Goal: Task Accomplishment & Management: Manage account settings

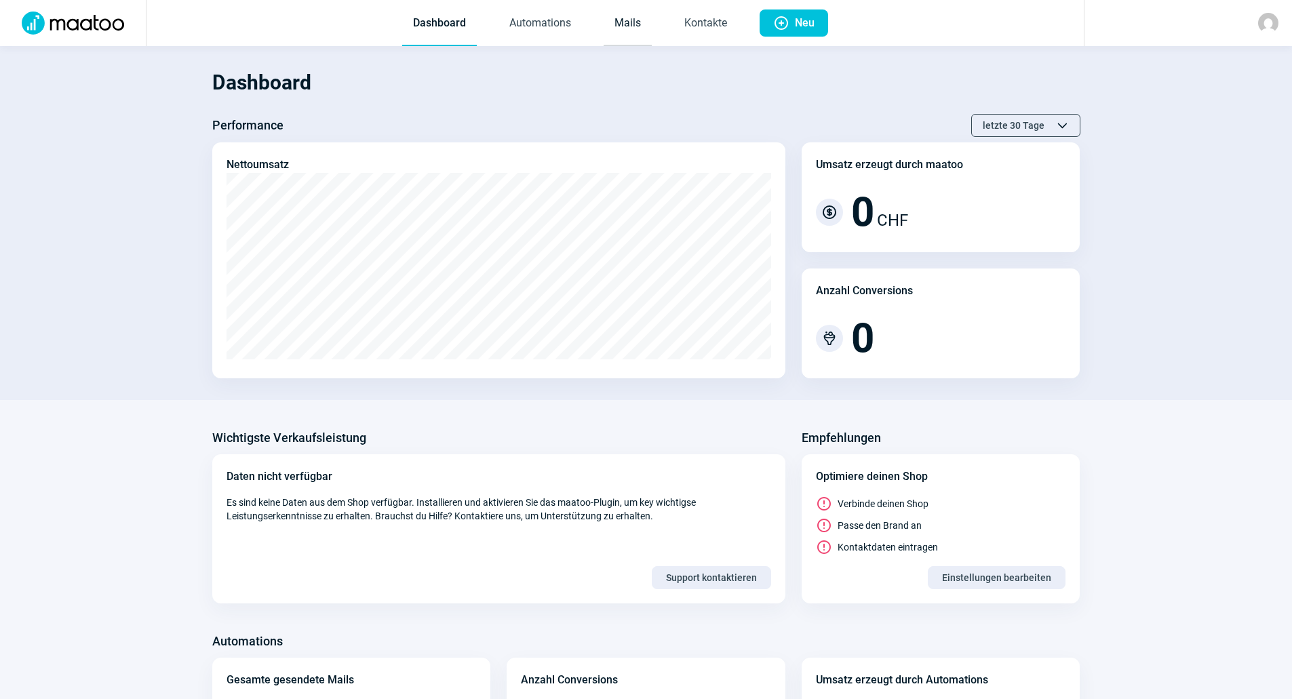
click at [606, 18] on link "Mails" at bounding box center [628, 23] width 48 height 45
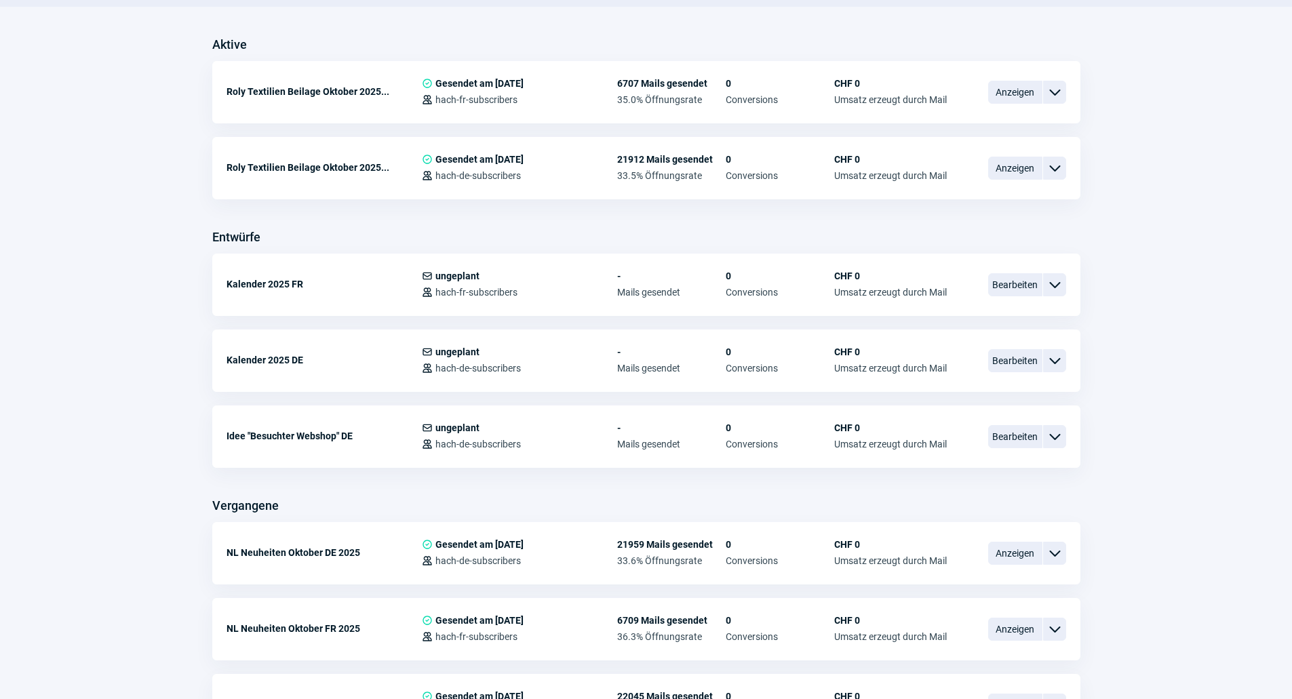
scroll to position [339, 0]
click at [1033, 377] on div "Kalender 2025 DE Mail icon ungeplant Users icon hach-de-subscribers - Mails ges…" at bounding box center [646, 359] width 868 height 62
click at [1026, 364] on span "Bearbeiten" at bounding box center [1015, 358] width 54 height 23
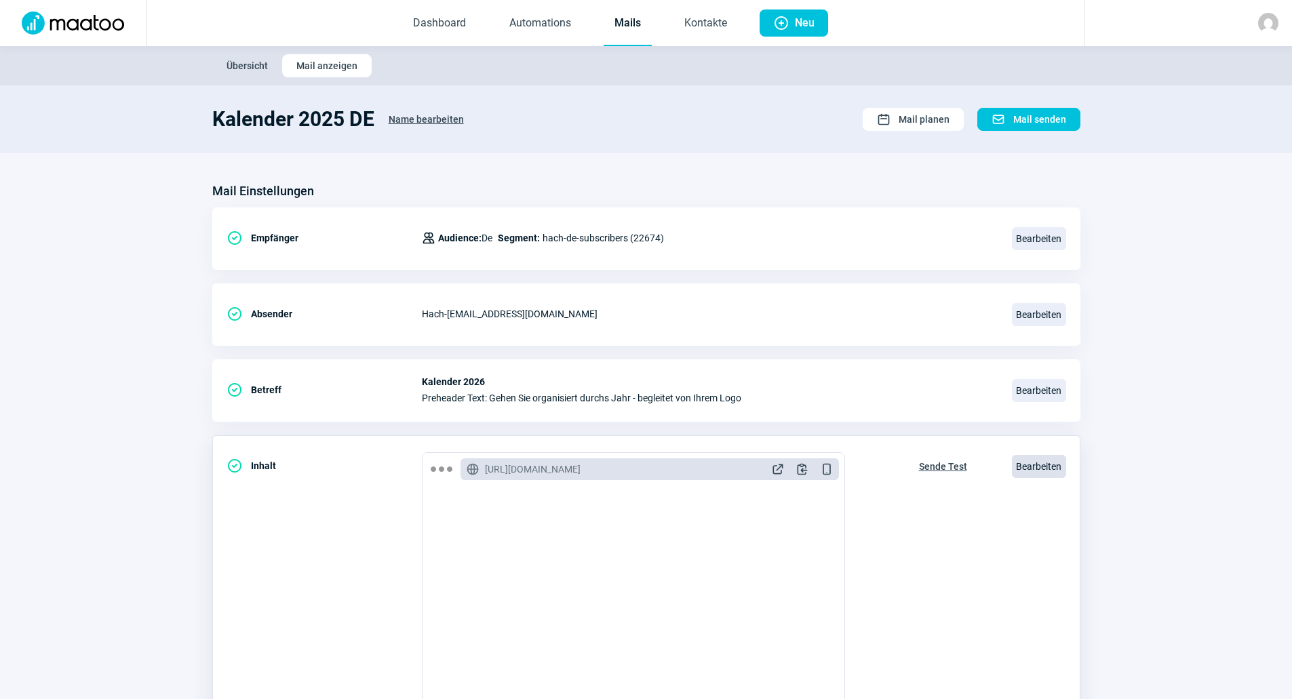
click at [1028, 473] on span "Bearbeiten" at bounding box center [1039, 466] width 54 height 23
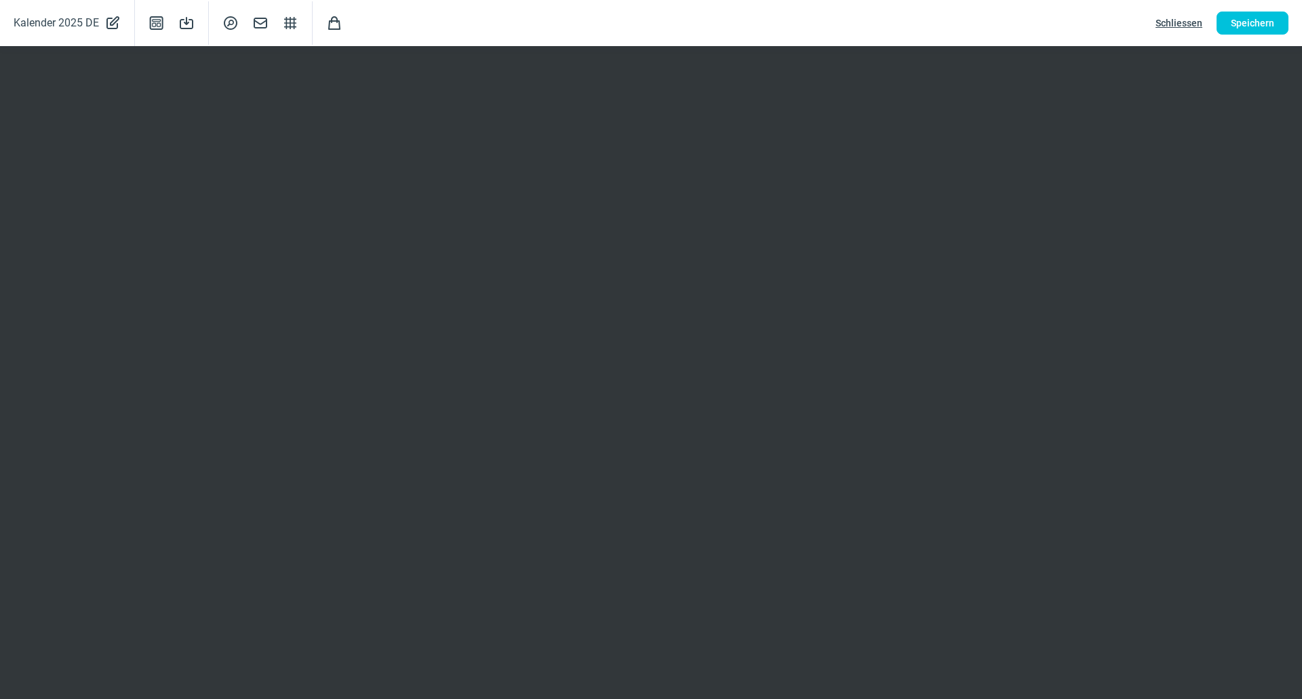
click at [1176, 19] on span "Schliessen" at bounding box center [1179, 23] width 47 height 22
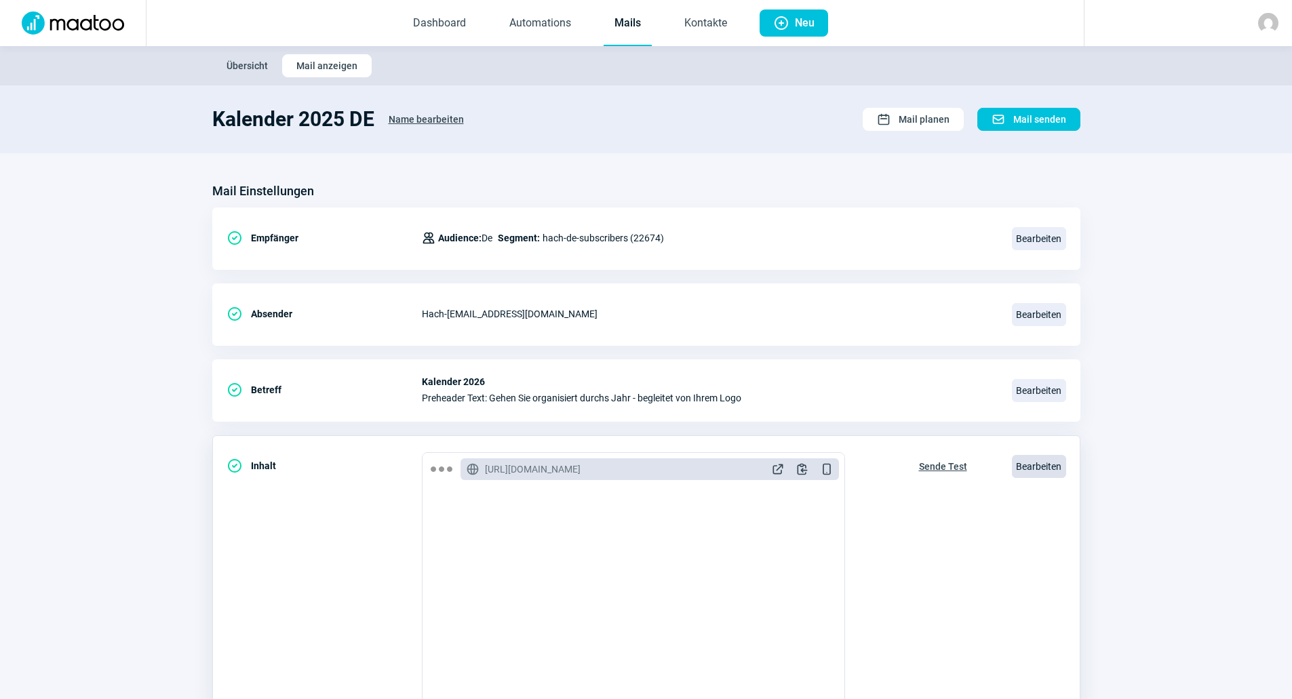
click at [1026, 468] on span "Bearbeiten" at bounding box center [1039, 466] width 54 height 23
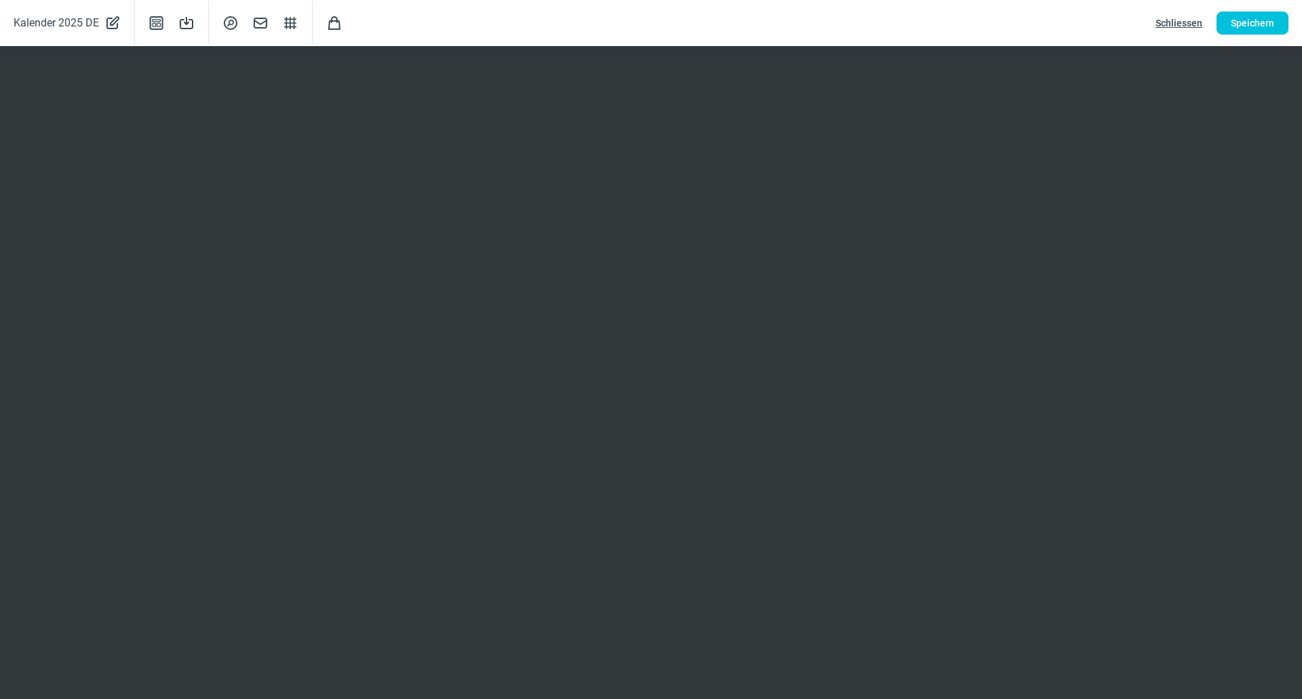
click at [1167, 28] on span "Schliessen" at bounding box center [1179, 23] width 47 height 22
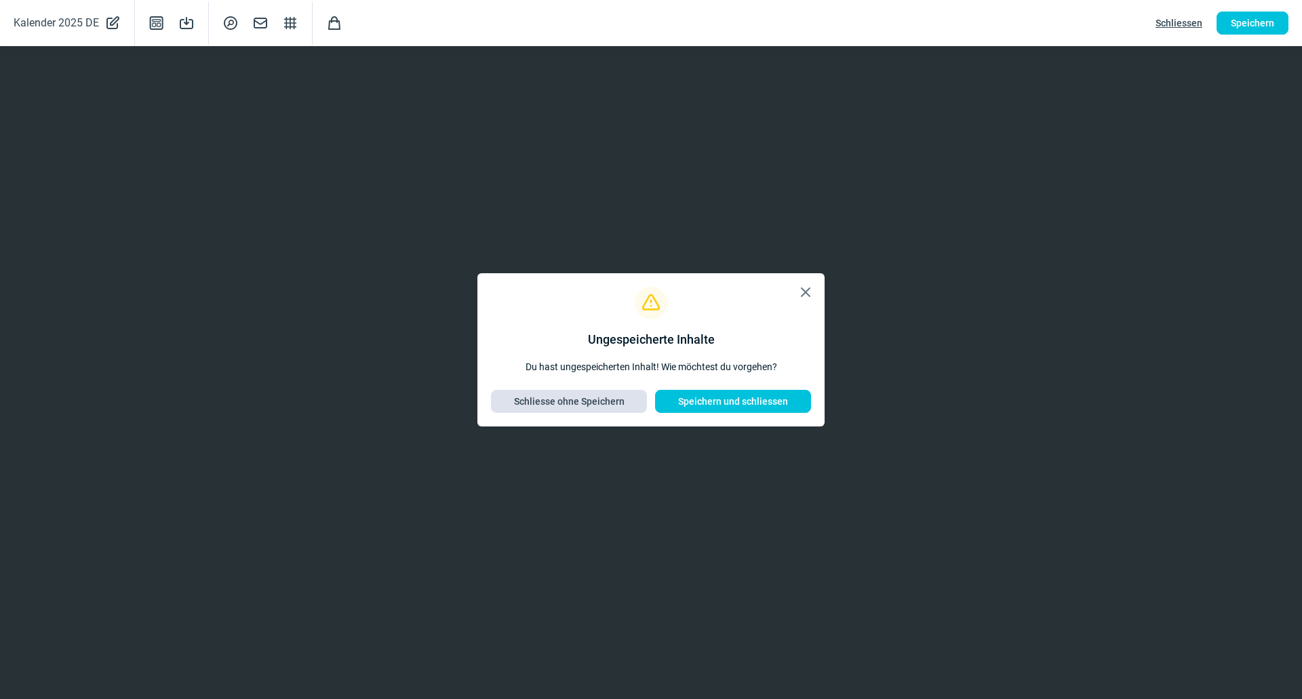
click at [554, 401] on span "Schliesse ohne Speichern" at bounding box center [569, 402] width 111 height 22
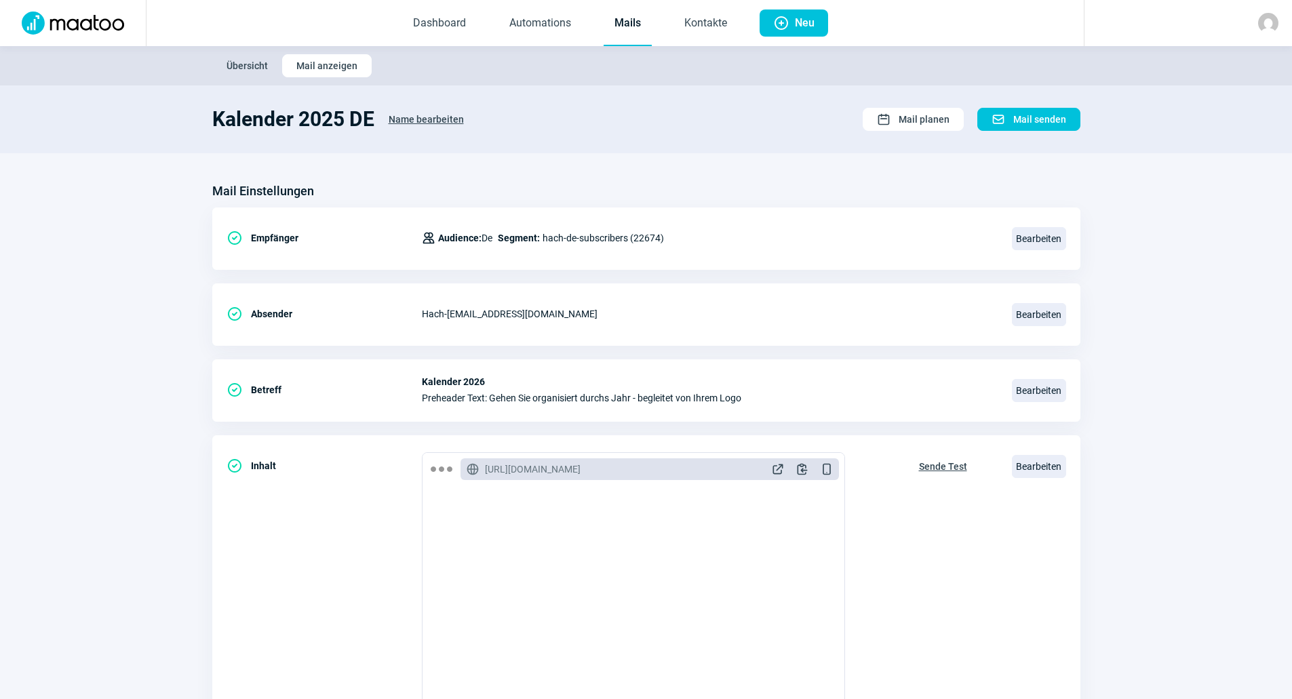
click at [629, 25] on link "Mails" at bounding box center [628, 23] width 48 height 45
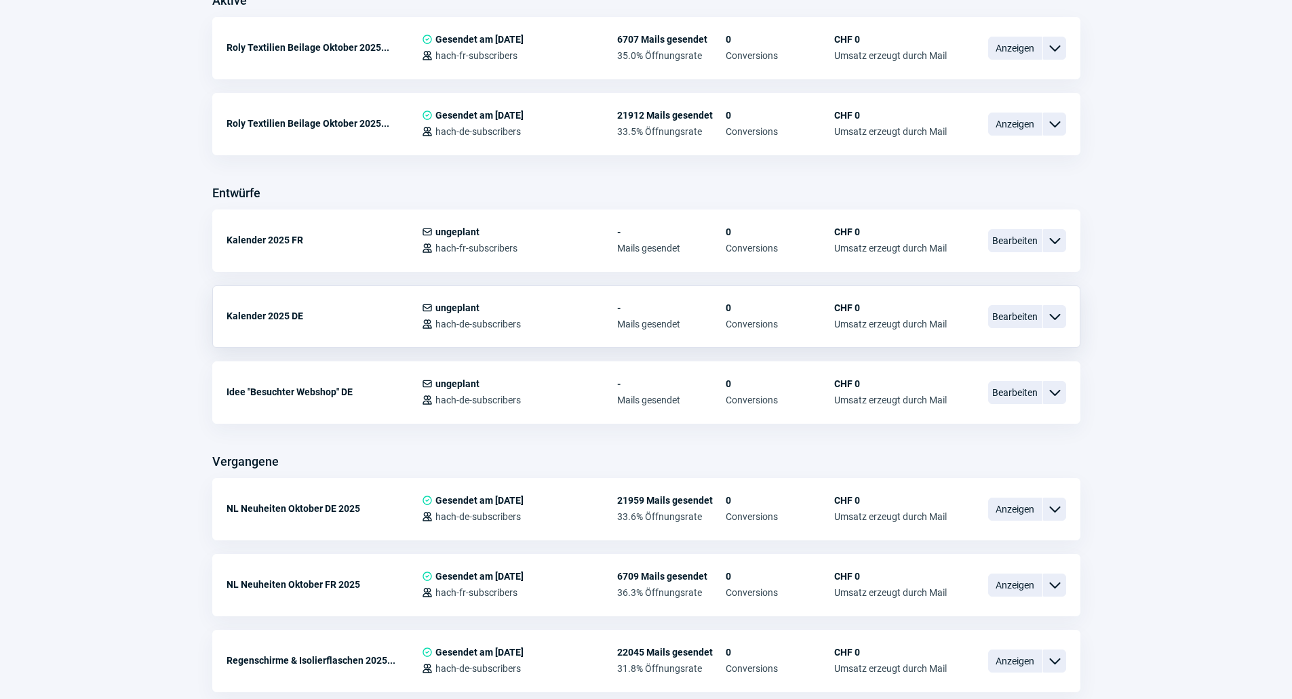
scroll to position [407, 0]
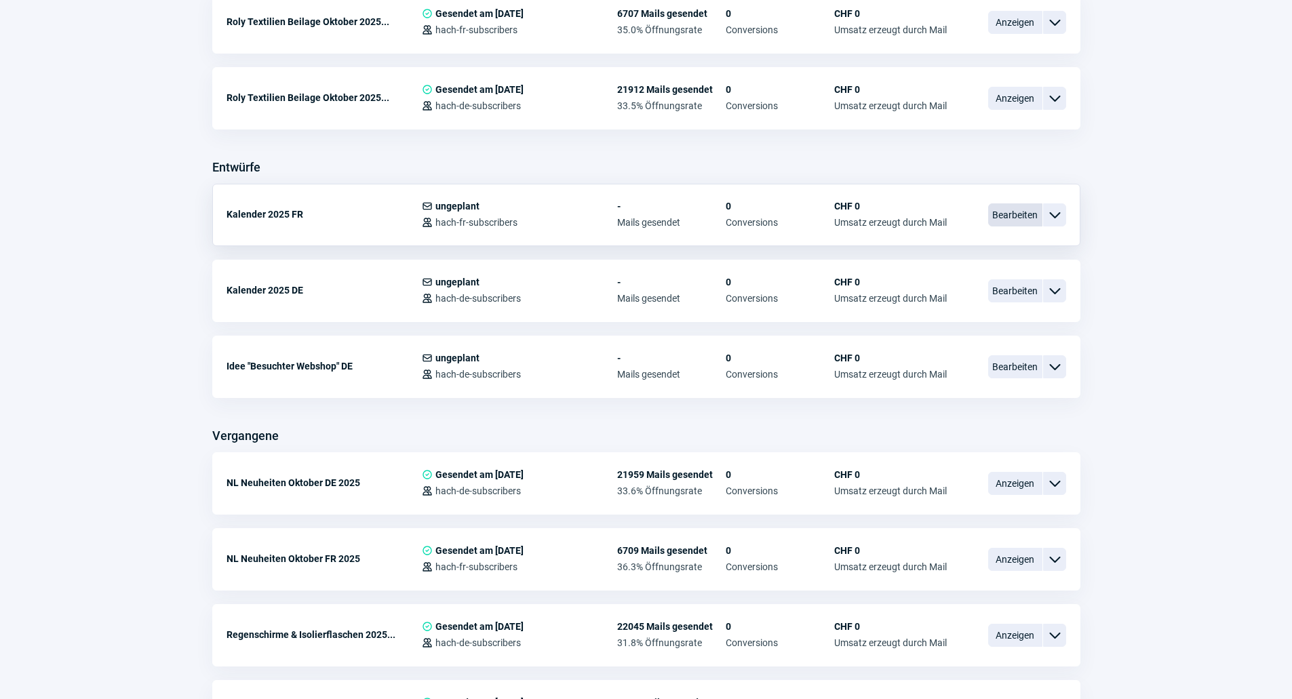
click at [997, 216] on span "Bearbeiten" at bounding box center [1015, 215] width 54 height 23
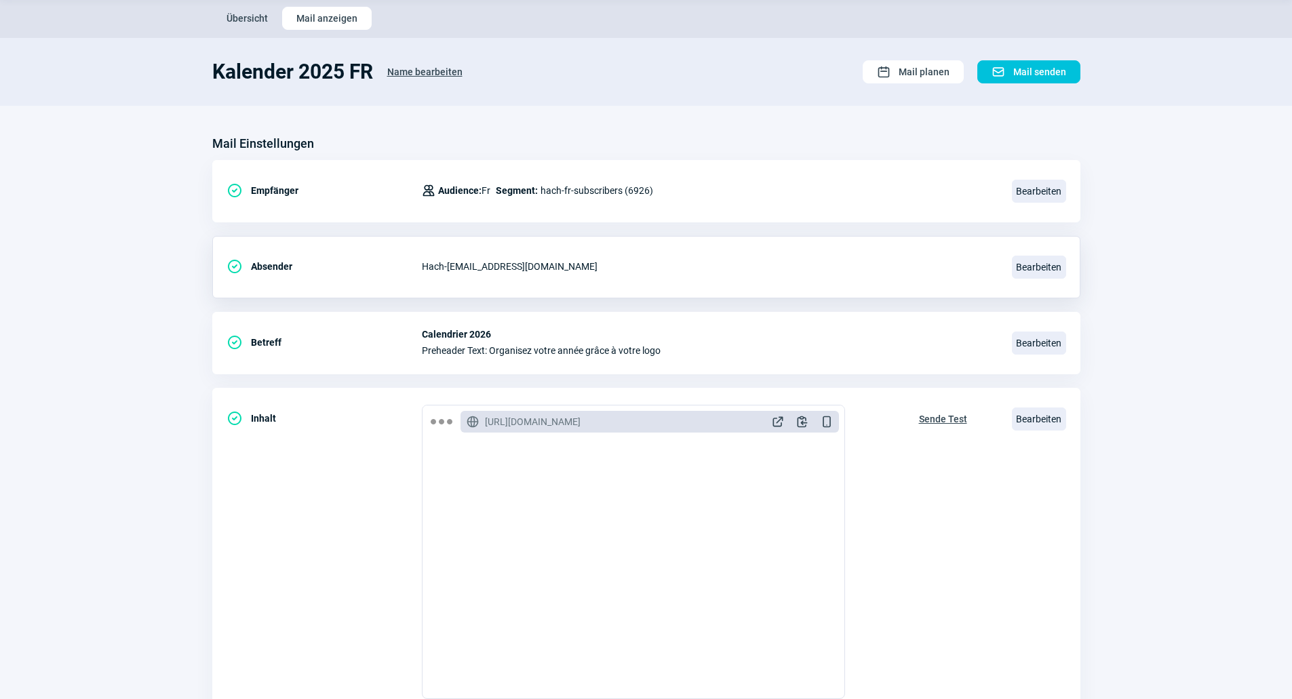
scroll to position [181, 0]
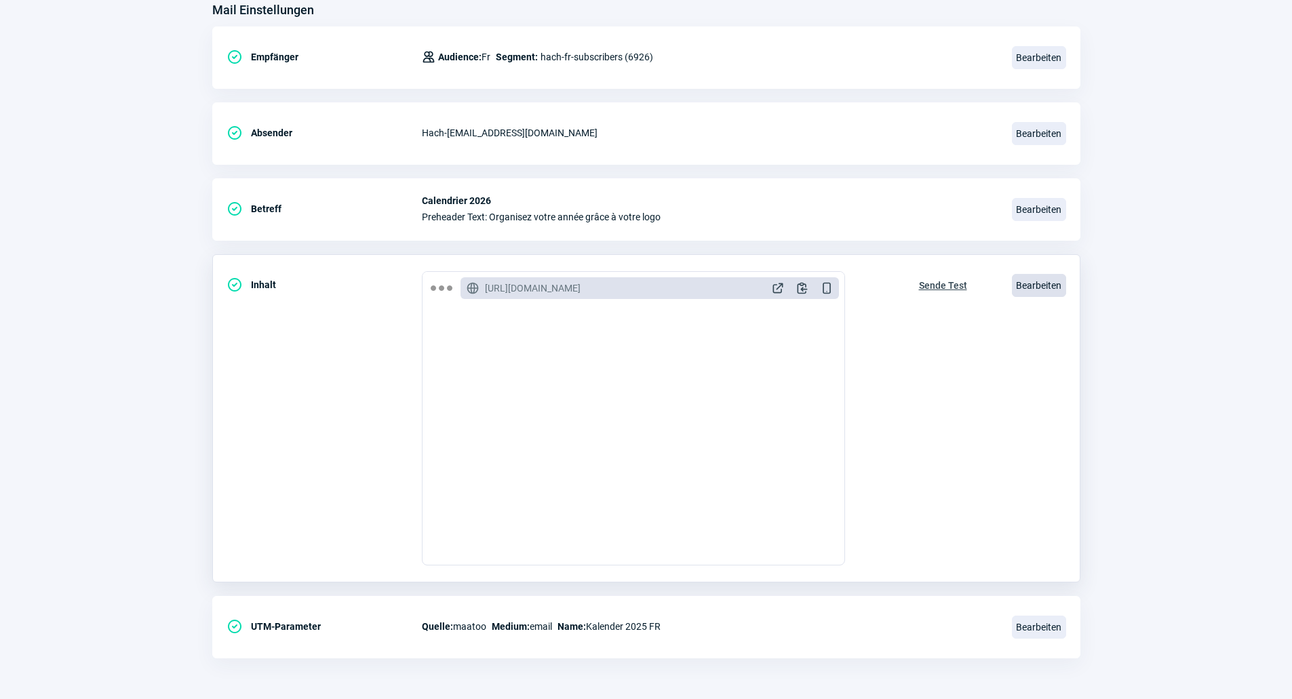
click at [1032, 279] on span "Bearbeiten" at bounding box center [1039, 285] width 54 height 23
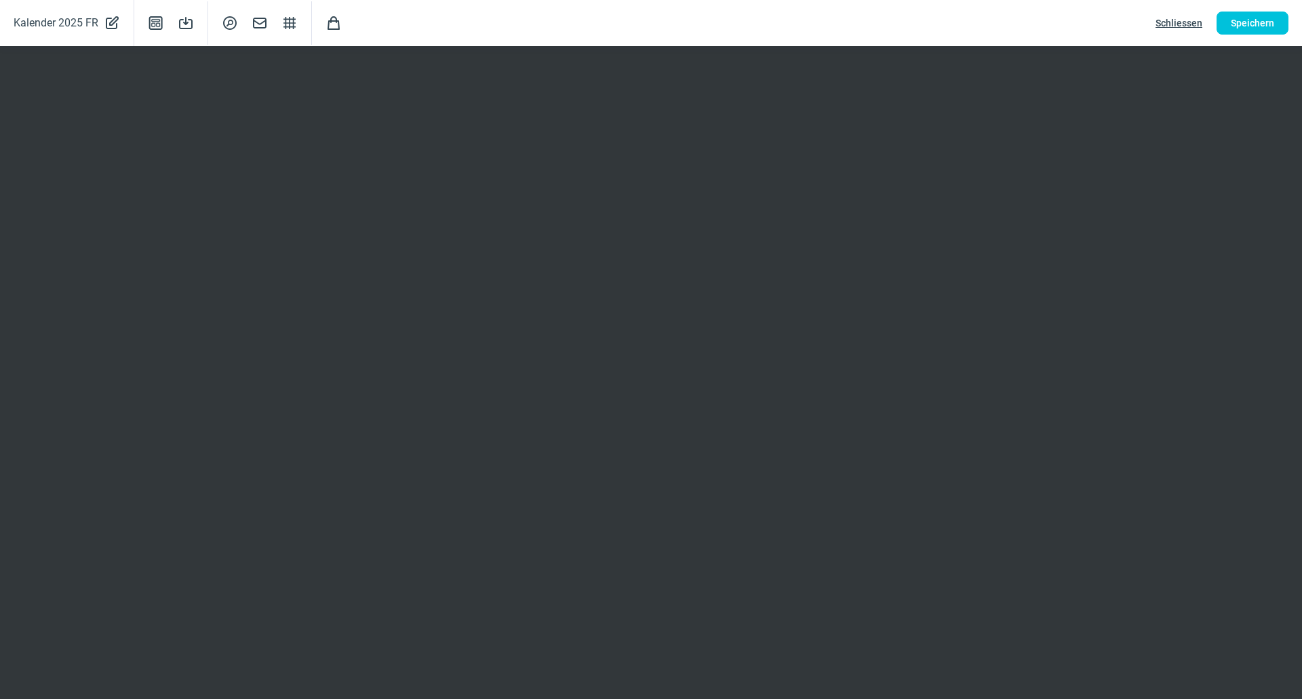
click at [1170, 20] on span "Schliessen" at bounding box center [1179, 23] width 47 height 22
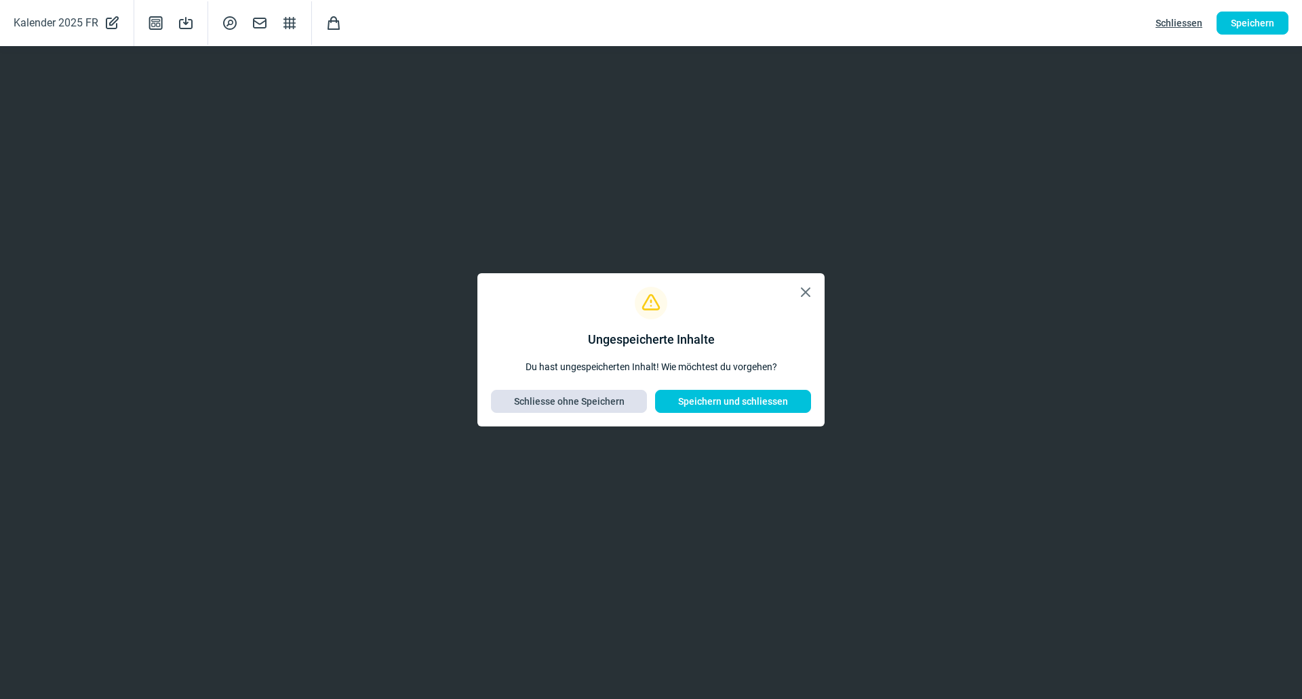
click at [604, 400] on span "Schliesse ohne Speichern" at bounding box center [569, 402] width 111 height 22
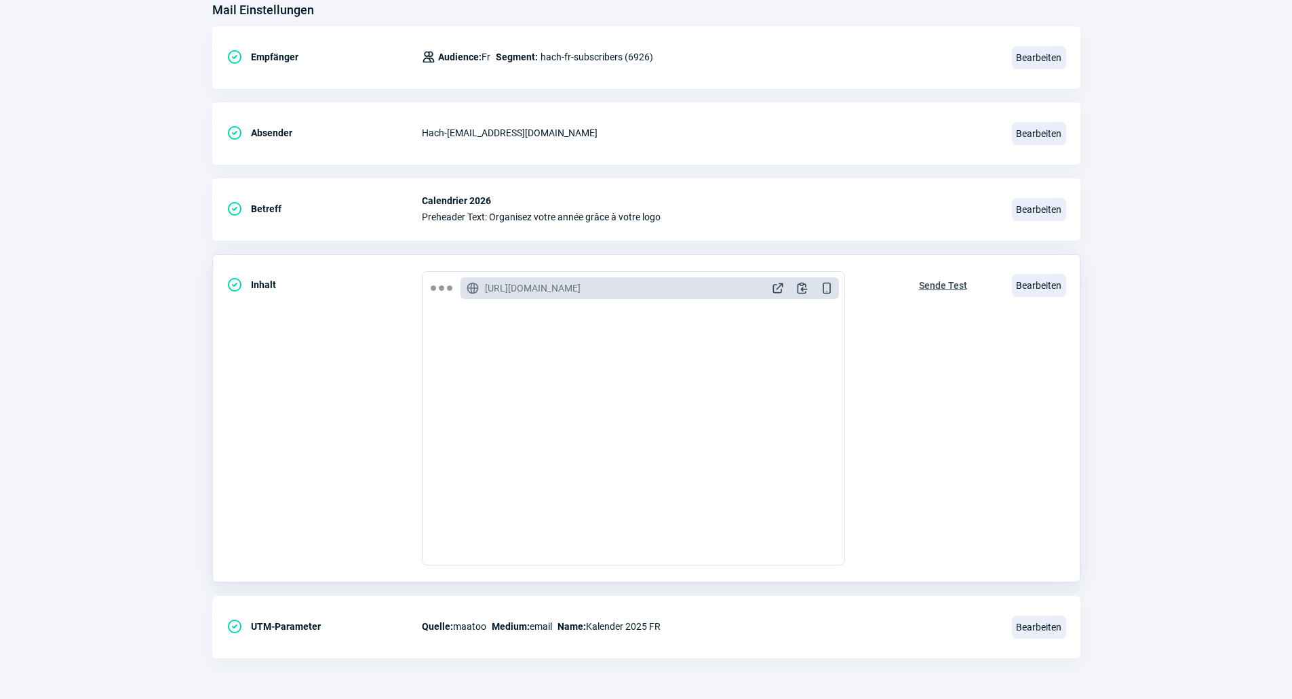
scroll to position [0, 0]
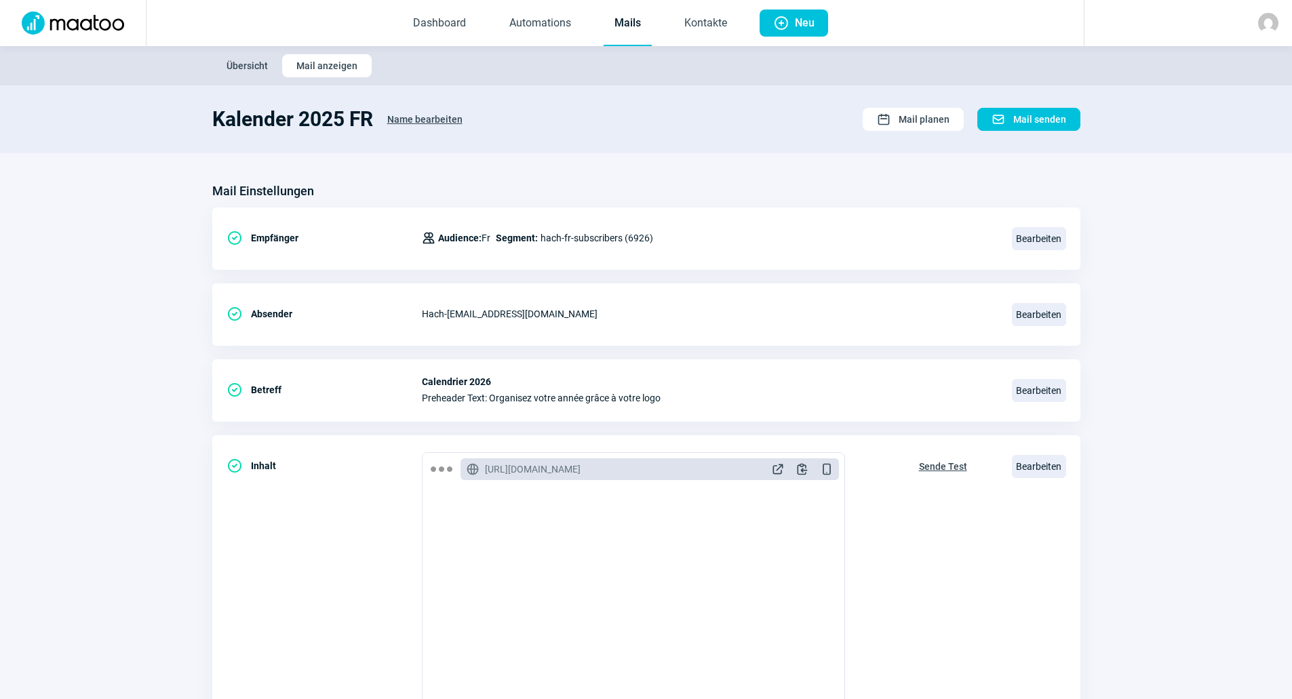
click at [623, 25] on link "Mails" at bounding box center [628, 23] width 48 height 45
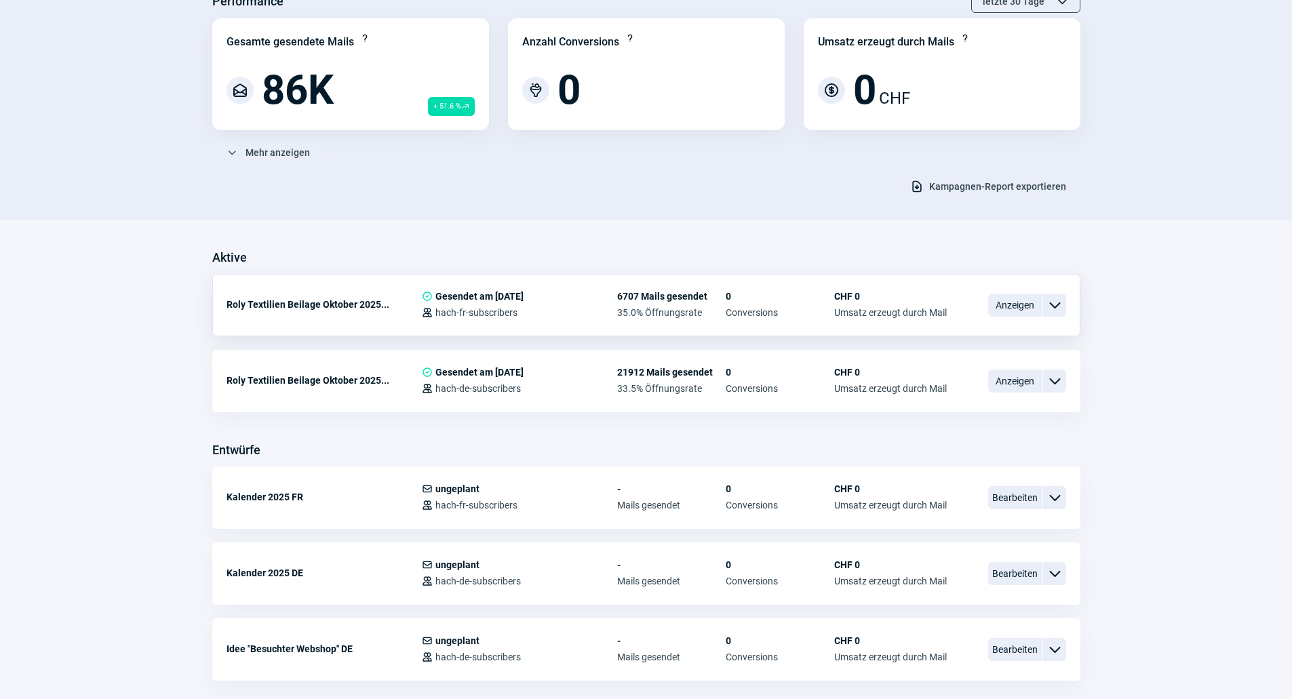
scroll to position [339, 0]
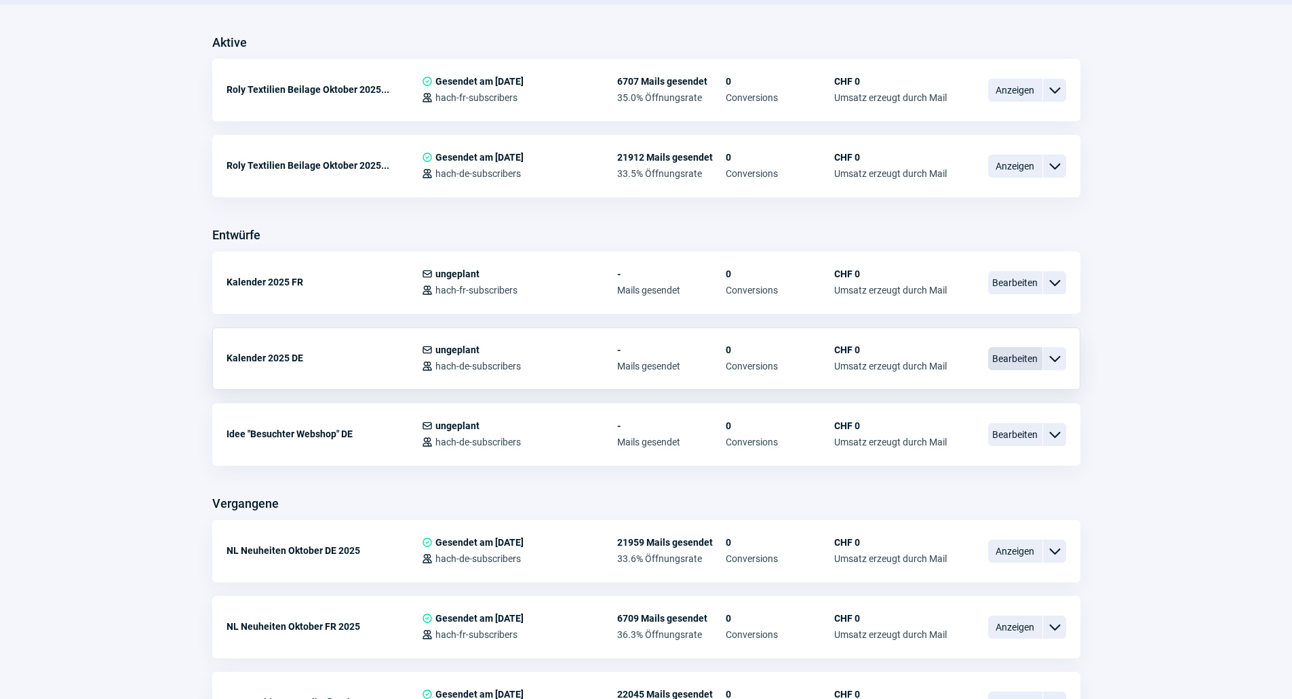
click at [992, 362] on span "Bearbeiten" at bounding box center [1015, 358] width 54 height 23
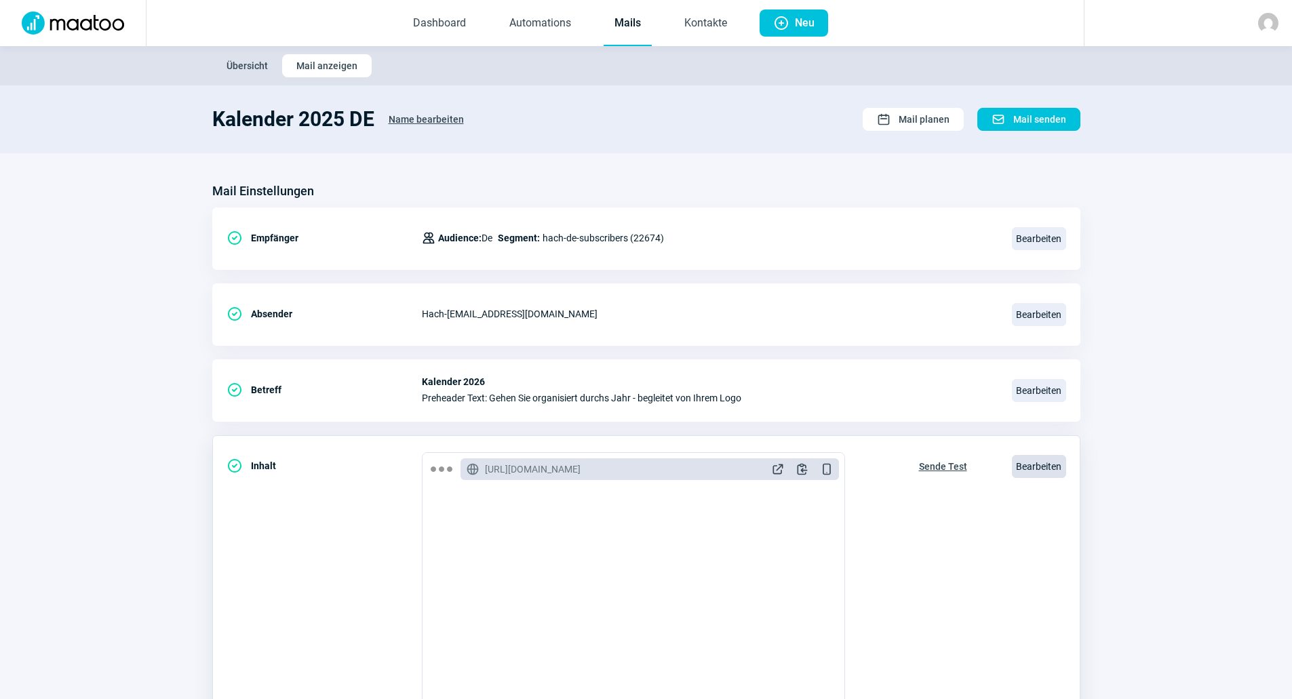
click at [1031, 462] on span "Bearbeiten" at bounding box center [1039, 466] width 54 height 23
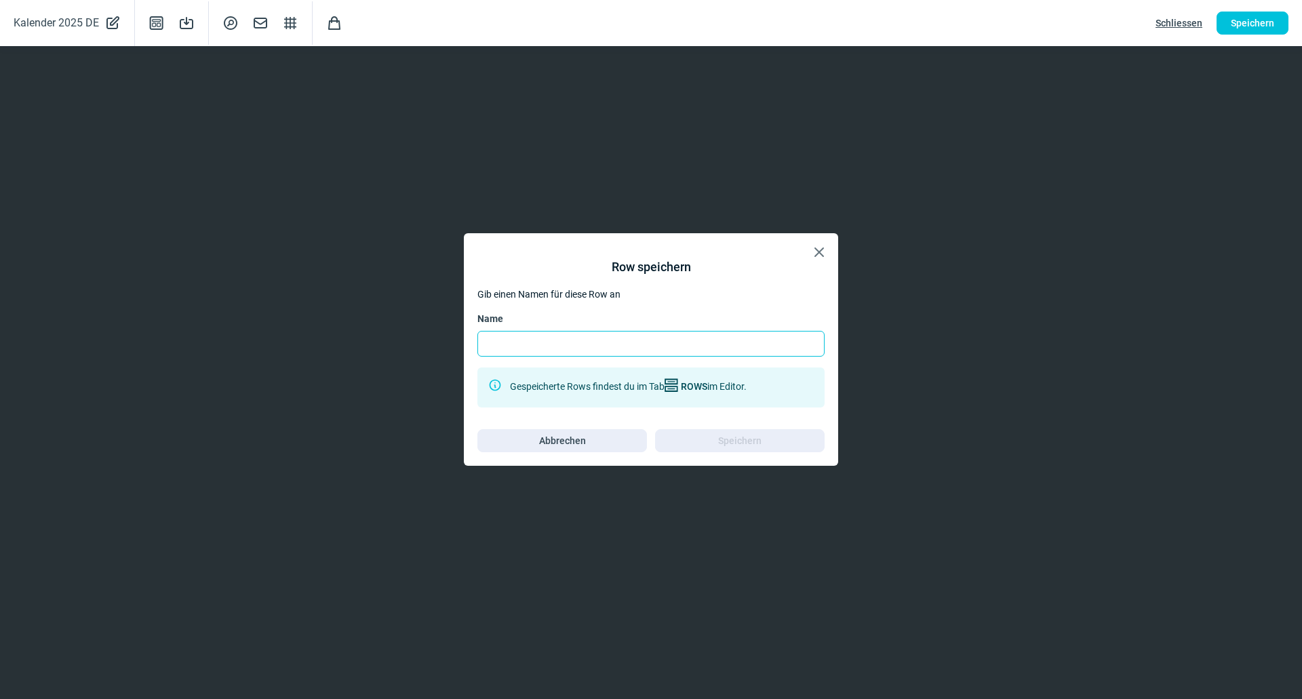
click at [568, 347] on input "Name" at bounding box center [651, 344] width 347 height 26
type input "Socials DE"
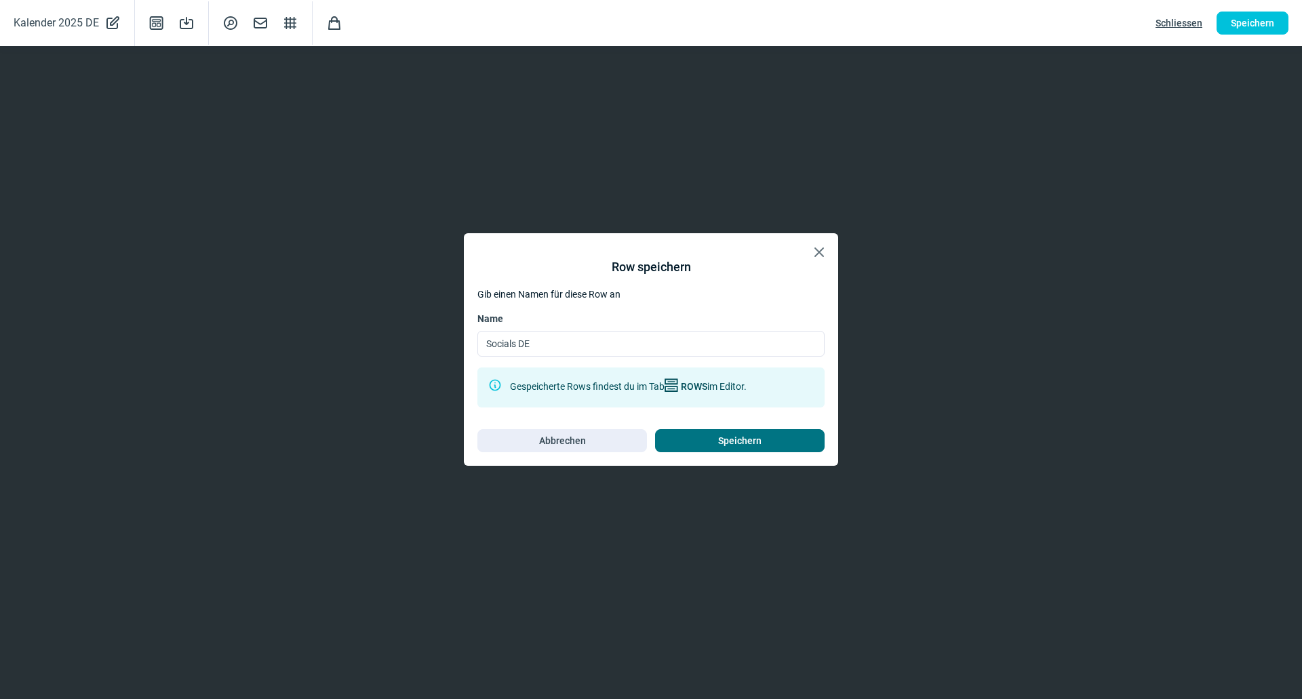
click at [690, 440] on span "Speichern" at bounding box center [740, 441] width 141 height 22
click at [819, 255] on span "X icon" at bounding box center [819, 252] width 16 height 16
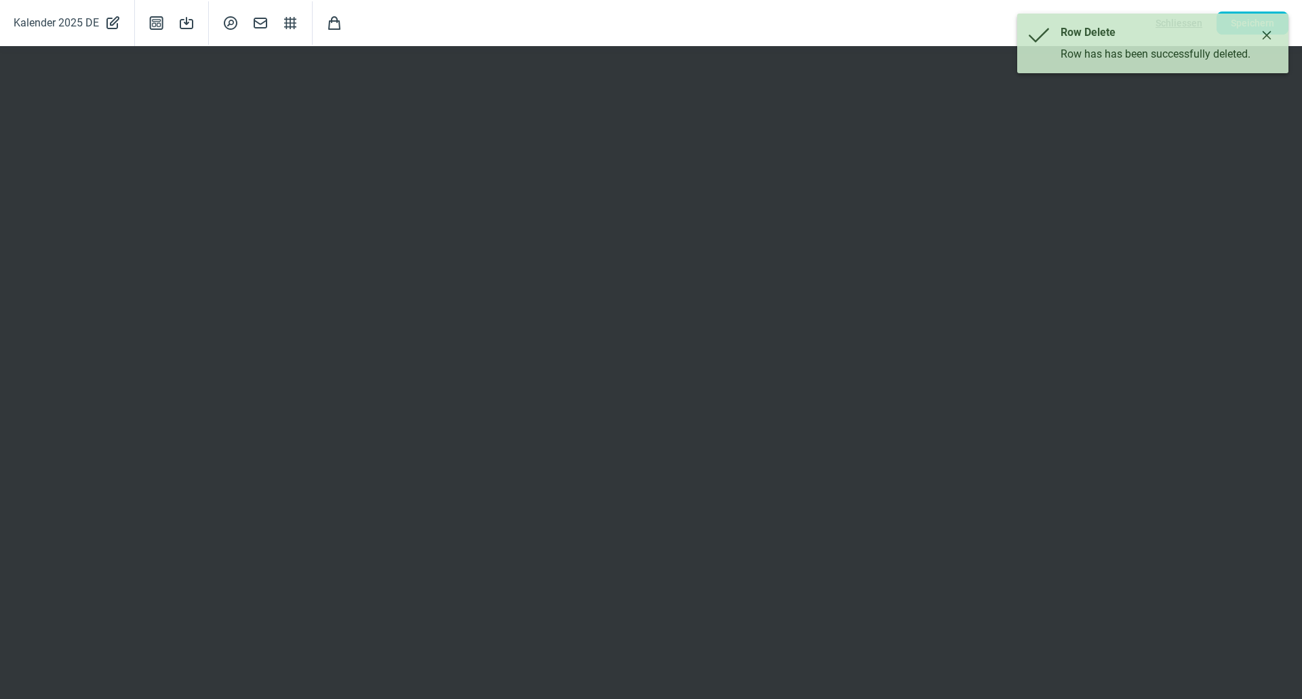
click at [1267, 33] on icon "Close" at bounding box center [1267, 35] width 11 height 11
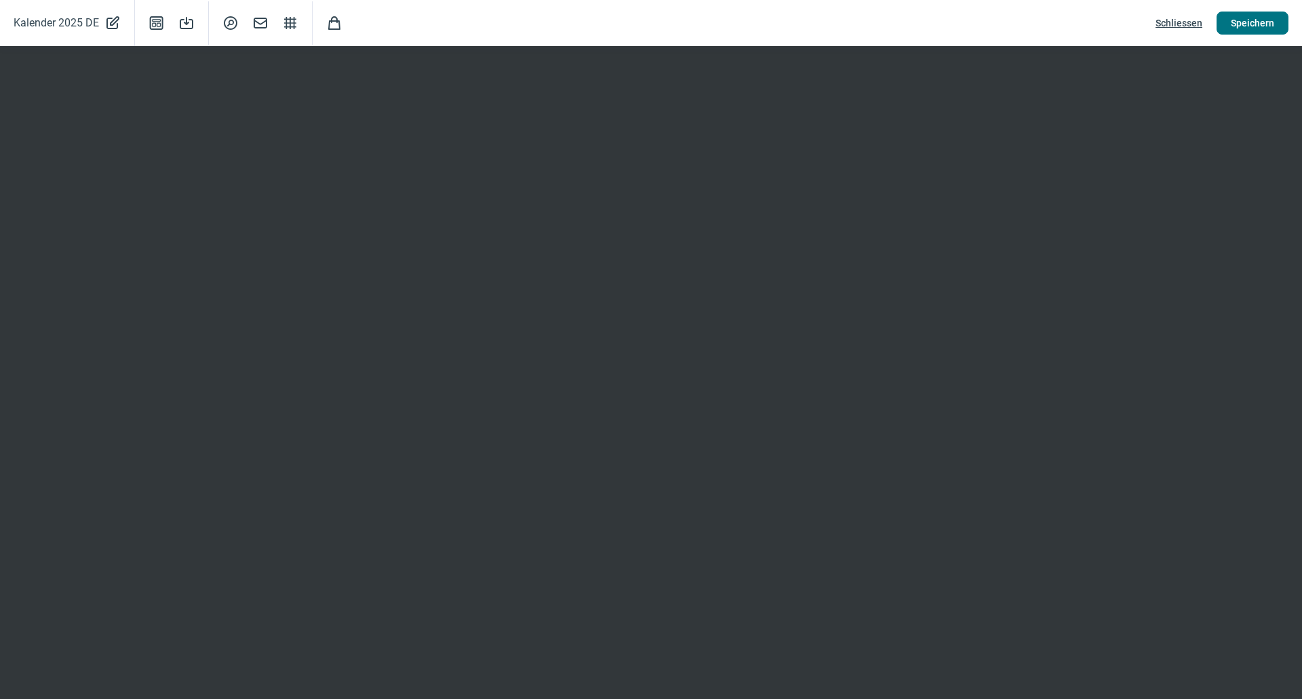
click at [1229, 20] on button "Speichern" at bounding box center [1253, 23] width 72 height 23
click at [1224, 27] on button "Speichern" at bounding box center [1253, 23] width 72 height 23
click at [1182, 27] on span "Schliessen" at bounding box center [1179, 23] width 47 height 22
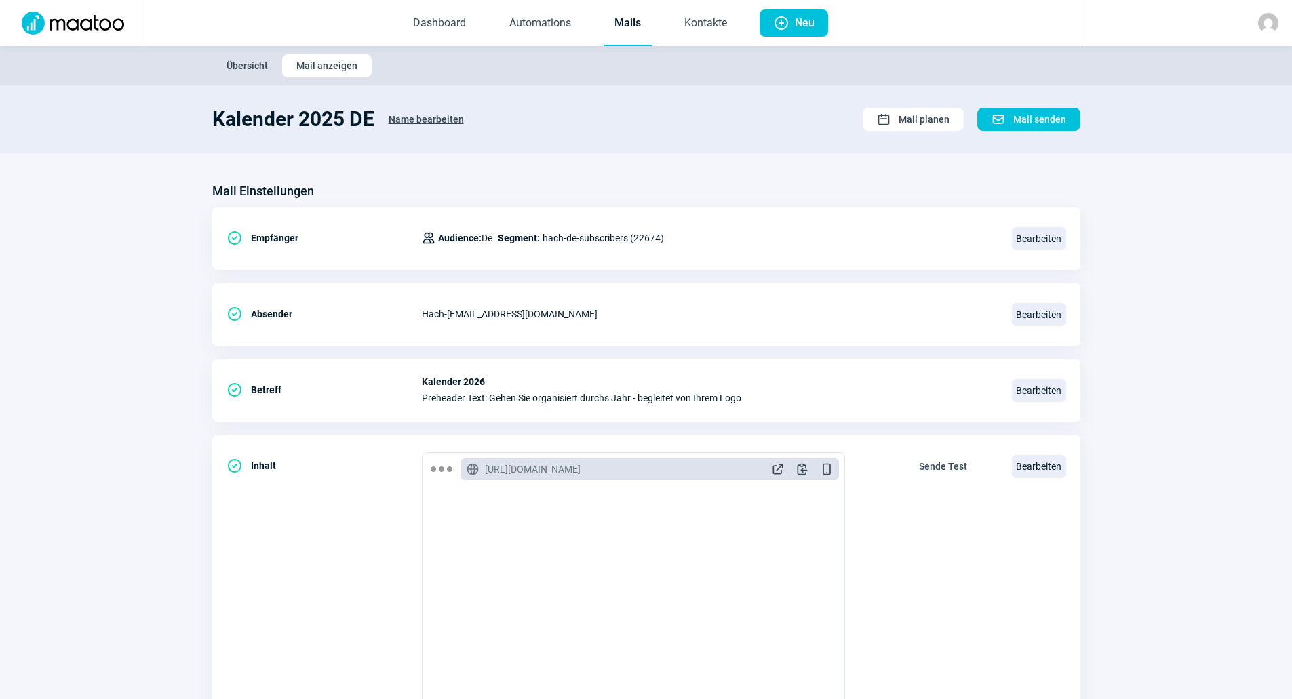
drag, startPoint x: 768, startPoint y: 197, endPoint x: 845, endPoint y: 204, distance: 77.0
click at [769, 197] on div "Mail Einstellungen" at bounding box center [646, 191] width 868 height 22
click at [1047, 465] on span "Bearbeiten" at bounding box center [1039, 466] width 54 height 23
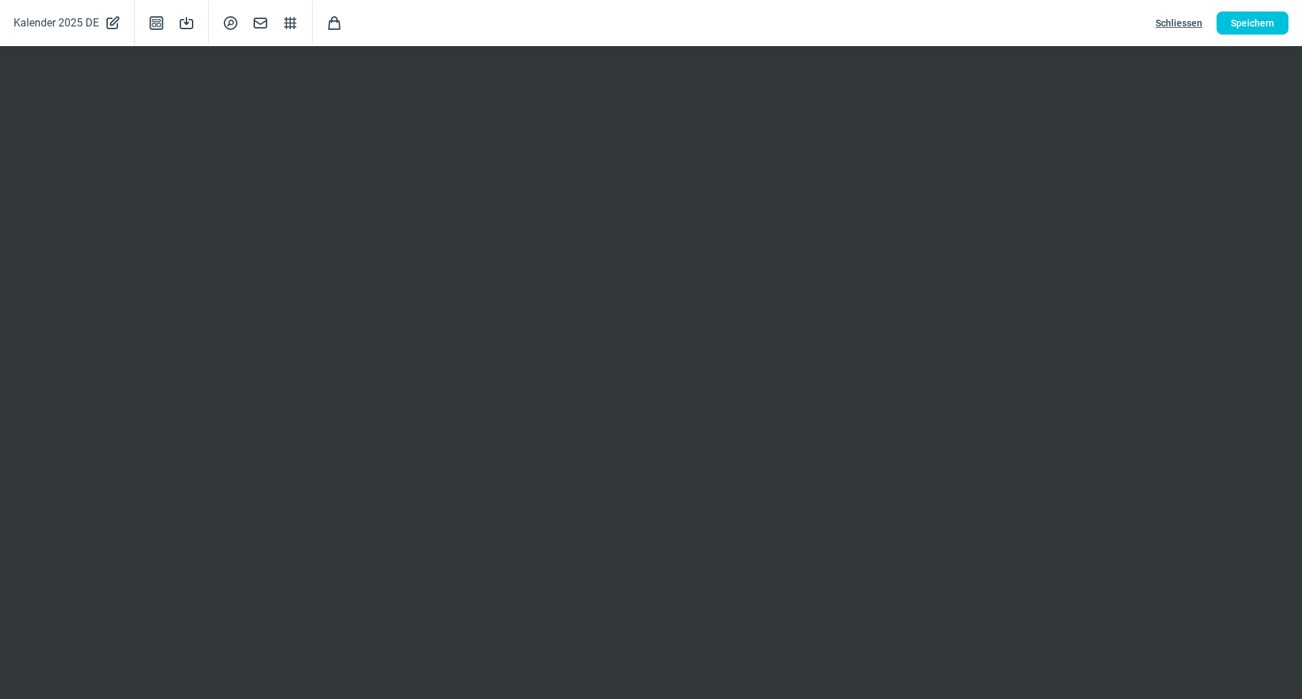
click at [1174, 28] on span "Schliessen" at bounding box center [1179, 23] width 47 height 22
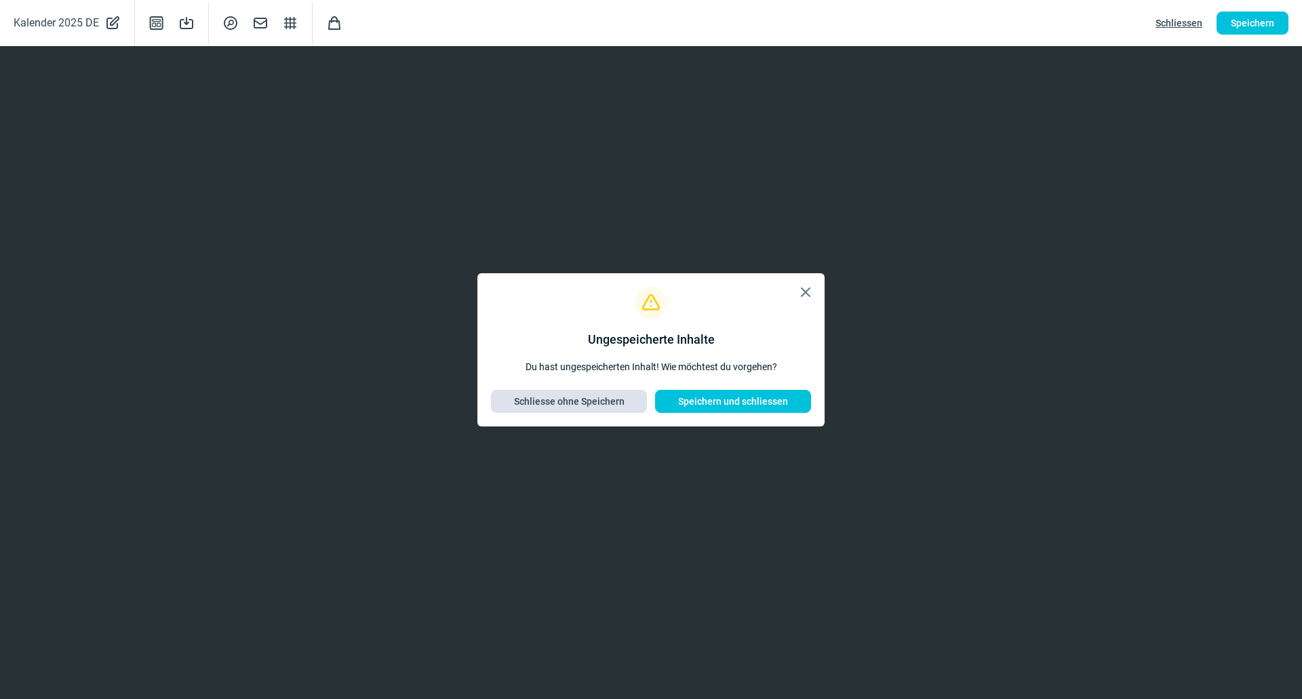
click at [614, 395] on span "Schliesse ohne Speichern" at bounding box center [569, 402] width 111 height 22
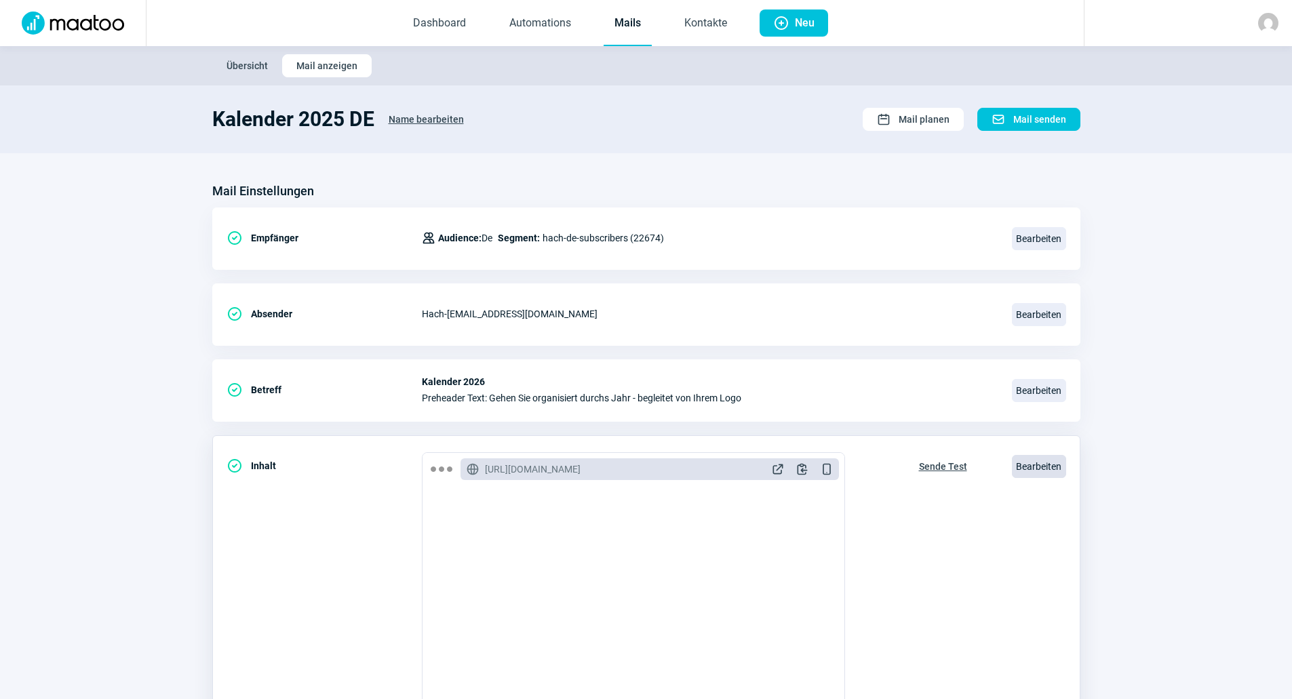
click at [1063, 461] on span "Bearbeiten" at bounding box center [1039, 466] width 54 height 23
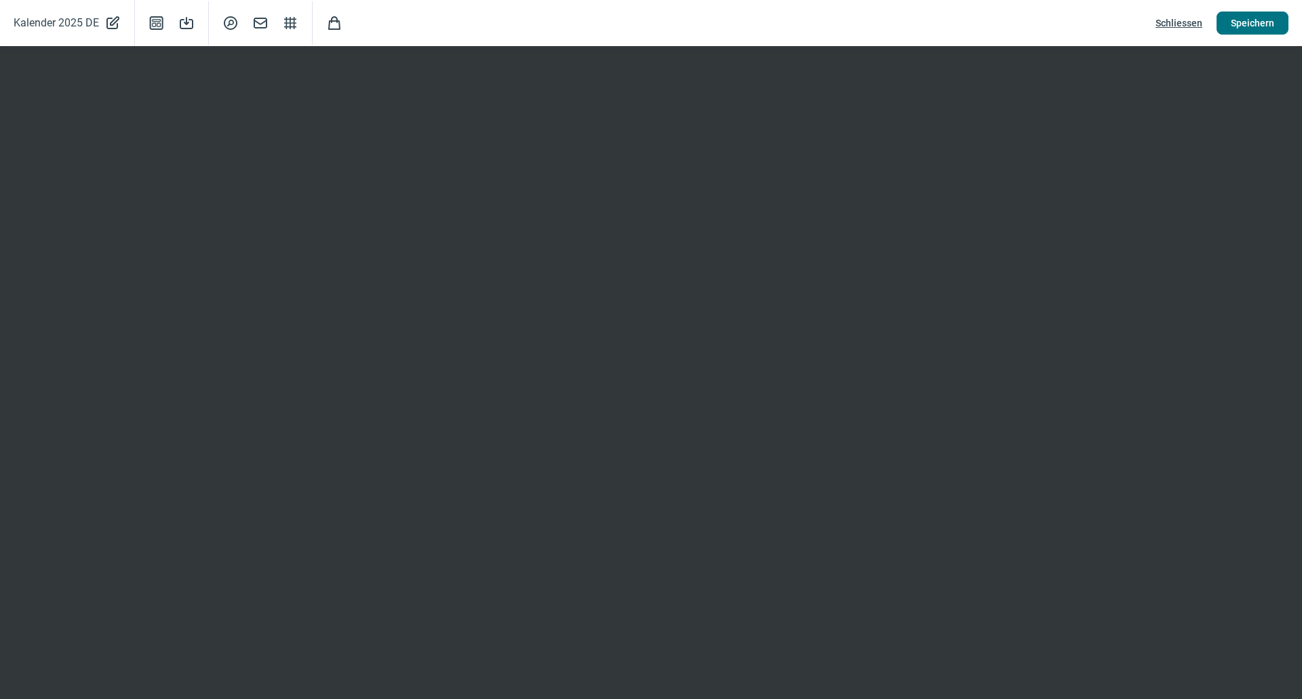
click at [1238, 22] on span "Speichern" at bounding box center [1252, 23] width 43 height 22
click at [1248, 18] on span "Speichern" at bounding box center [1252, 23] width 43 height 22
click at [1230, 23] on button "Speichern" at bounding box center [1253, 23] width 72 height 23
click at [1175, 24] on span "Schliessen" at bounding box center [1179, 23] width 47 height 22
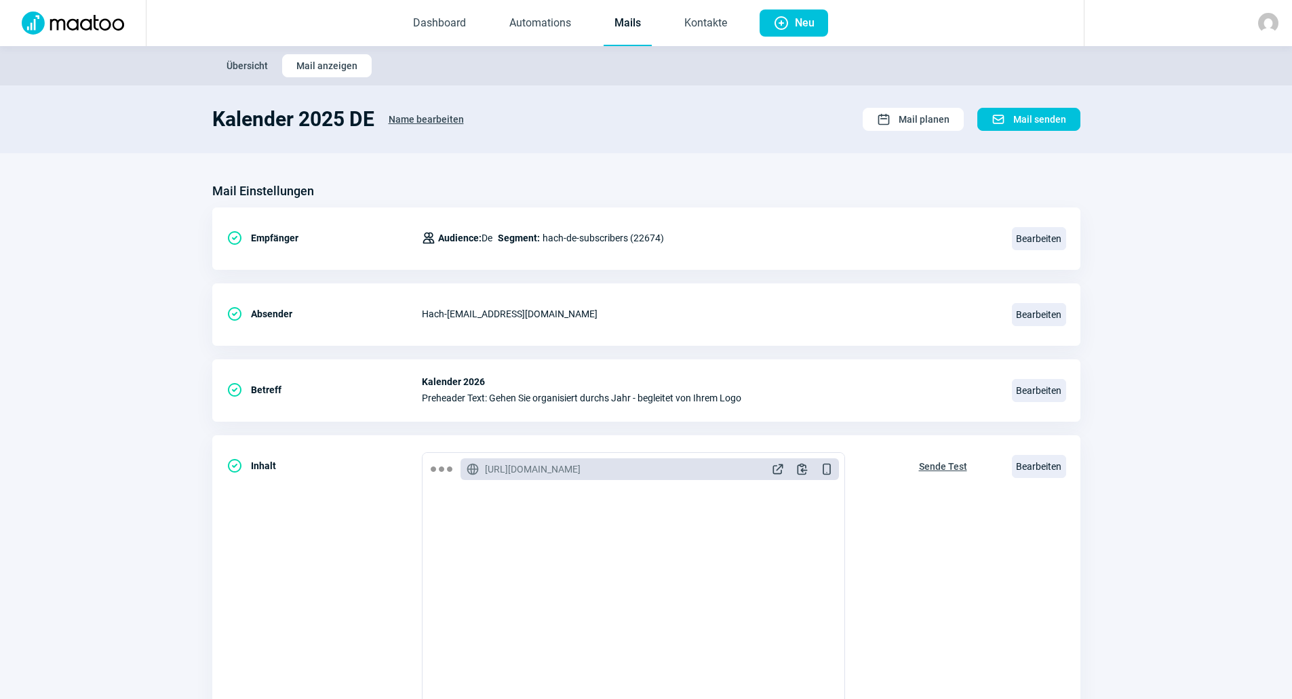
click at [636, 21] on link "Mails" at bounding box center [628, 23] width 48 height 45
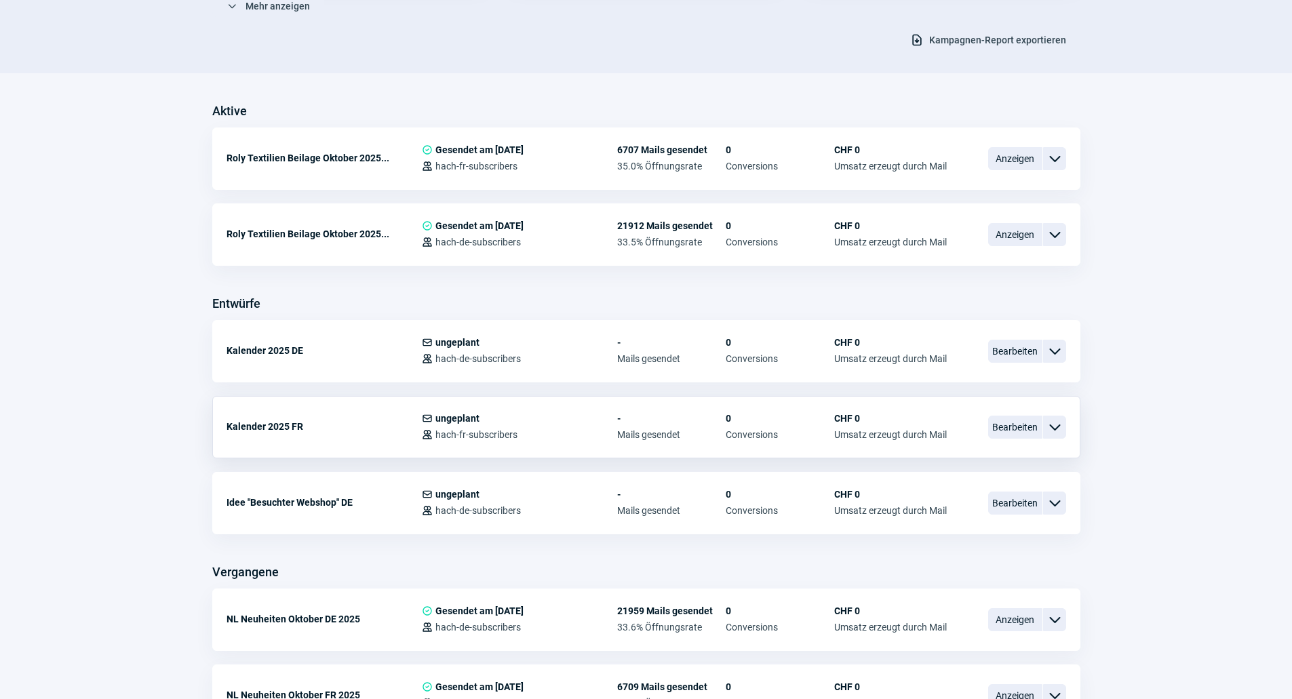
scroll to position [271, 0]
click at [1012, 431] on span "Bearbeiten" at bounding box center [1015, 426] width 54 height 23
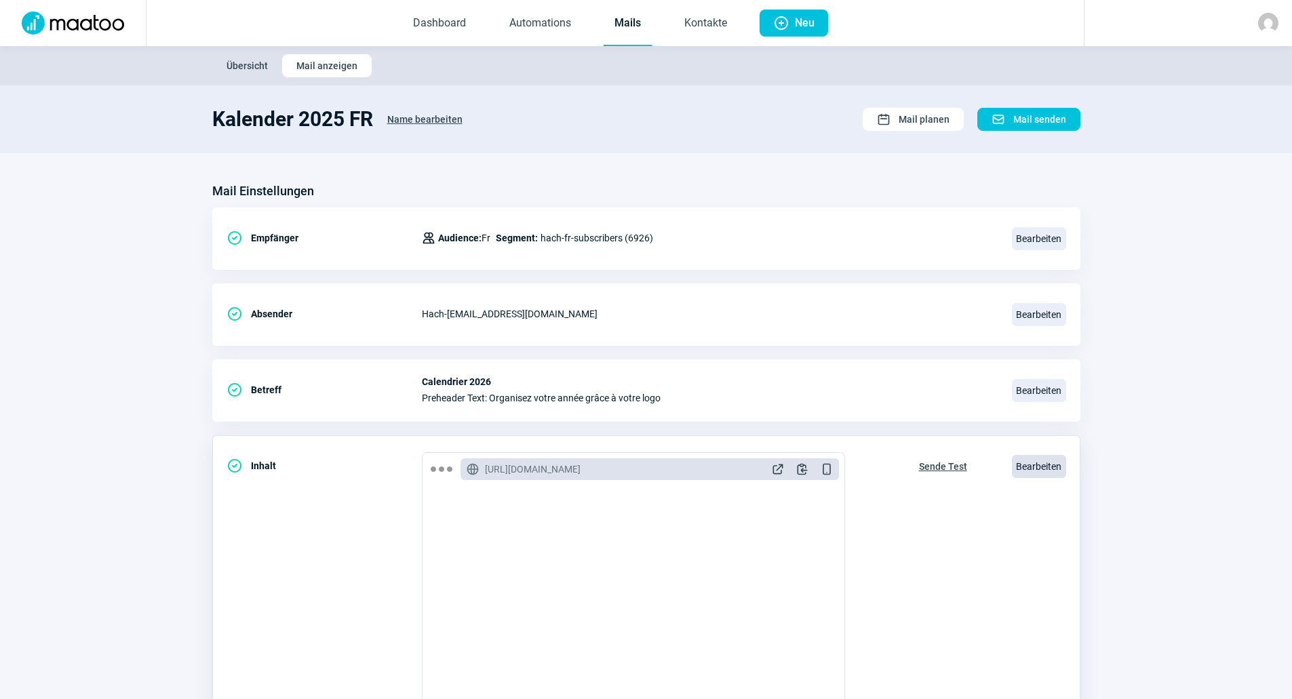
click at [1029, 460] on span "Bearbeiten" at bounding box center [1039, 466] width 54 height 23
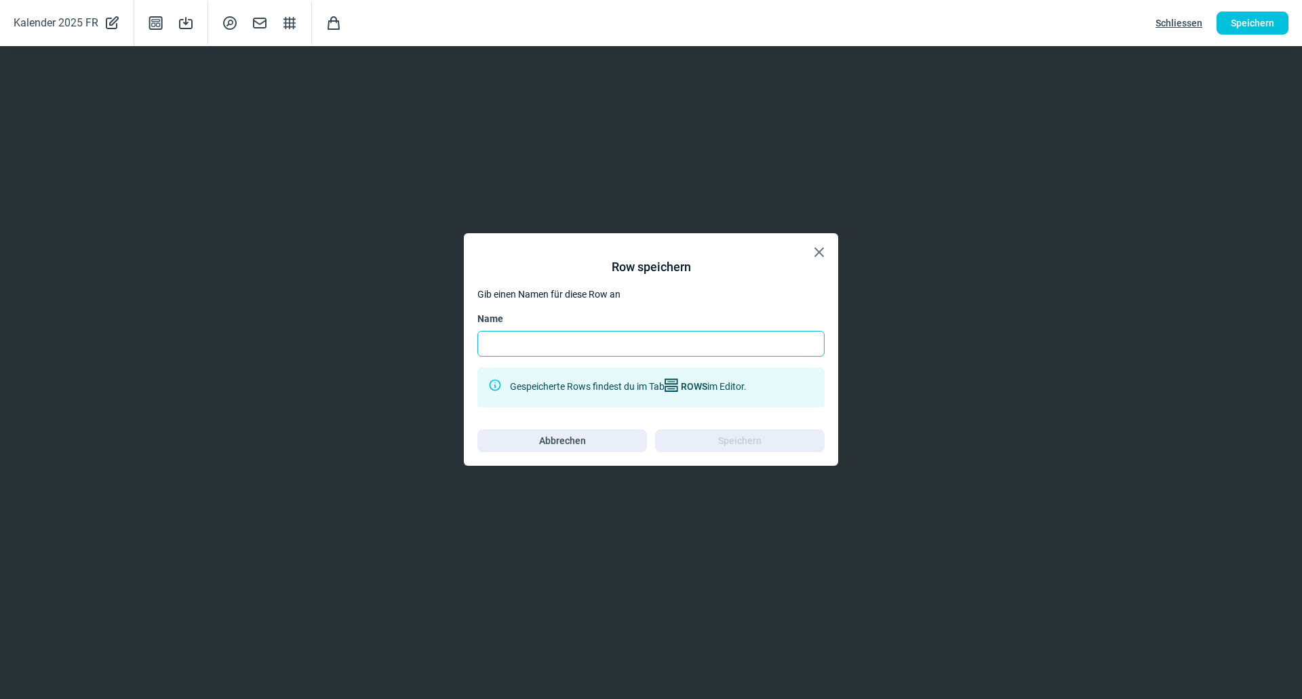
click at [769, 339] on input "Name" at bounding box center [651, 344] width 347 height 26
type input "Socials FR"
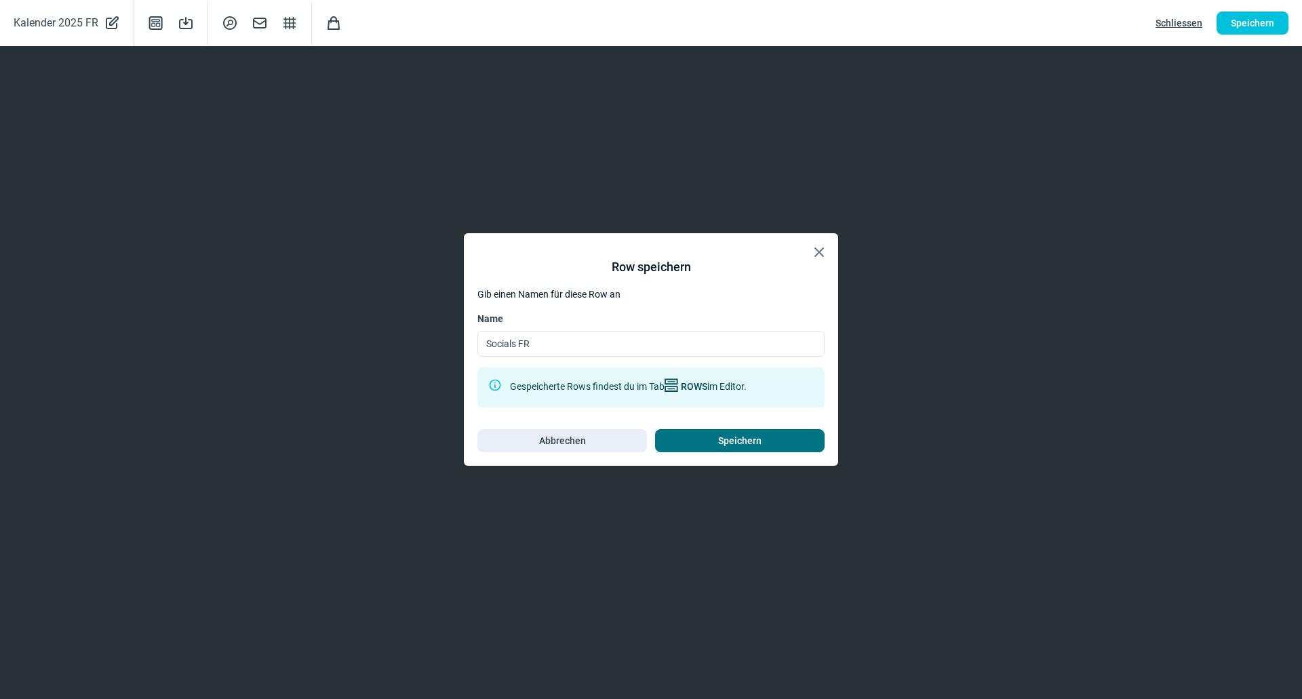
click at [766, 443] on span "Speichern" at bounding box center [740, 441] width 141 height 22
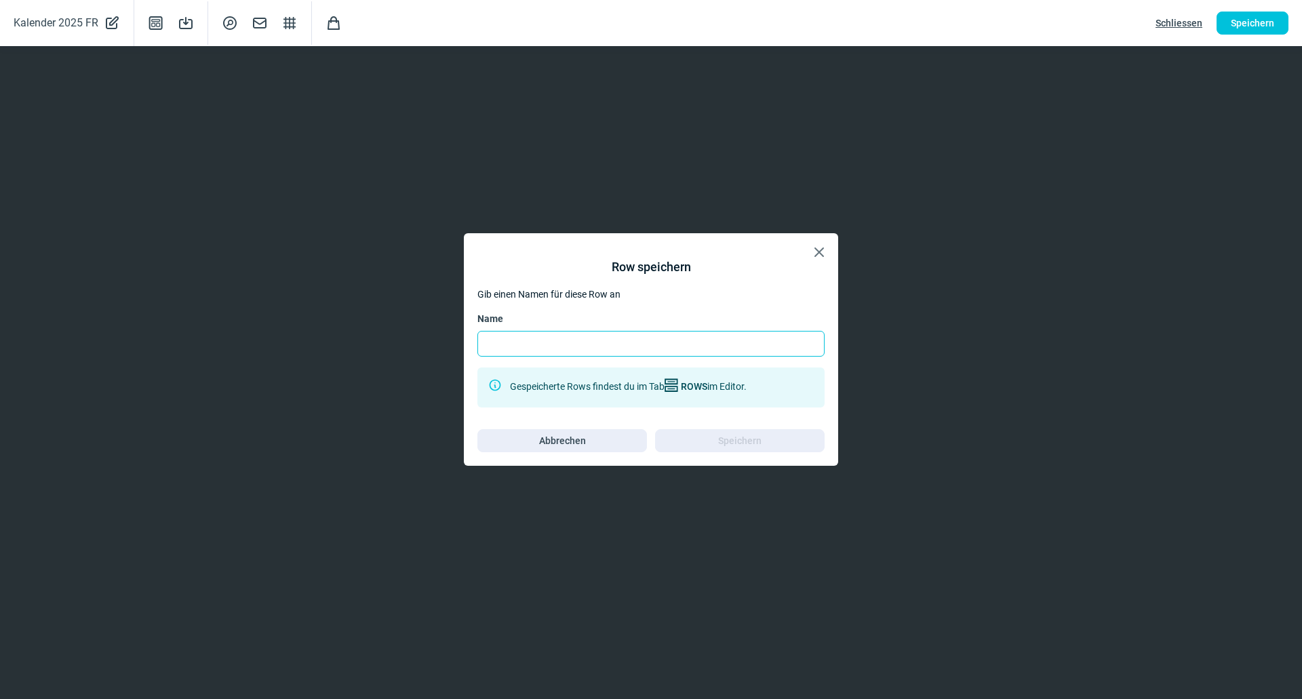
click at [619, 345] on input "Name" at bounding box center [651, 344] width 347 height 26
click at [826, 250] on span "X icon" at bounding box center [819, 252] width 16 height 16
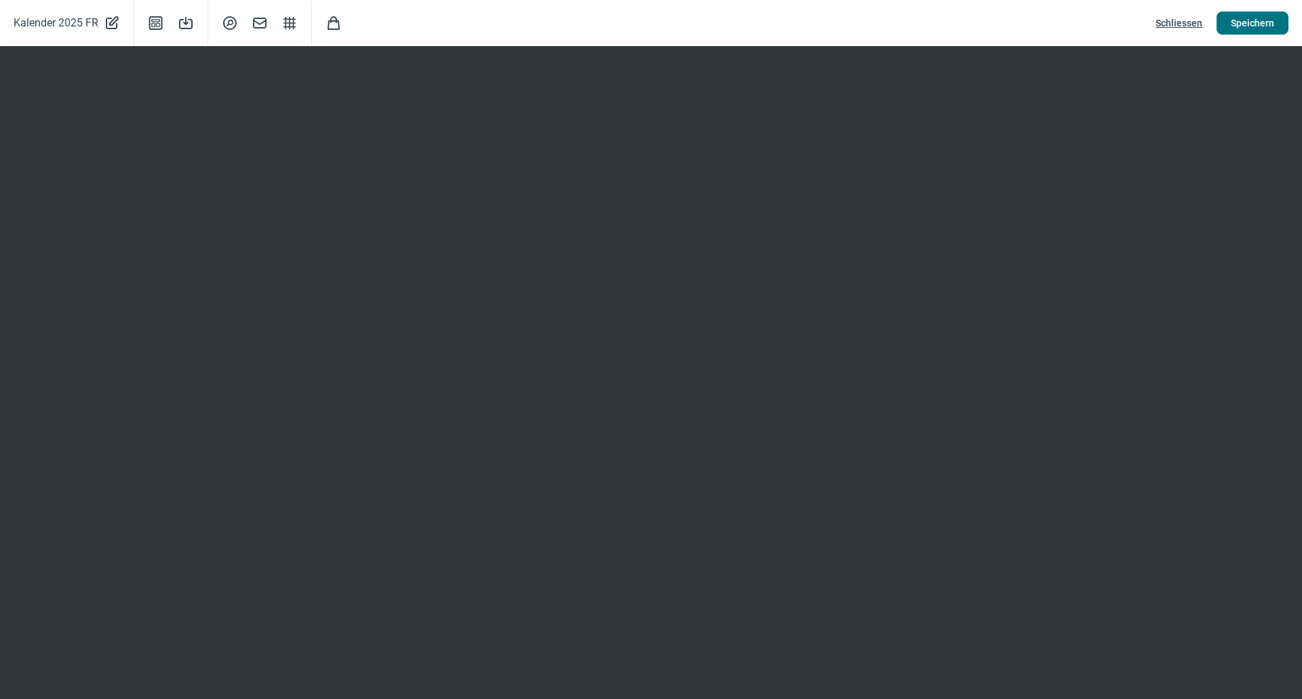
click at [1231, 14] on button "Speichern" at bounding box center [1253, 23] width 72 height 23
click at [1178, 28] on span "Schliessen" at bounding box center [1179, 23] width 47 height 22
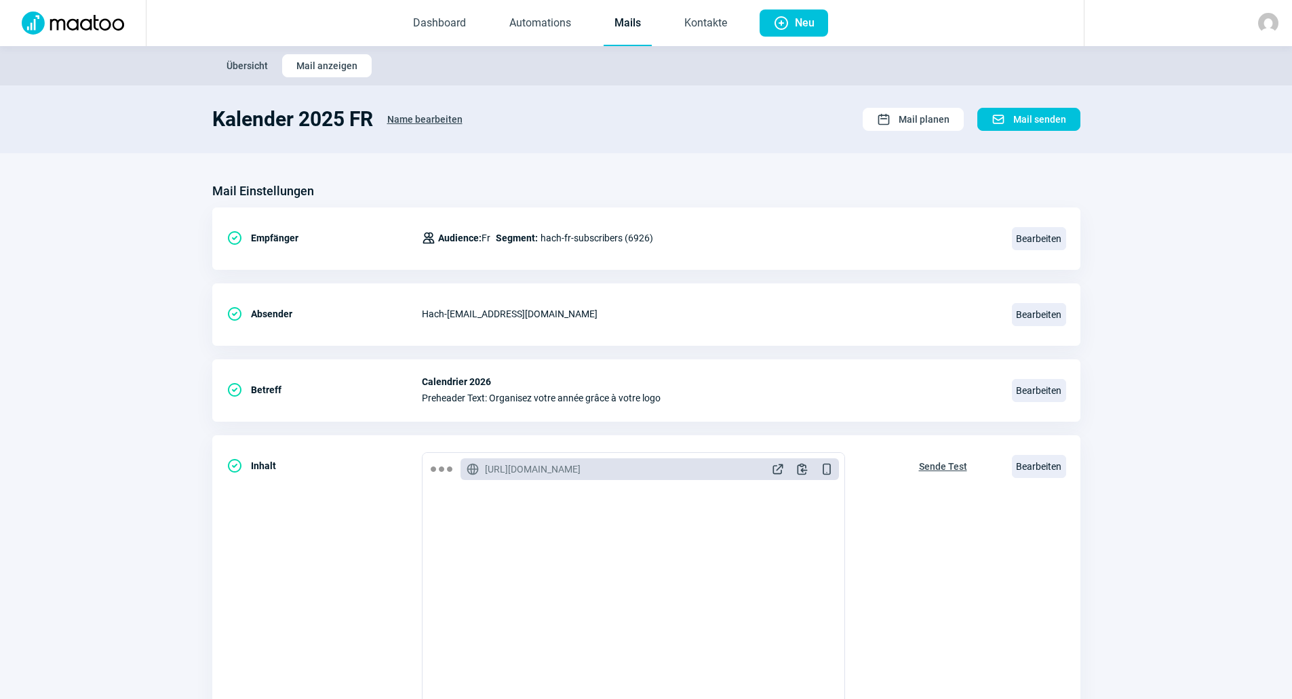
click at [626, 31] on link "Mails" at bounding box center [628, 23] width 48 height 45
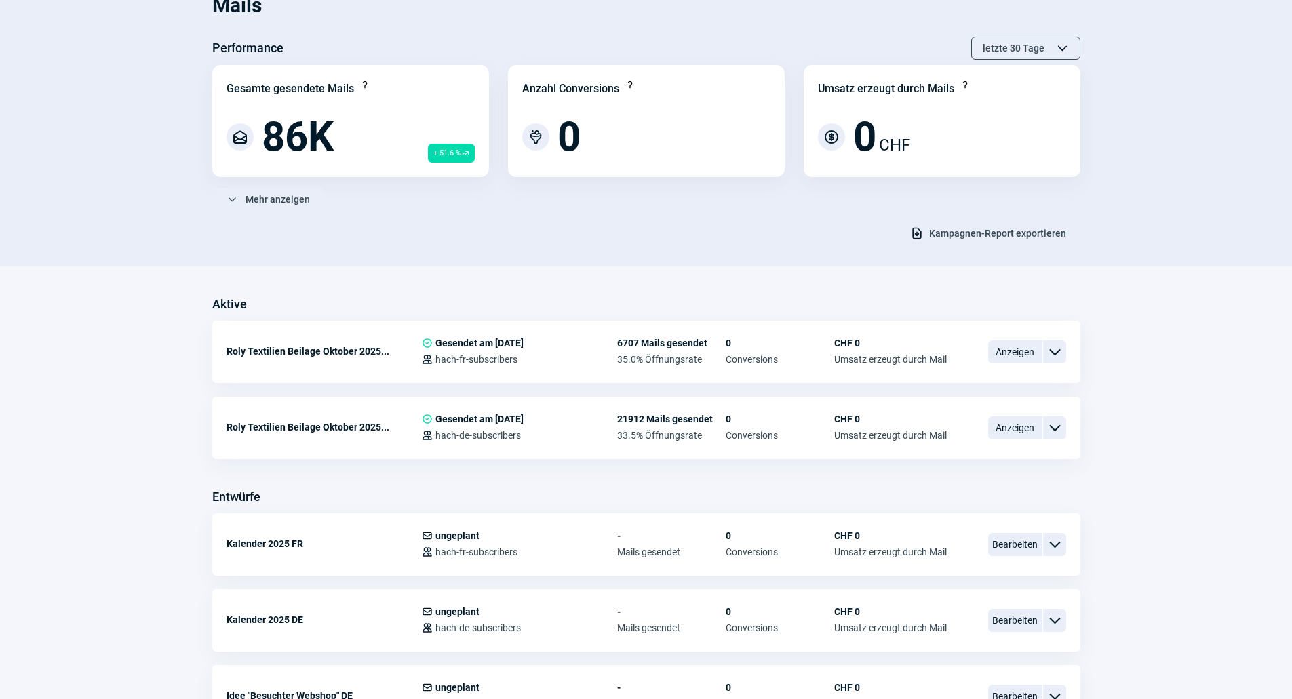
scroll to position [271, 0]
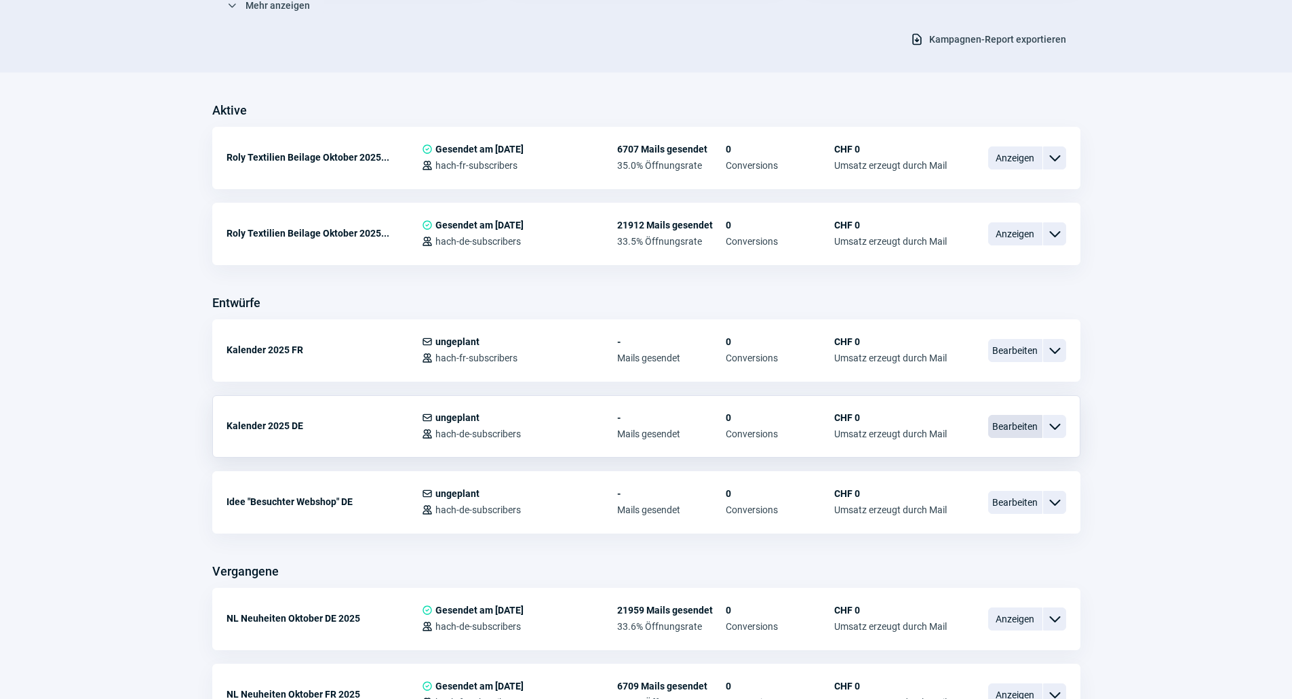
click at [997, 436] on span "Bearbeiten" at bounding box center [1015, 426] width 54 height 23
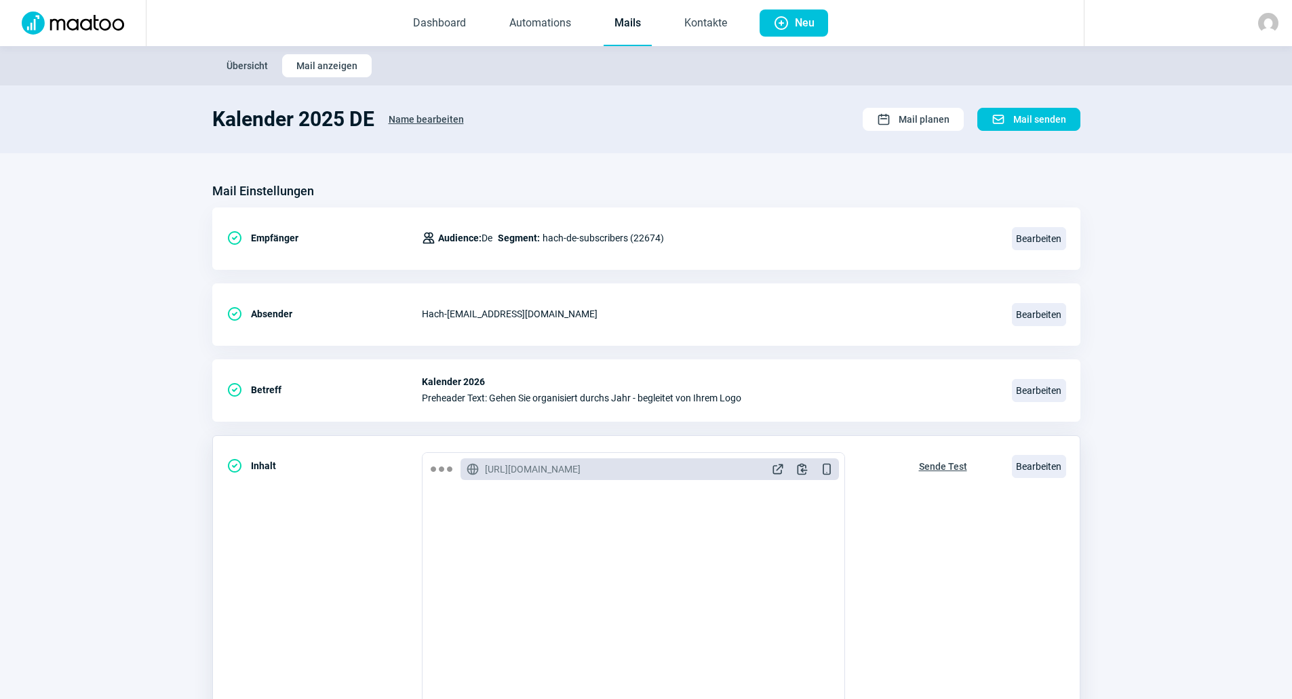
click at [929, 463] on span "Sende Test" at bounding box center [943, 467] width 48 height 22
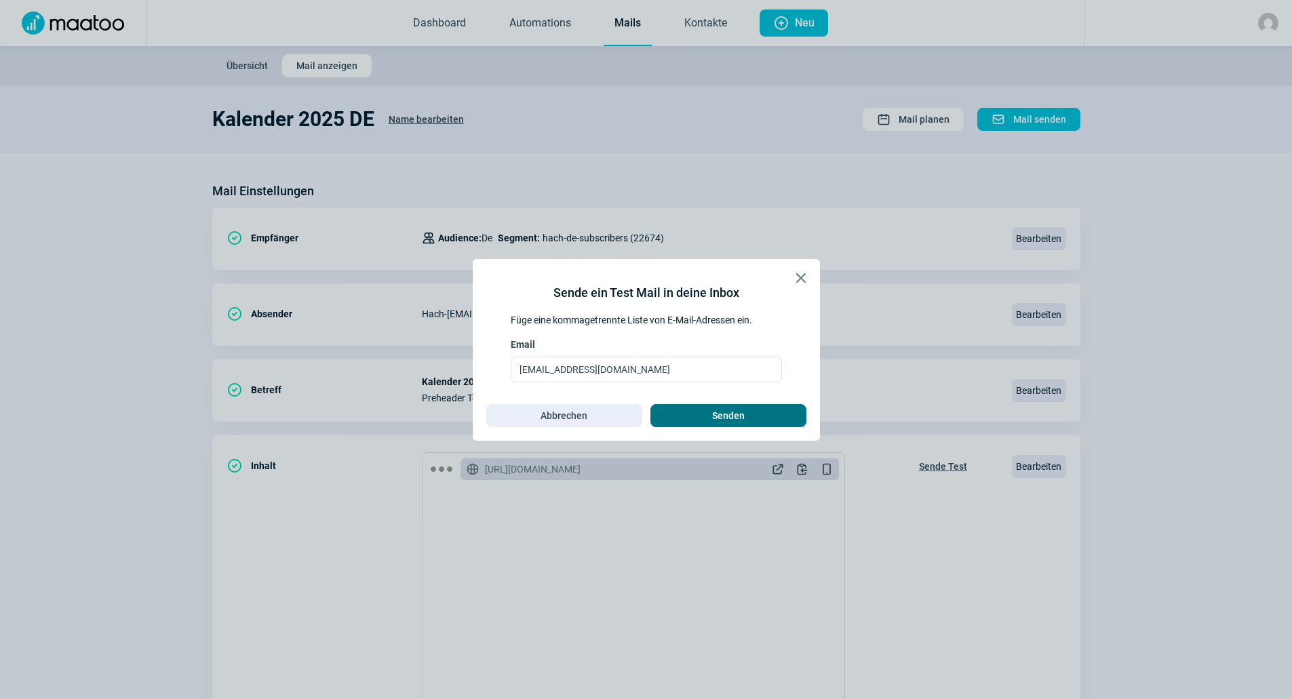
click at [761, 413] on span "Senden" at bounding box center [729, 416] width 128 height 22
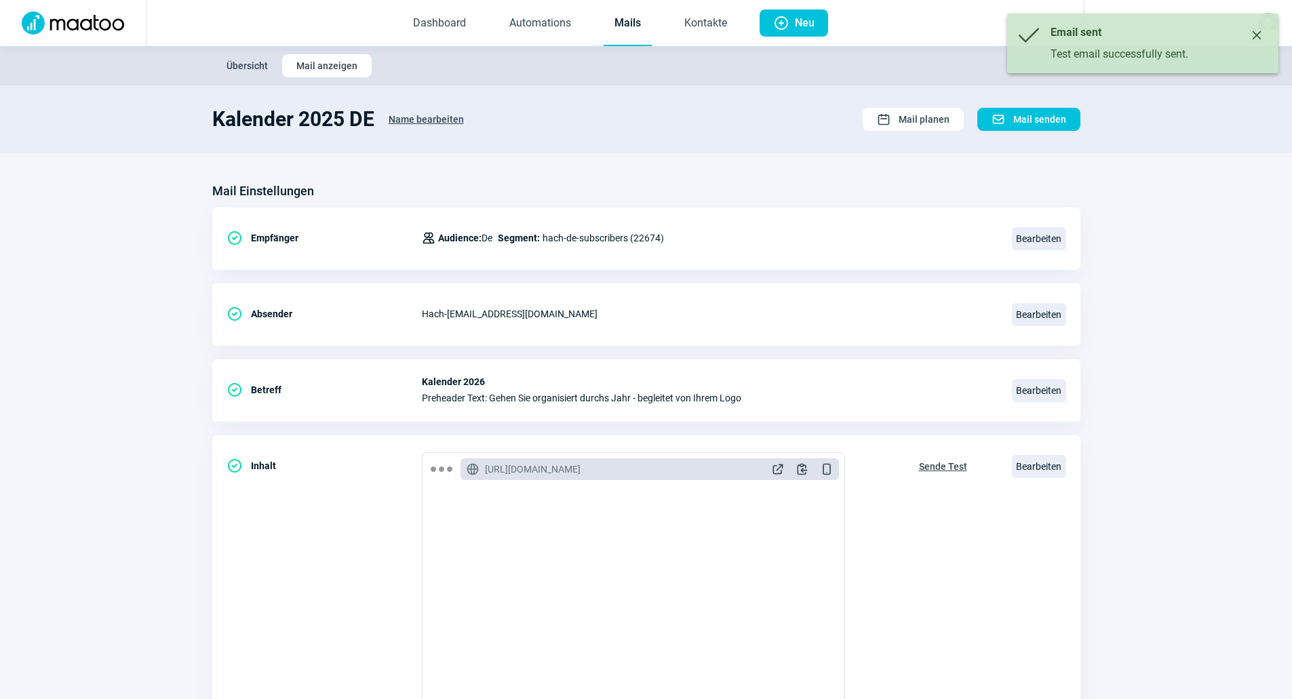
click at [620, 21] on link "Mails" at bounding box center [628, 23] width 48 height 45
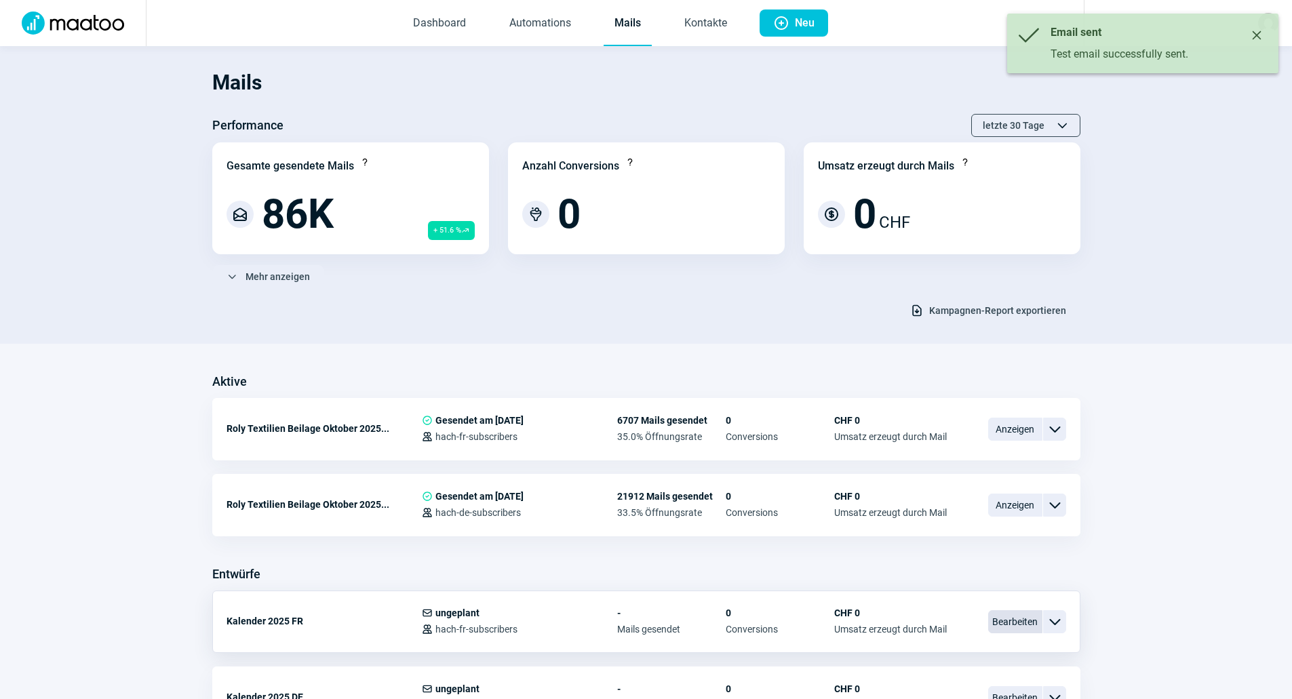
click at [995, 617] on span "Bearbeiten" at bounding box center [1015, 622] width 54 height 23
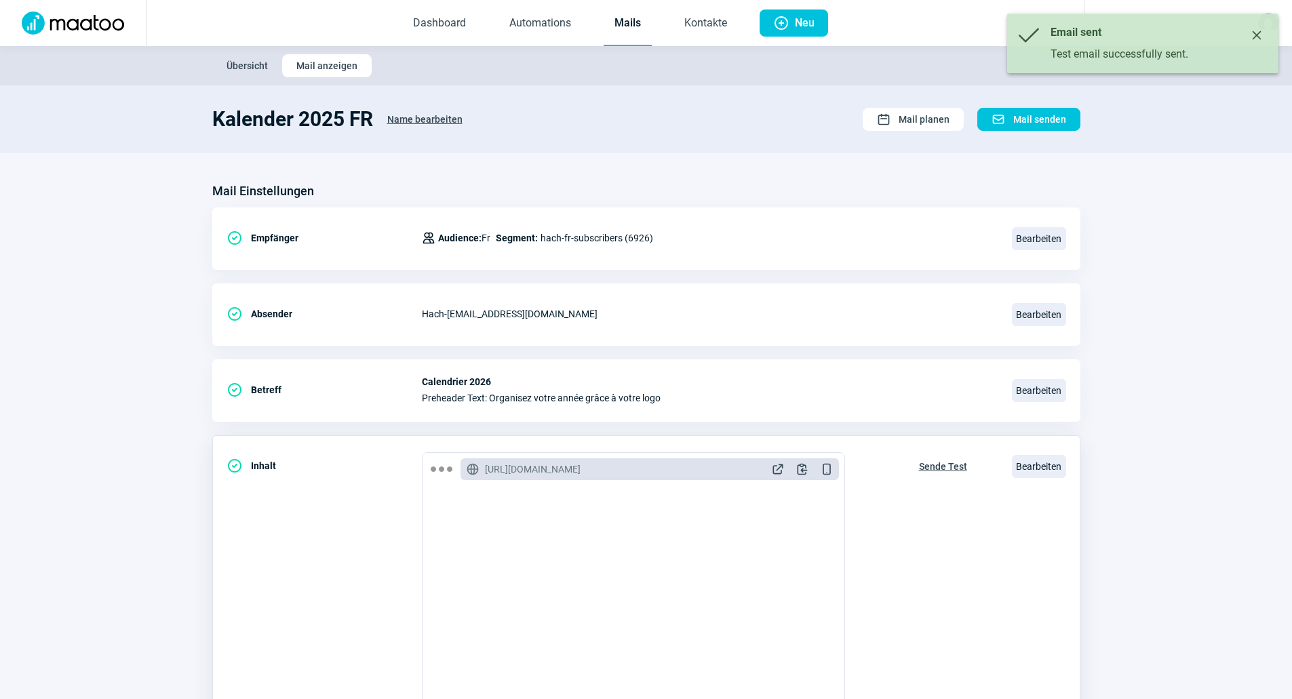
click at [963, 465] on span "Sende Test" at bounding box center [943, 467] width 48 height 22
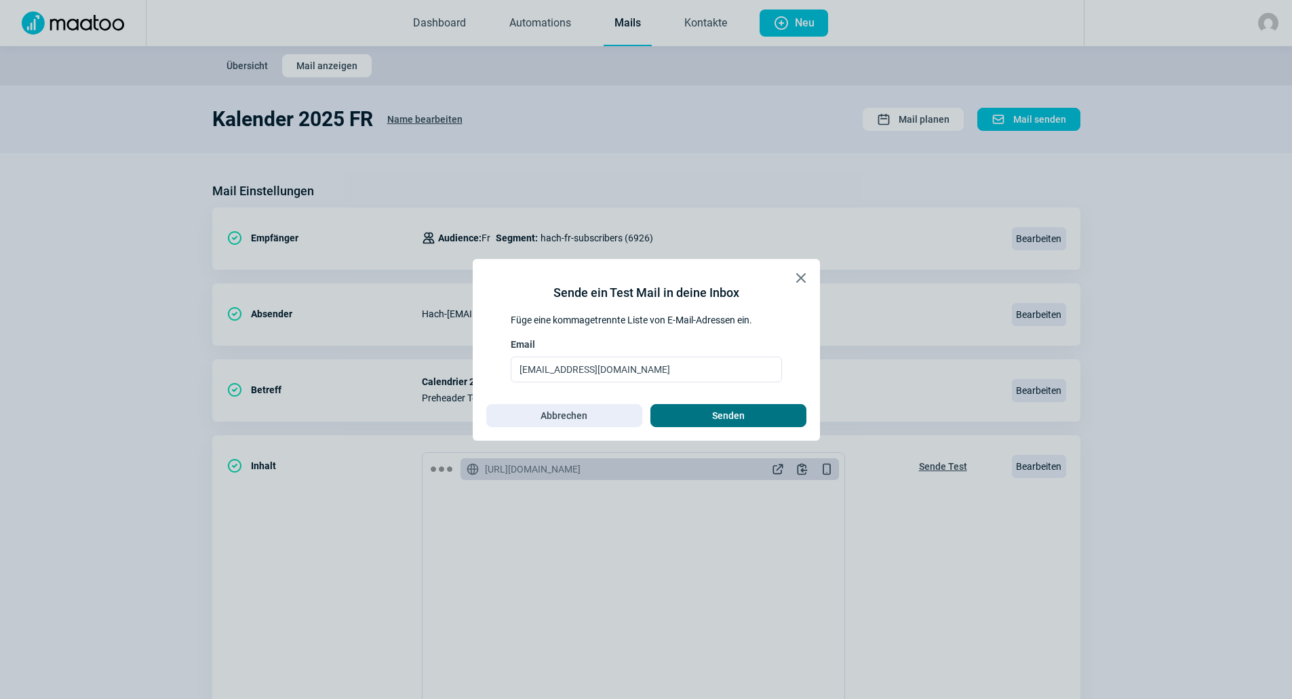
click at [709, 418] on span "Senden" at bounding box center [729, 416] width 128 height 22
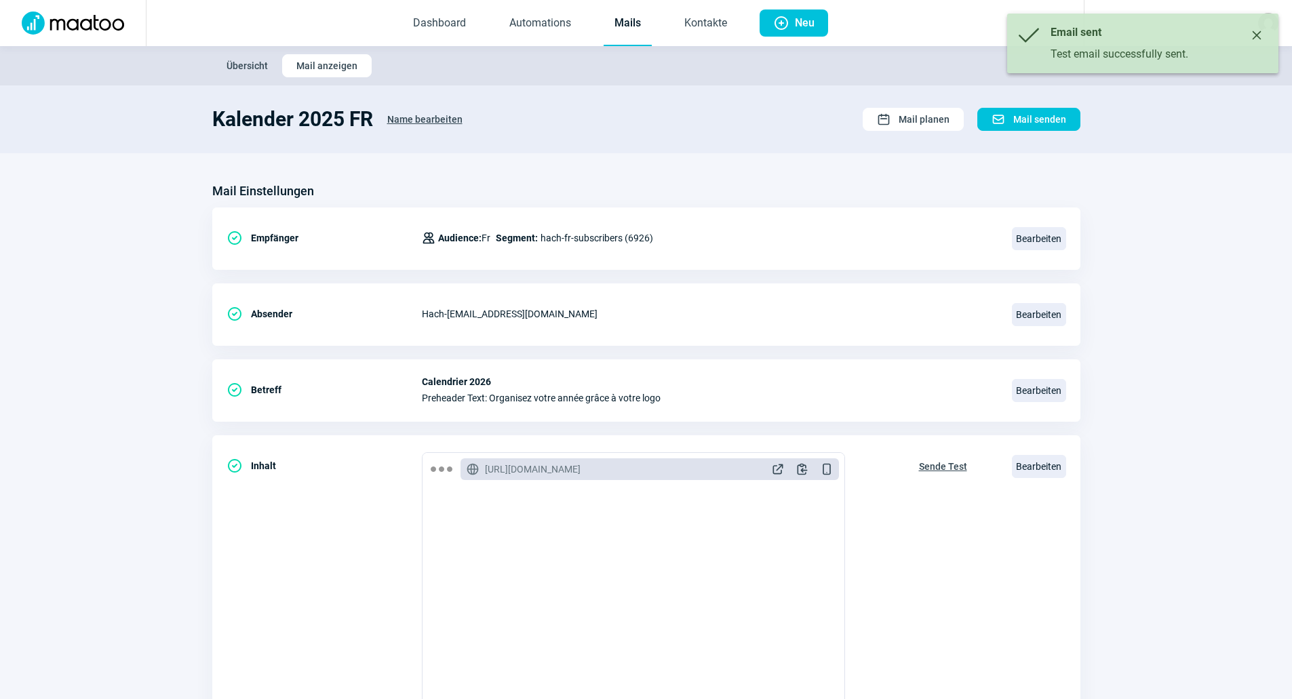
click at [623, 33] on link "Mails" at bounding box center [628, 23] width 48 height 45
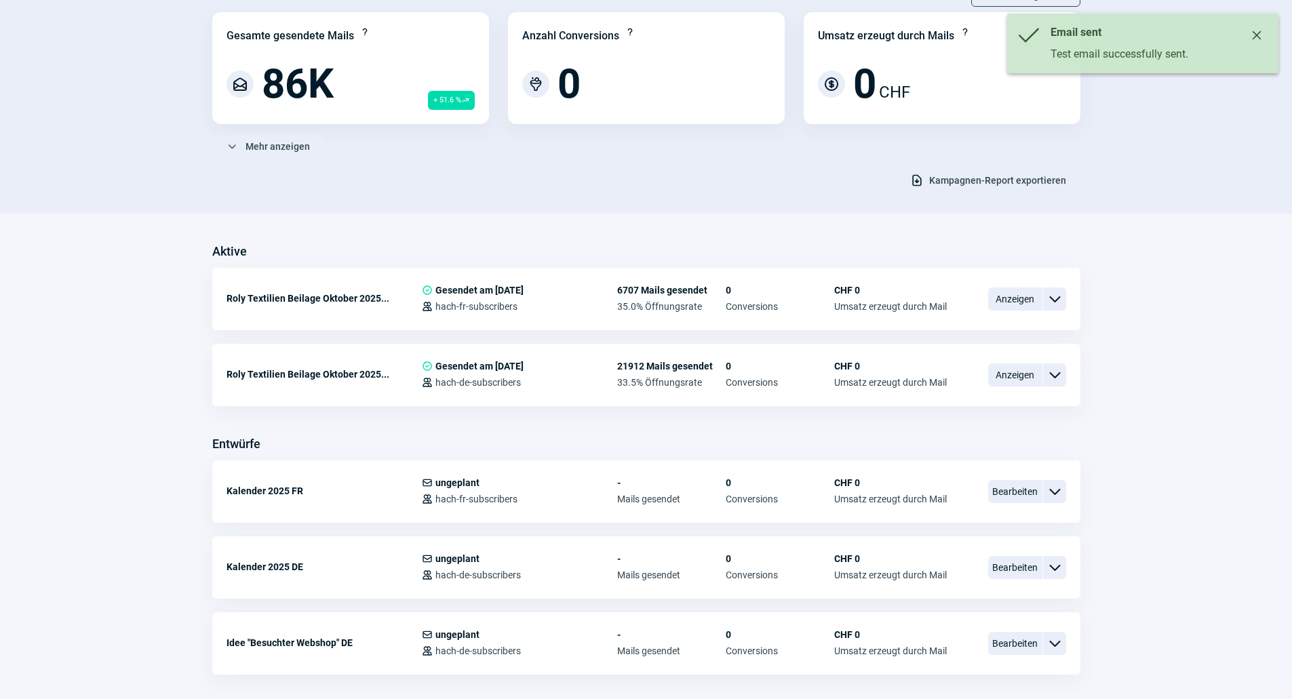
scroll to position [136, 0]
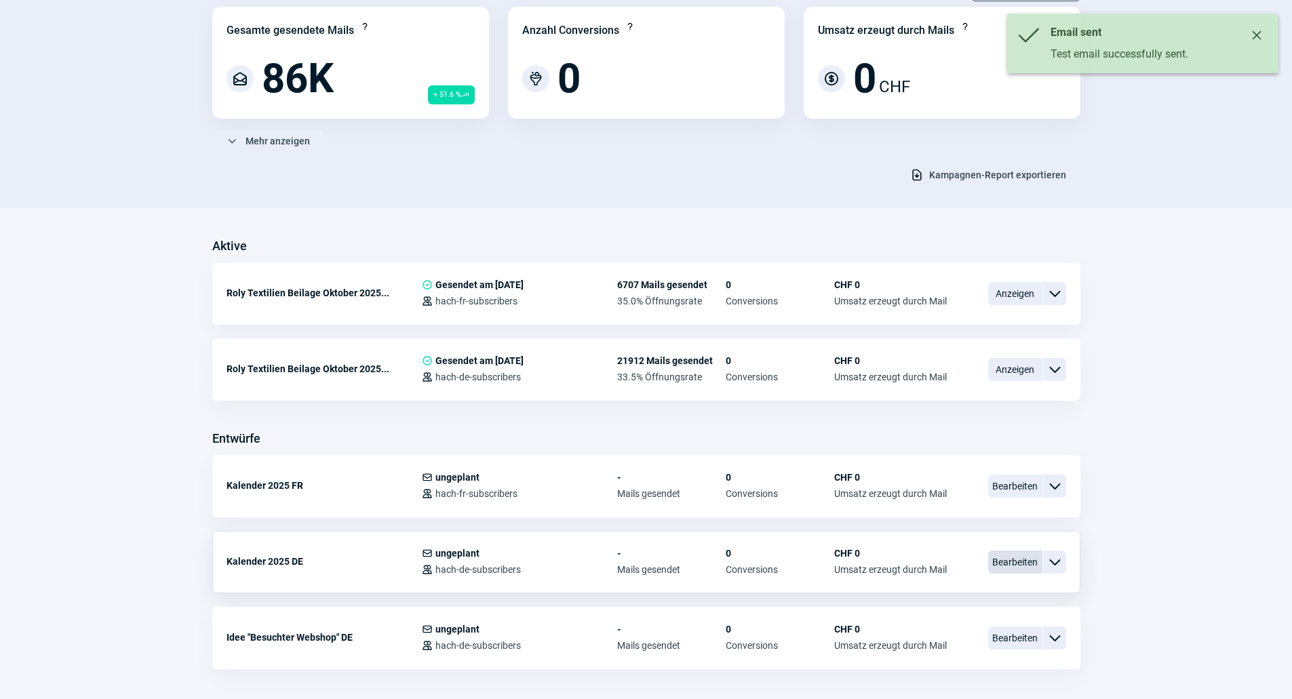
click at [1009, 572] on span "Bearbeiten" at bounding box center [1015, 562] width 54 height 23
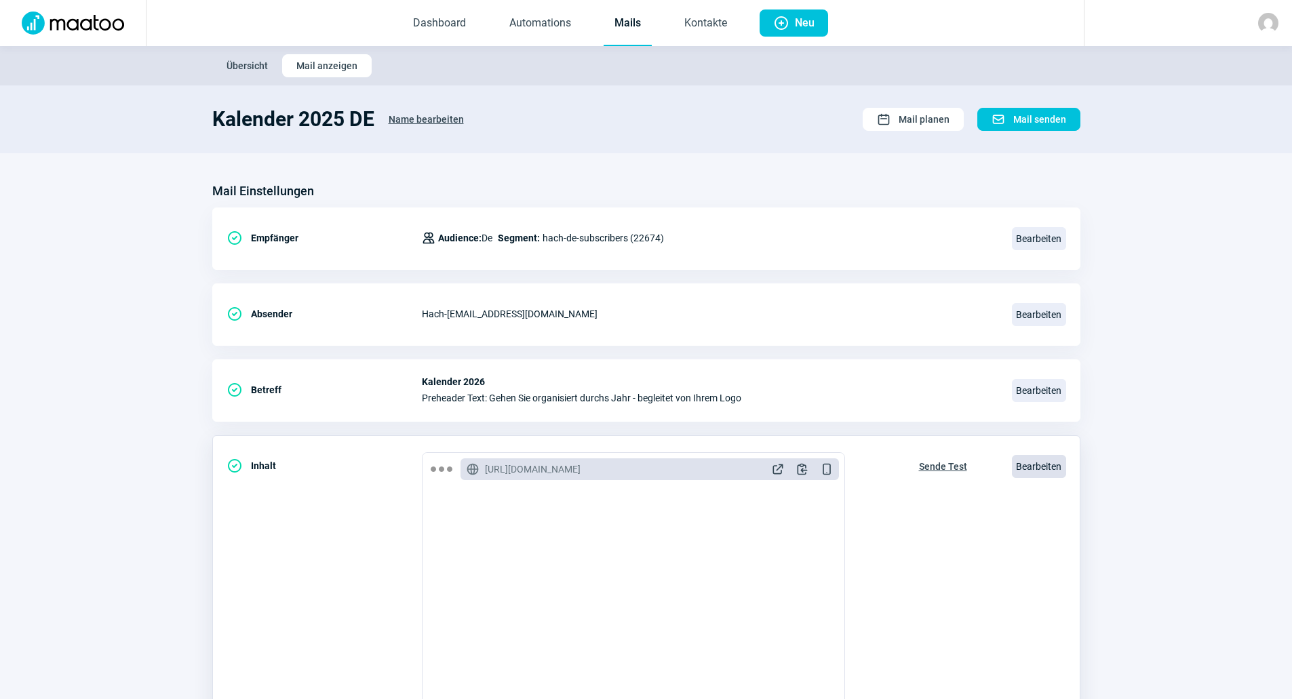
click at [1033, 459] on span "Bearbeiten" at bounding box center [1039, 466] width 54 height 23
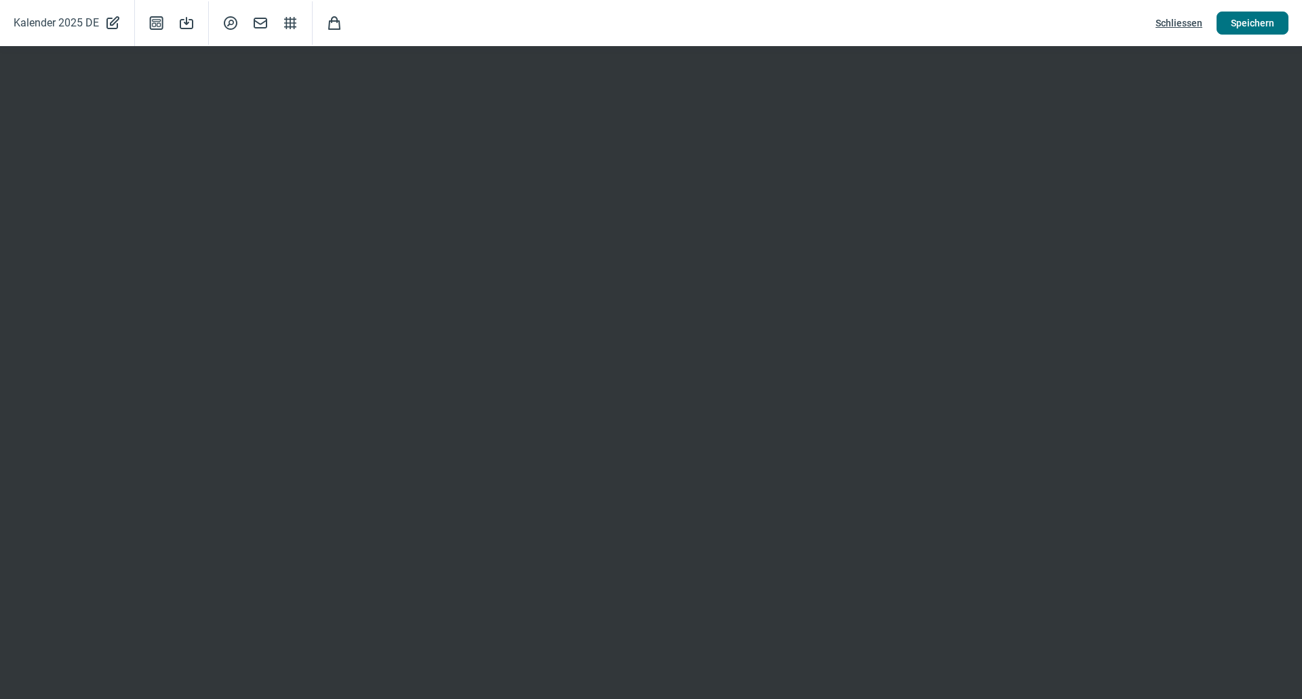
click at [1224, 16] on button "Speichern" at bounding box center [1253, 23] width 72 height 23
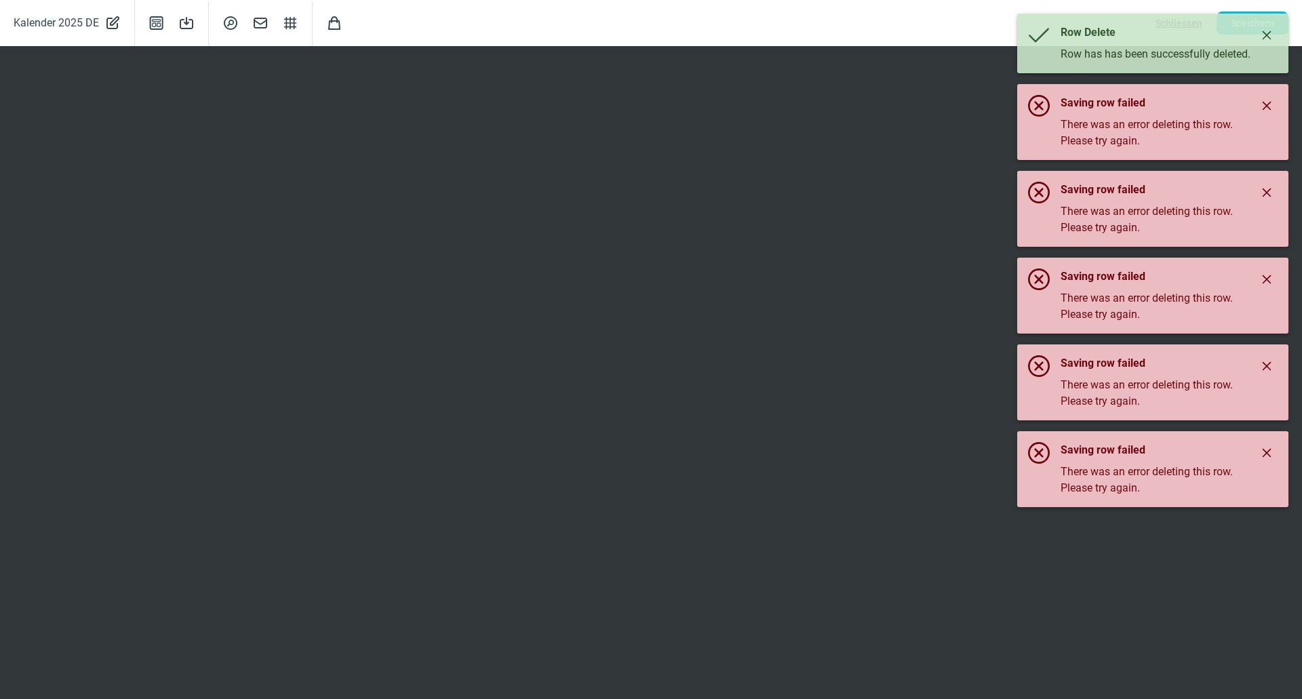
click at [1268, 107] on icon "Close" at bounding box center [1267, 106] width 9 height 9
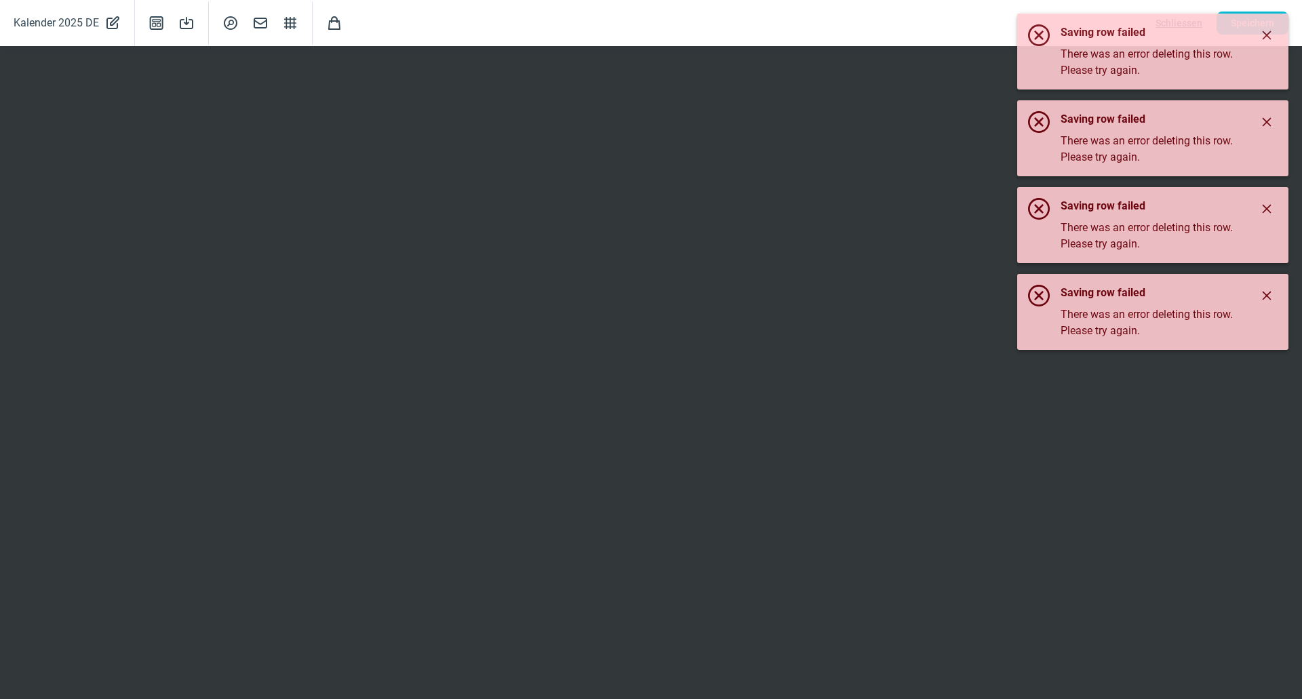
click at [1271, 37] on div "Row Delete Row has has been successfully deleted. Saving row failed There was a…" at bounding box center [1153, 182] width 271 height 336
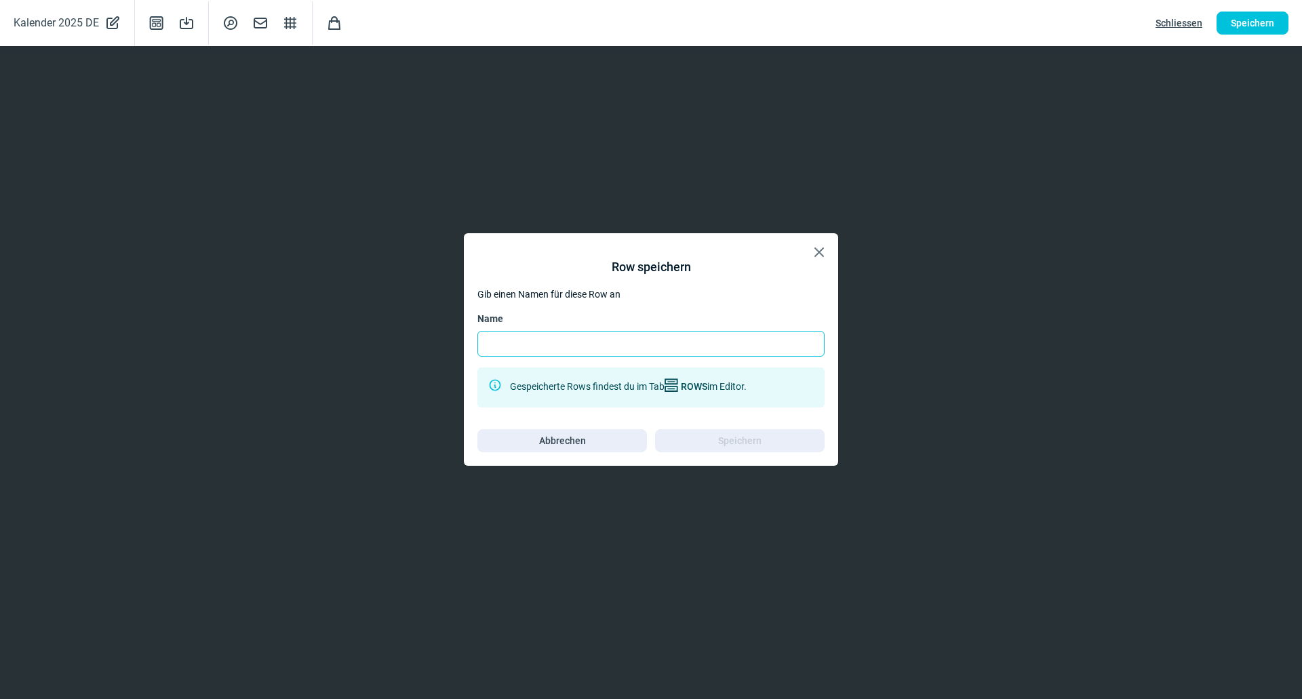
click at [641, 339] on input "Name" at bounding box center [651, 344] width 347 height 26
type input "Services DE"
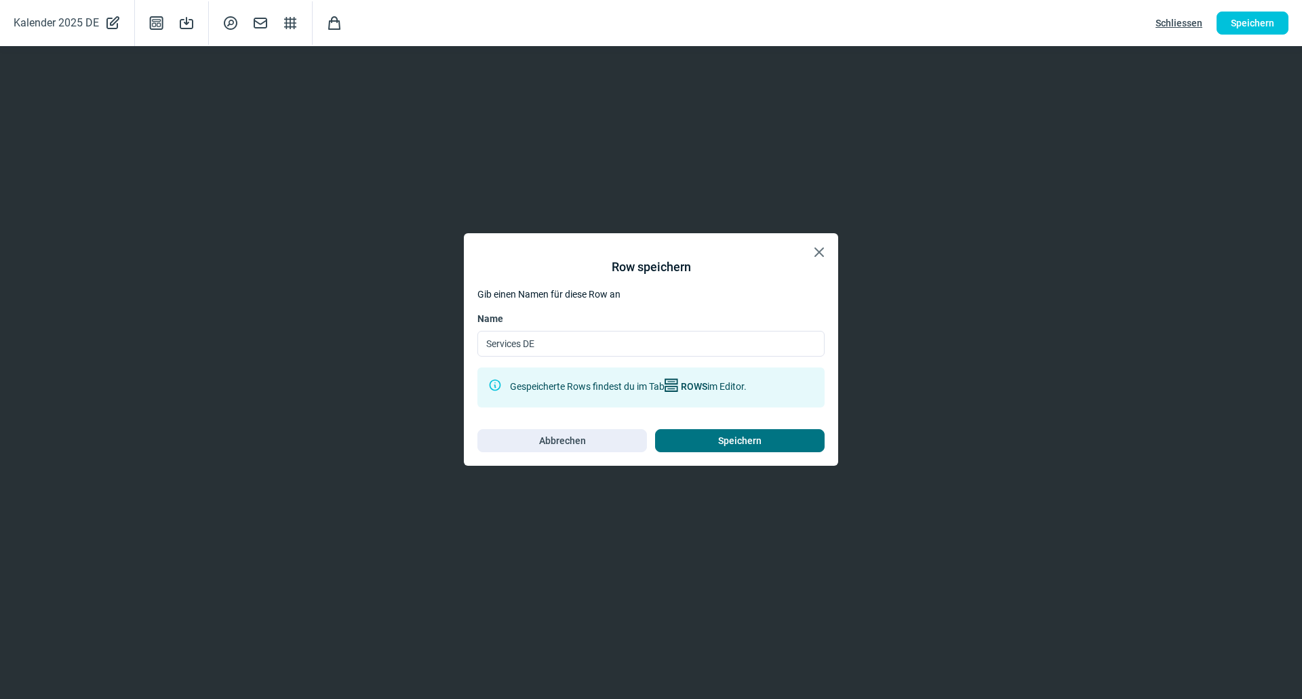
click at [727, 440] on span "Speichern" at bounding box center [739, 441] width 43 height 22
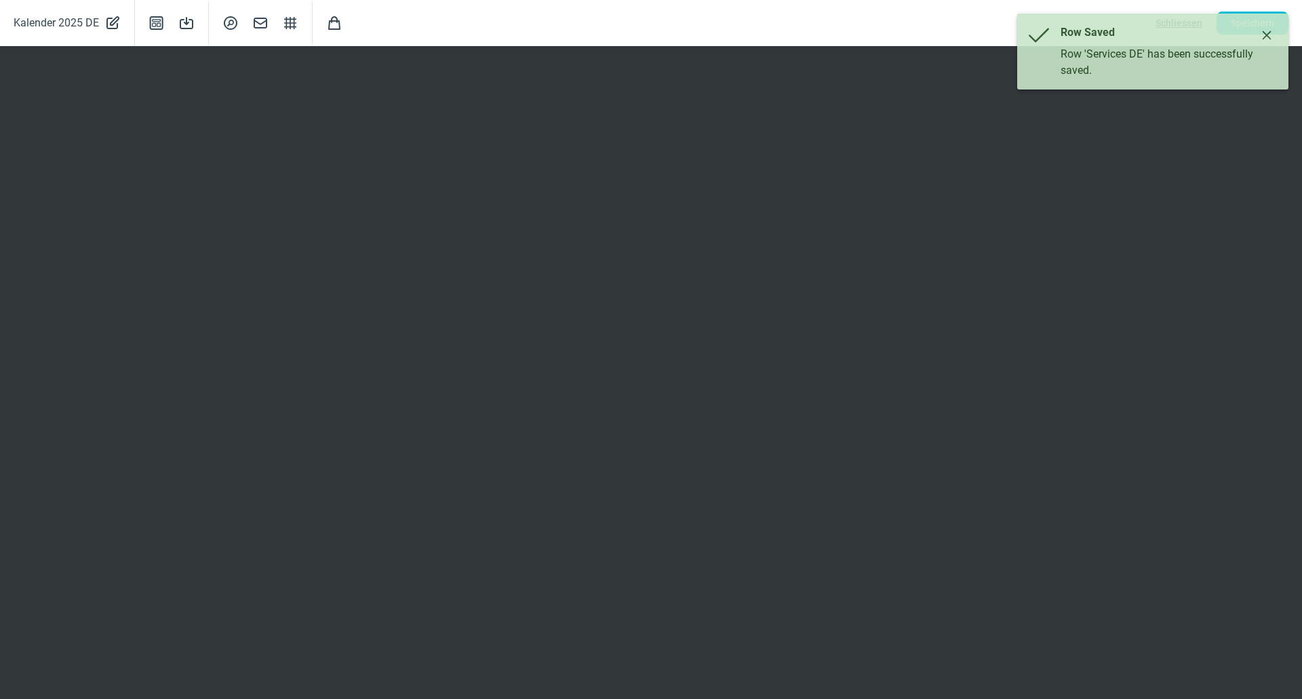
click at [1273, 35] on button "Close" at bounding box center [1267, 35] width 22 height 22
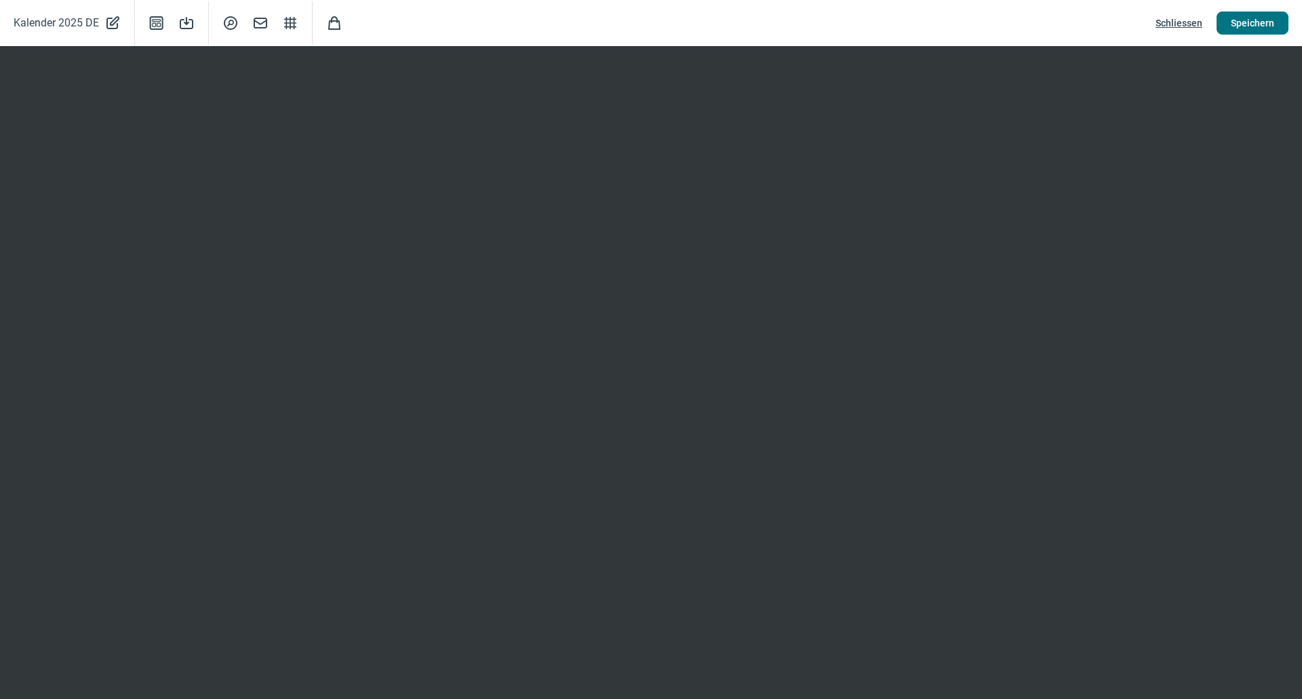
click at [1243, 20] on span "Speichern" at bounding box center [1252, 23] width 43 height 22
click at [1172, 24] on span "Schliessen" at bounding box center [1179, 23] width 47 height 22
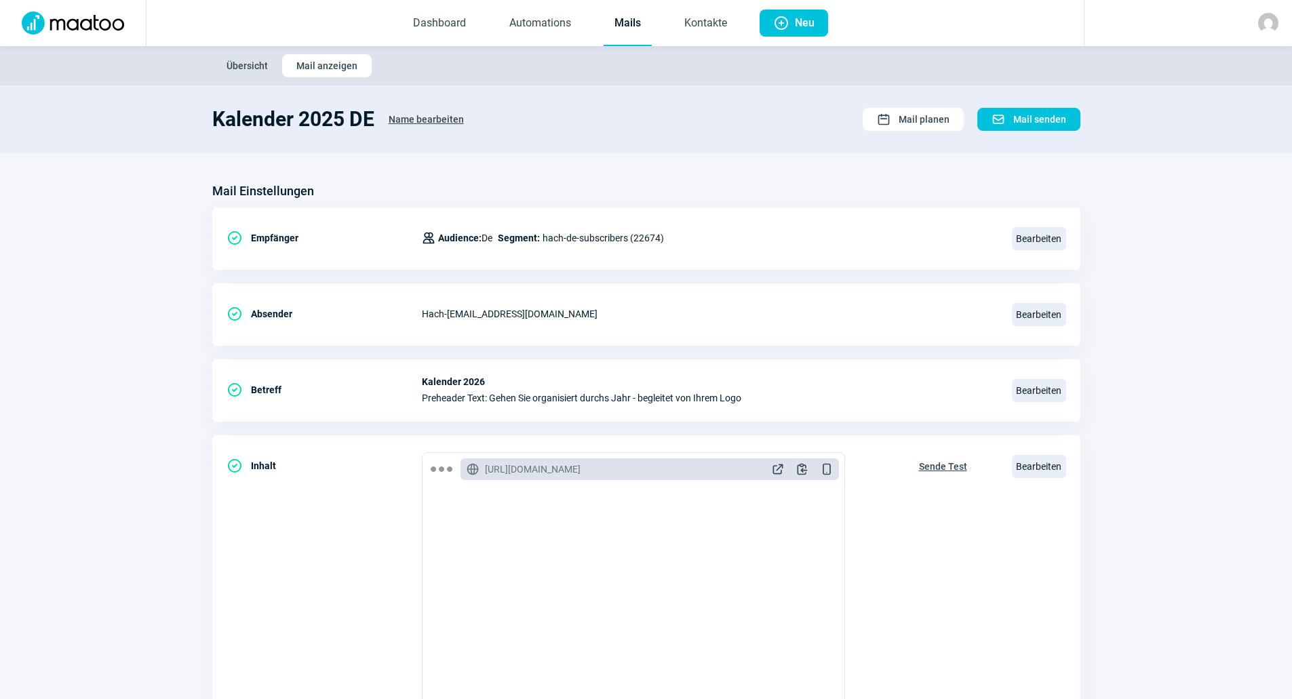
click at [626, 24] on link "Mails" at bounding box center [628, 23] width 48 height 45
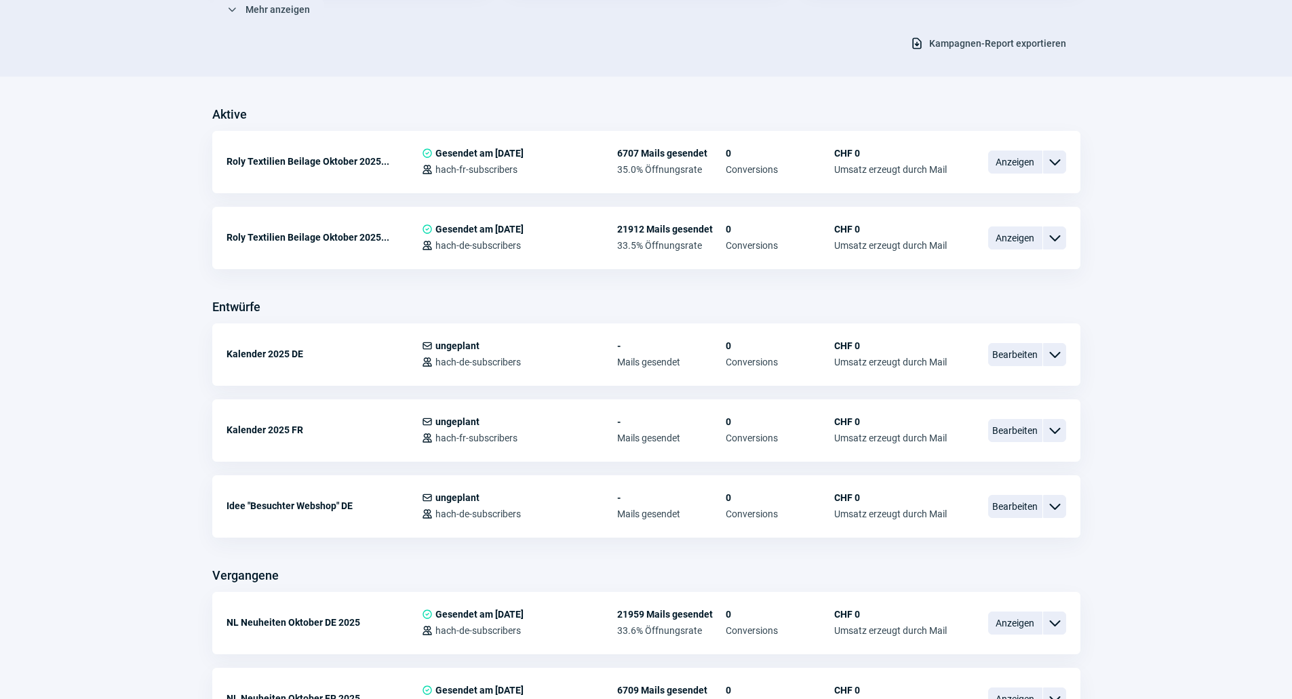
scroll to position [271, 0]
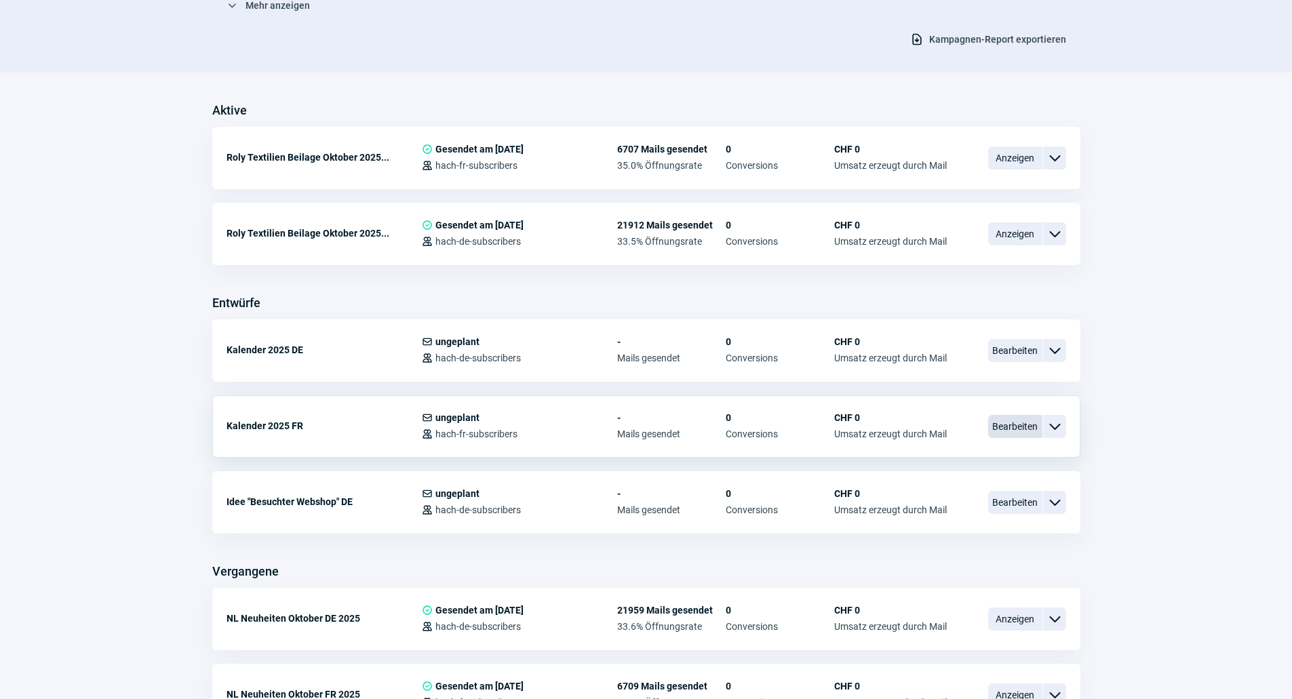
click at [1004, 418] on span "Bearbeiten" at bounding box center [1015, 426] width 54 height 23
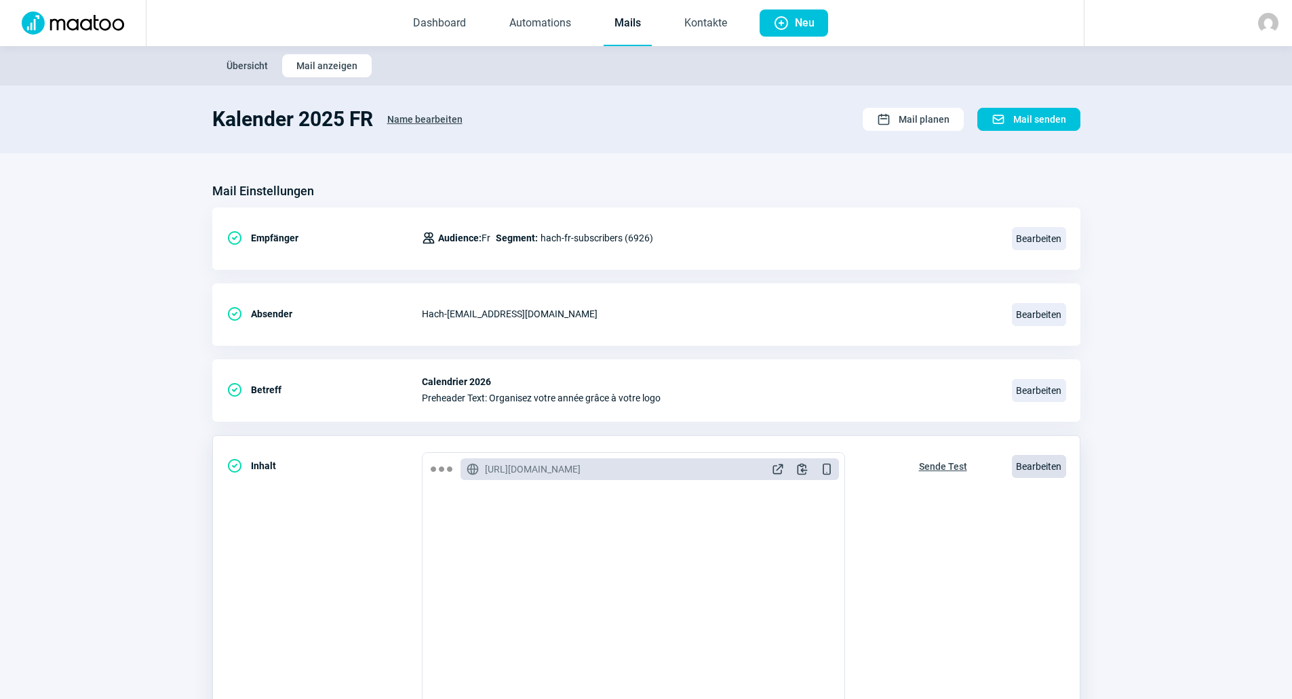
click at [1055, 461] on span "Bearbeiten" at bounding box center [1039, 466] width 54 height 23
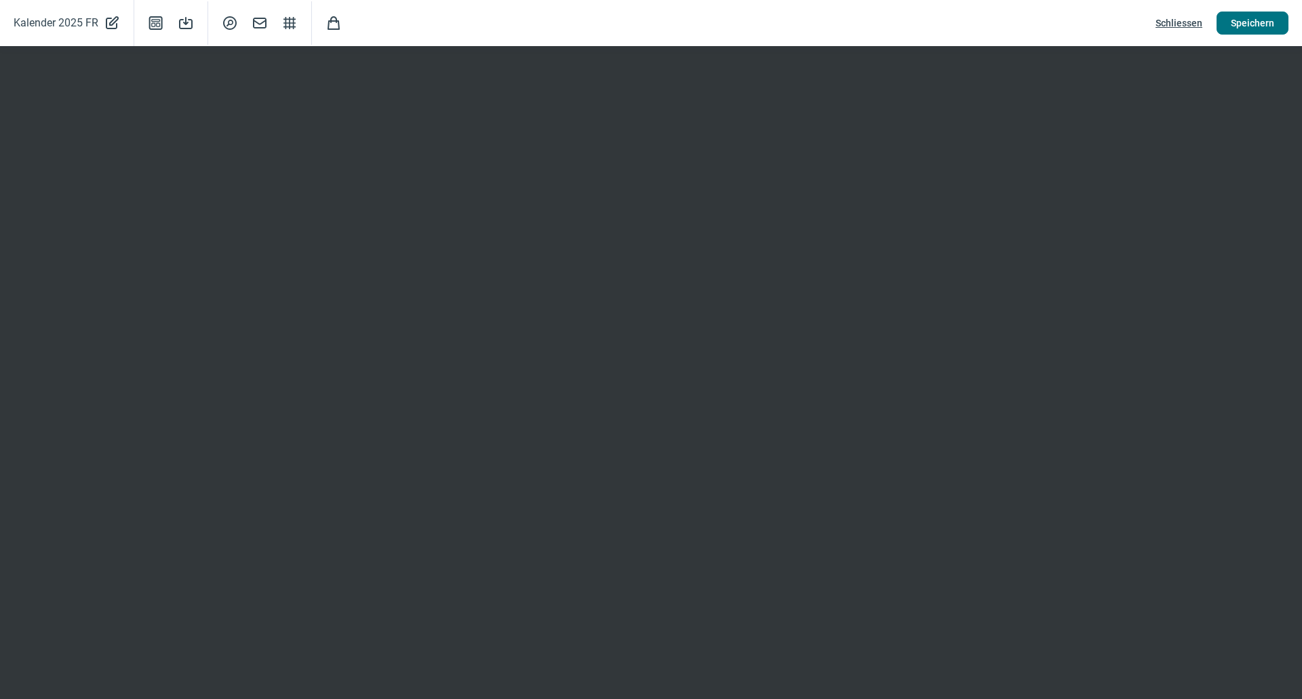
click at [1230, 24] on button "Speichern" at bounding box center [1253, 23] width 72 height 23
click at [1194, 22] on span "Schliessen" at bounding box center [1179, 23] width 47 height 22
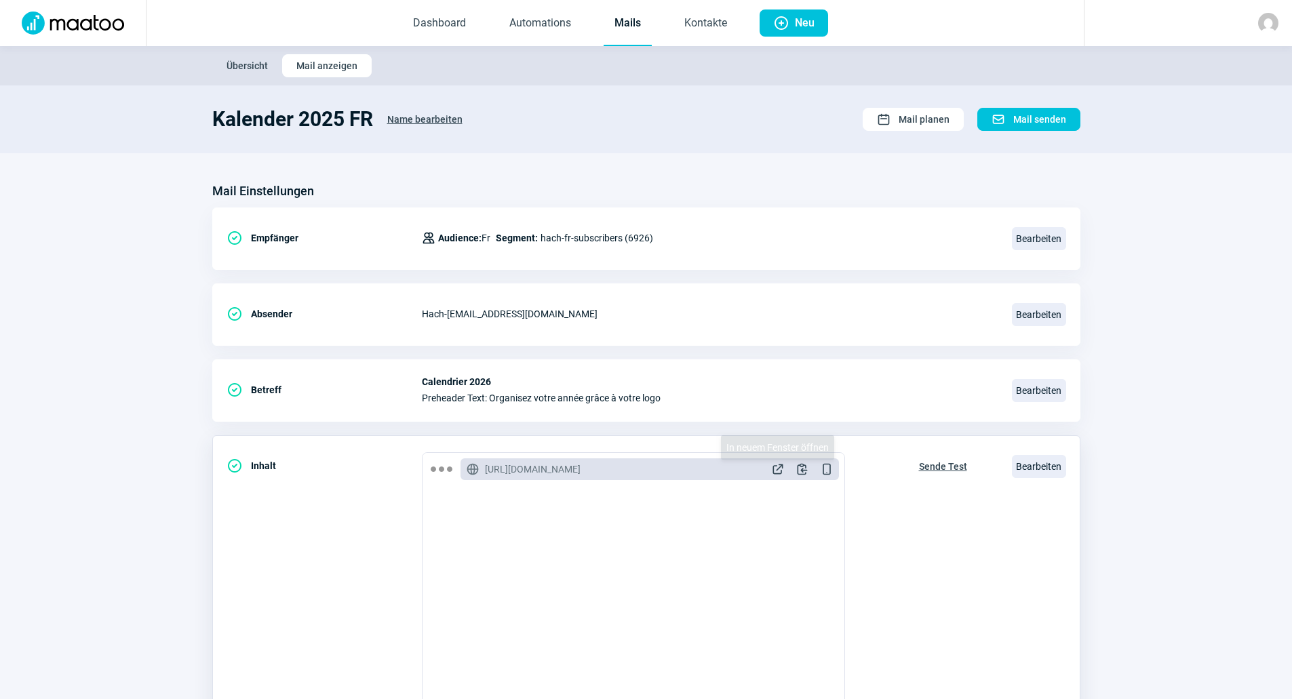
click at [775, 469] on span "ExternalLink icon" at bounding box center [778, 470] width 14 height 14
click at [918, 461] on button "Sende Test" at bounding box center [943, 465] width 77 height 26
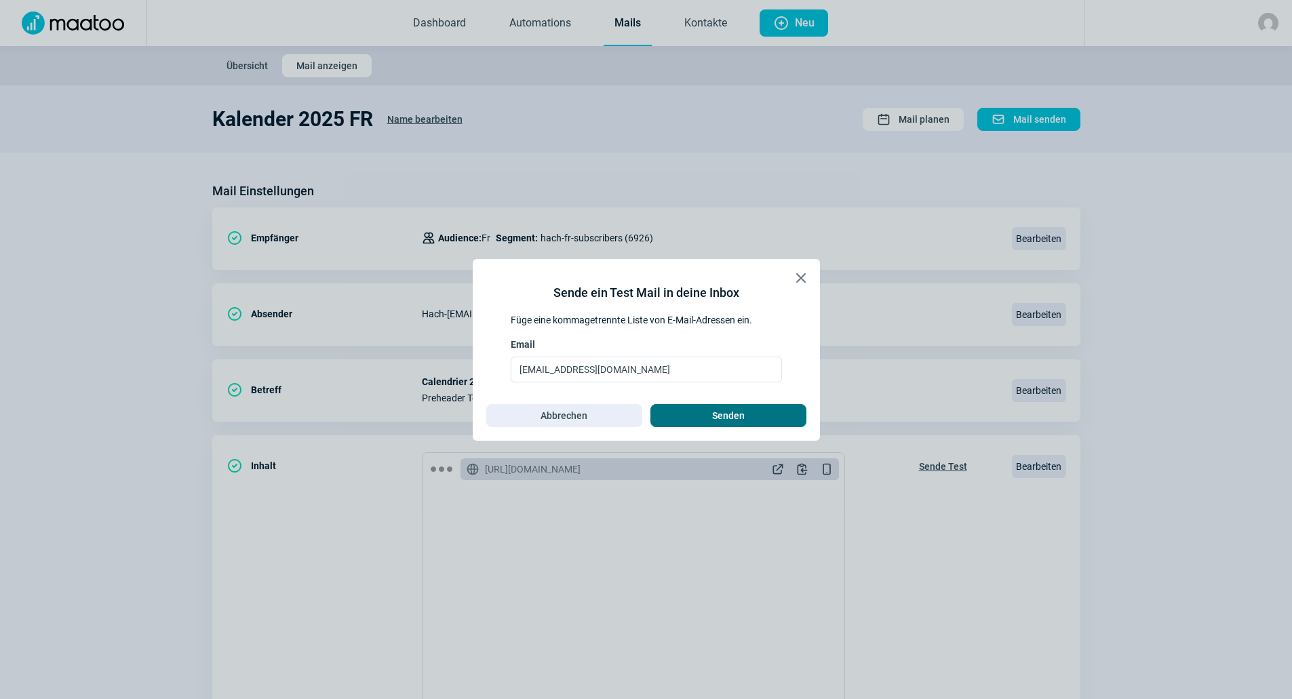
click at [768, 421] on span "Senden" at bounding box center [729, 416] width 128 height 22
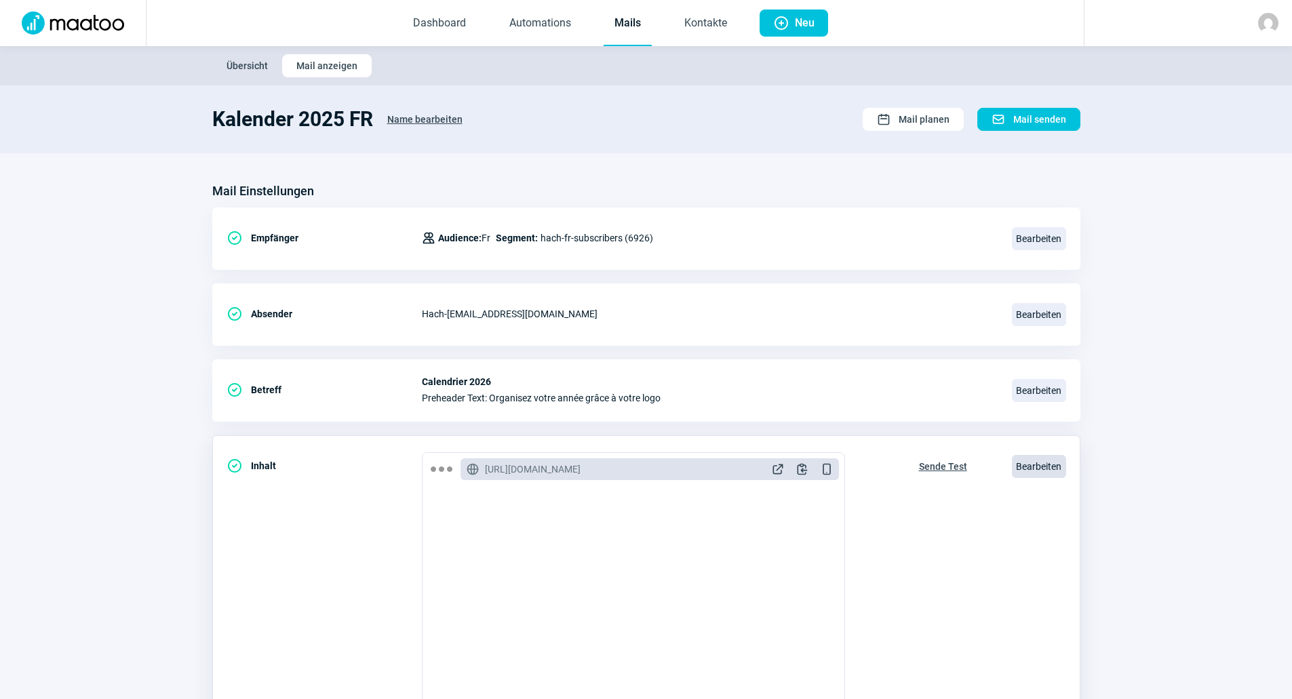
click at [1042, 459] on span "Bearbeiten" at bounding box center [1039, 466] width 54 height 23
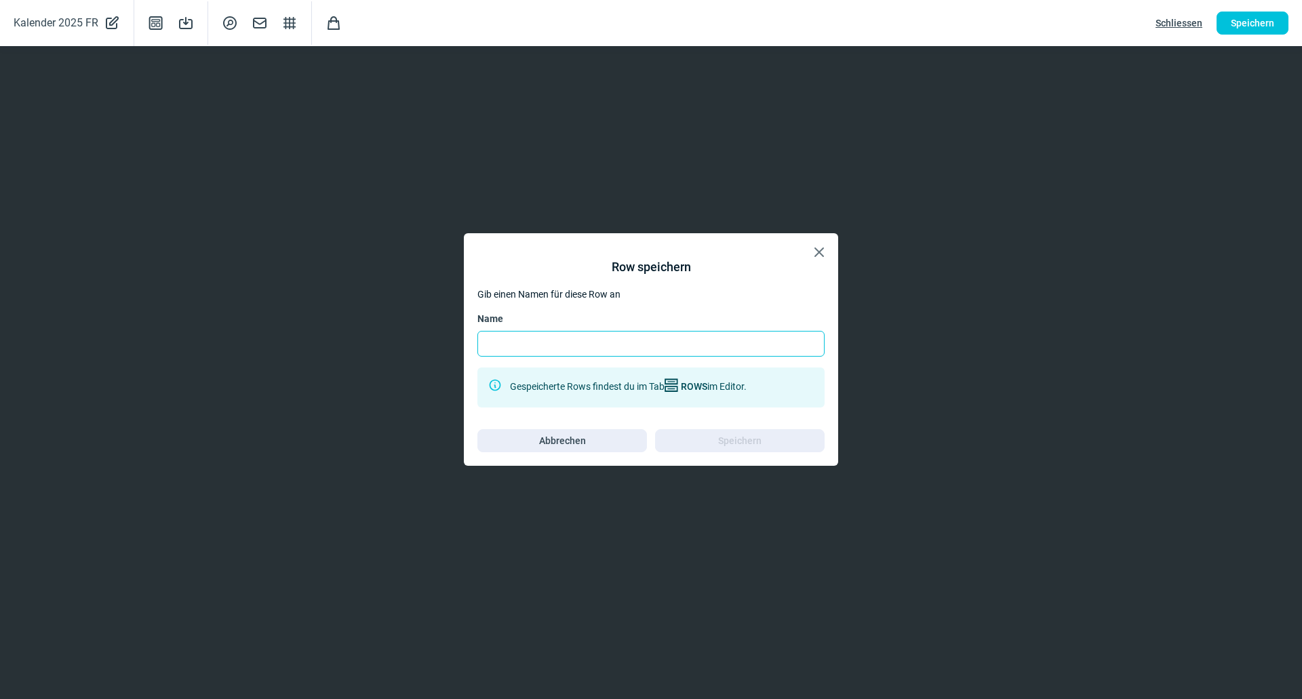
click at [731, 332] on input "Name" at bounding box center [651, 344] width 347 height 26
type input "Darstellung FR"
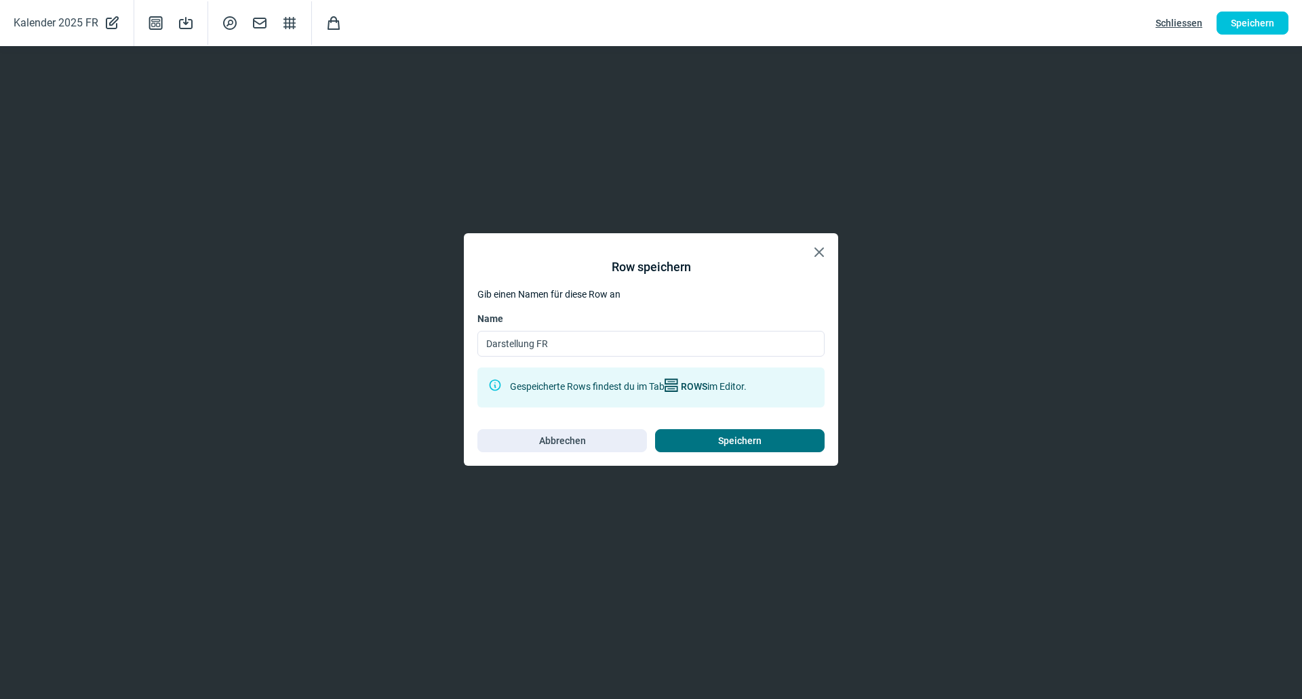
click at [754, 440] on span "Speichern" at bounding box center [739, 441] width 43 height 22
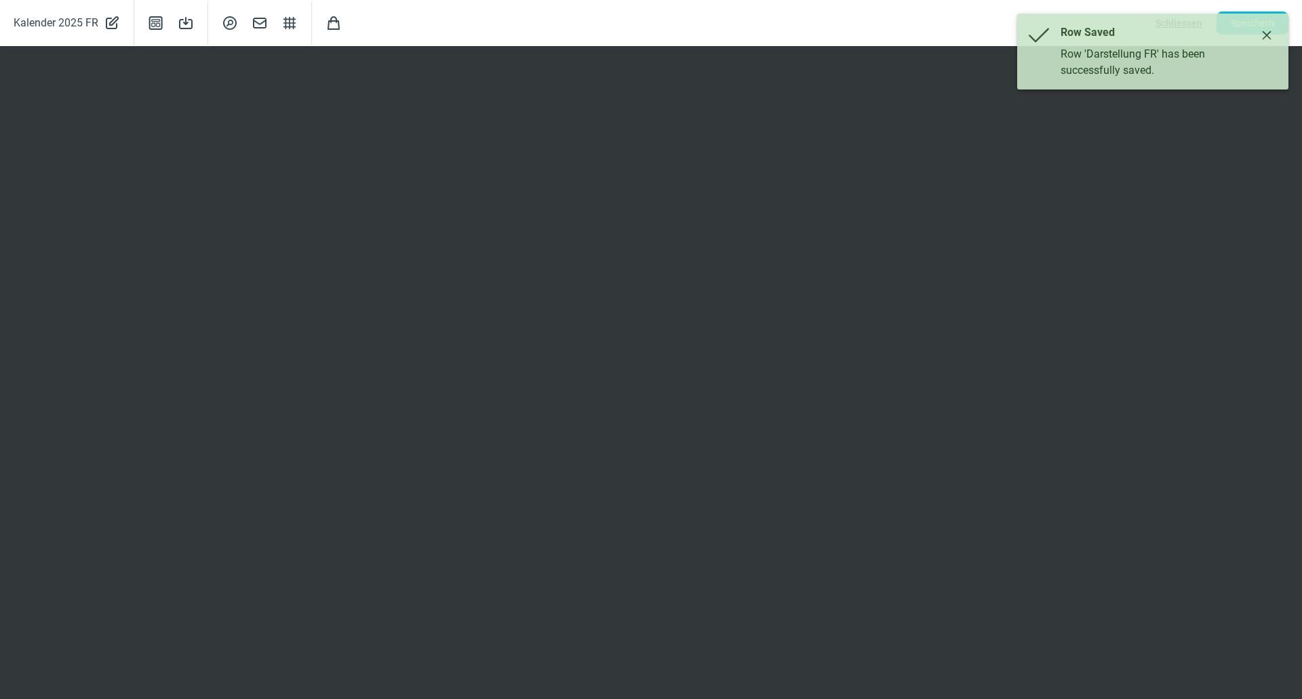
click at [1264, 35] on icon "Close" at bounding box center [1267, 35] width 11 height 11
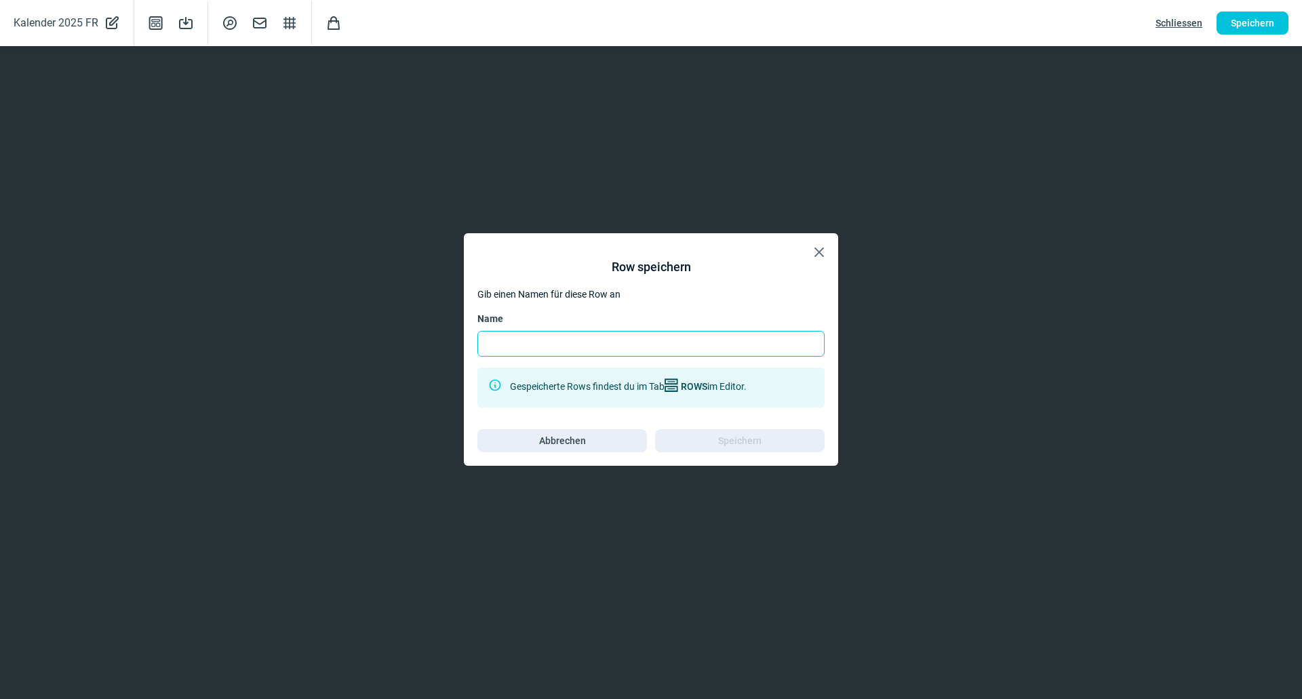
click at [785, 335] on input "Name" at bounding box center [651, 344] width 347 height 26
type input "Service FR"
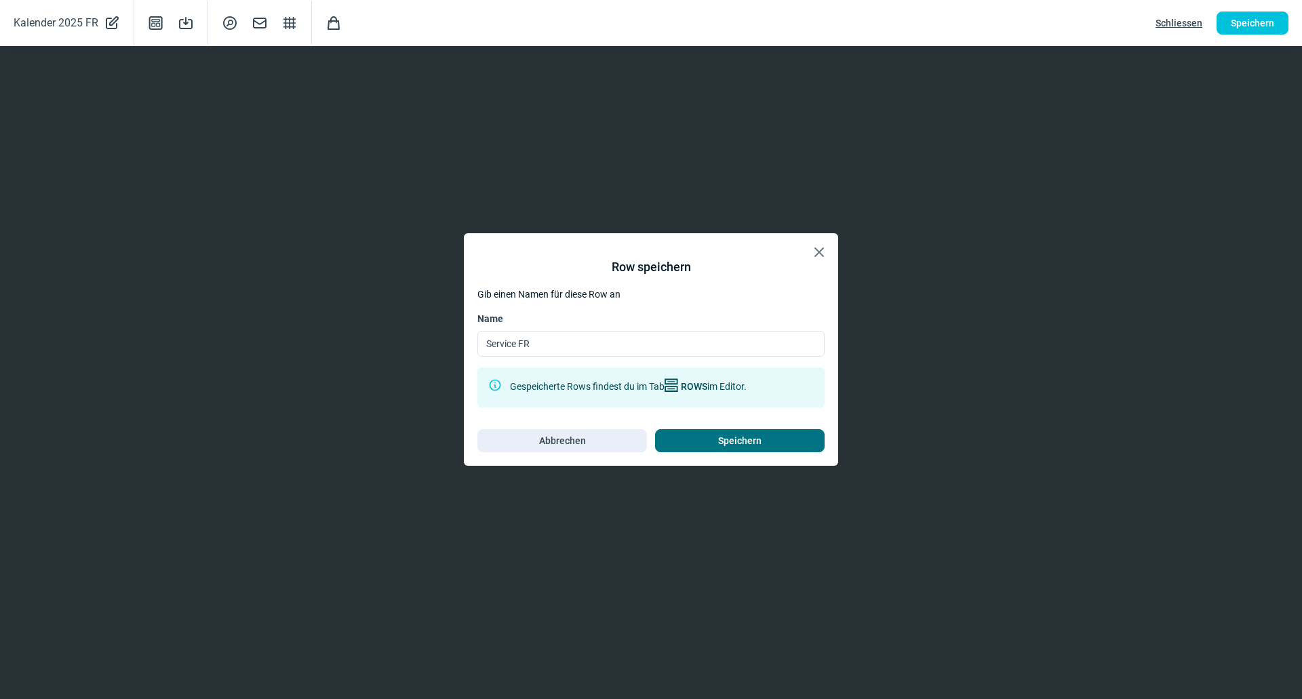
click at [728, 438] on span "Speichern" at bounding box center [739, 441] width 43 height 22
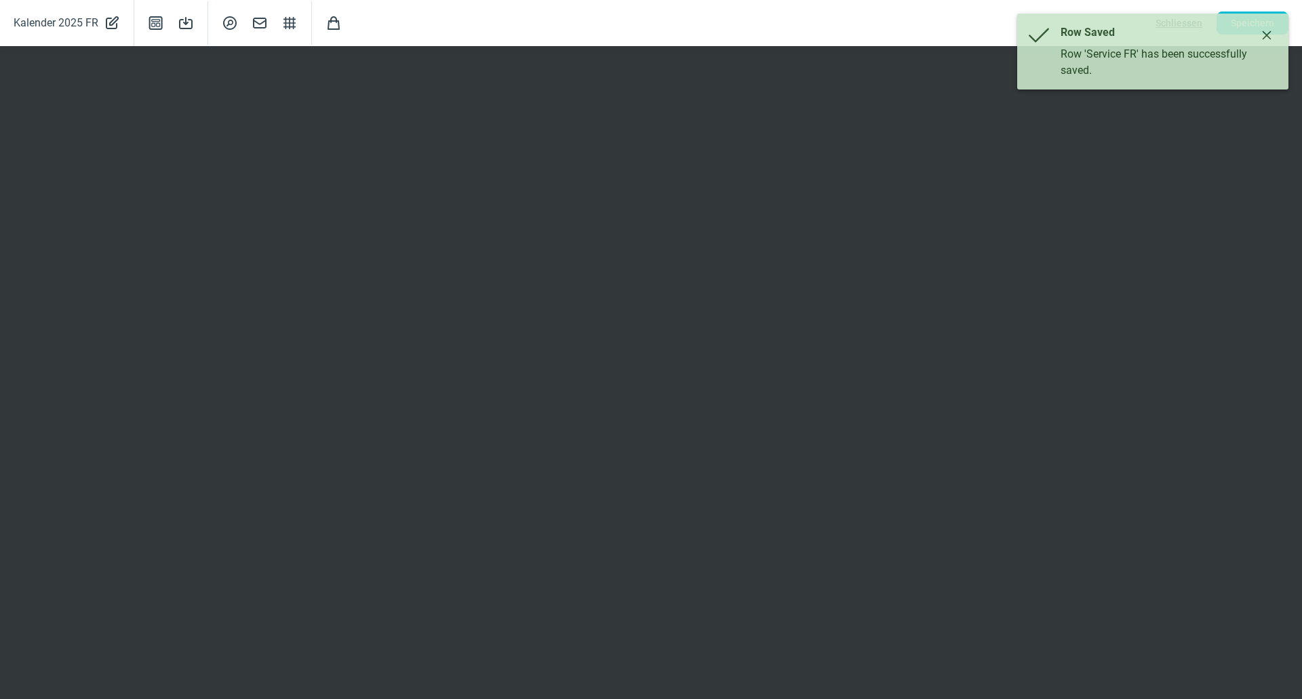
click at [1271, 33] on icon "Close" at bounding box center [1267, 35] width 11 height 11
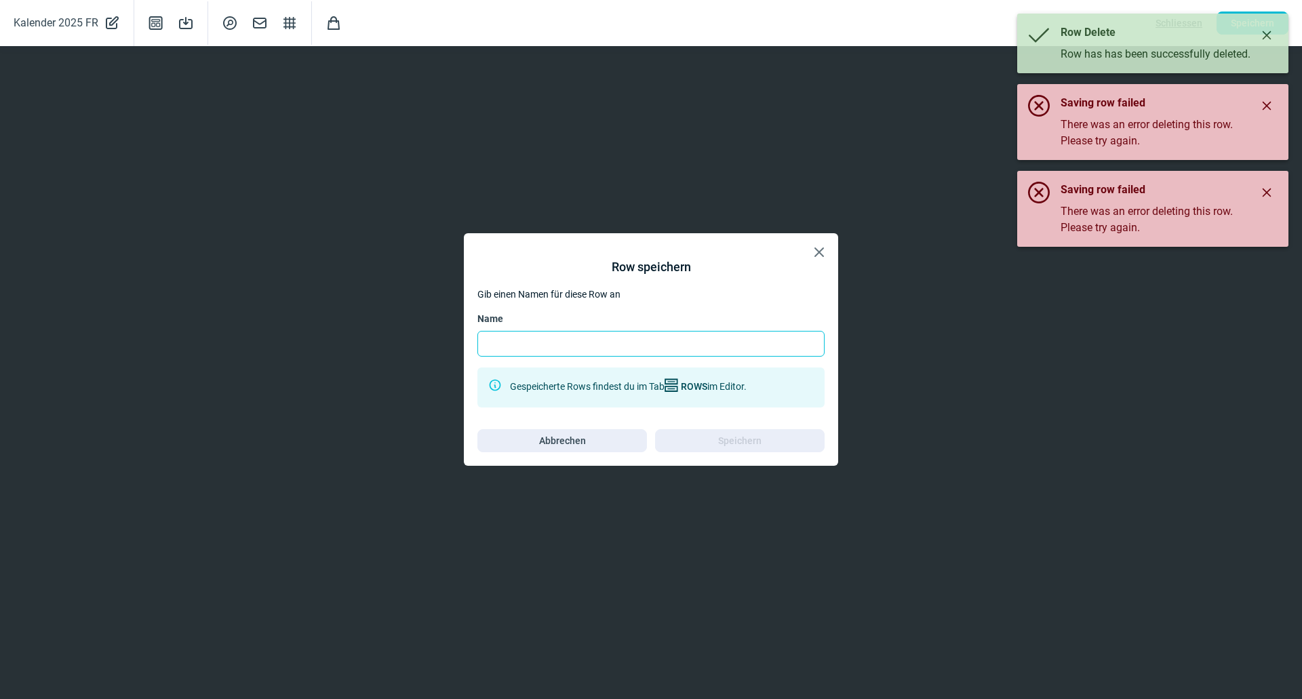
click at [571, 346] on input "Name" at bounding box center [651, 344] width 347 height 26
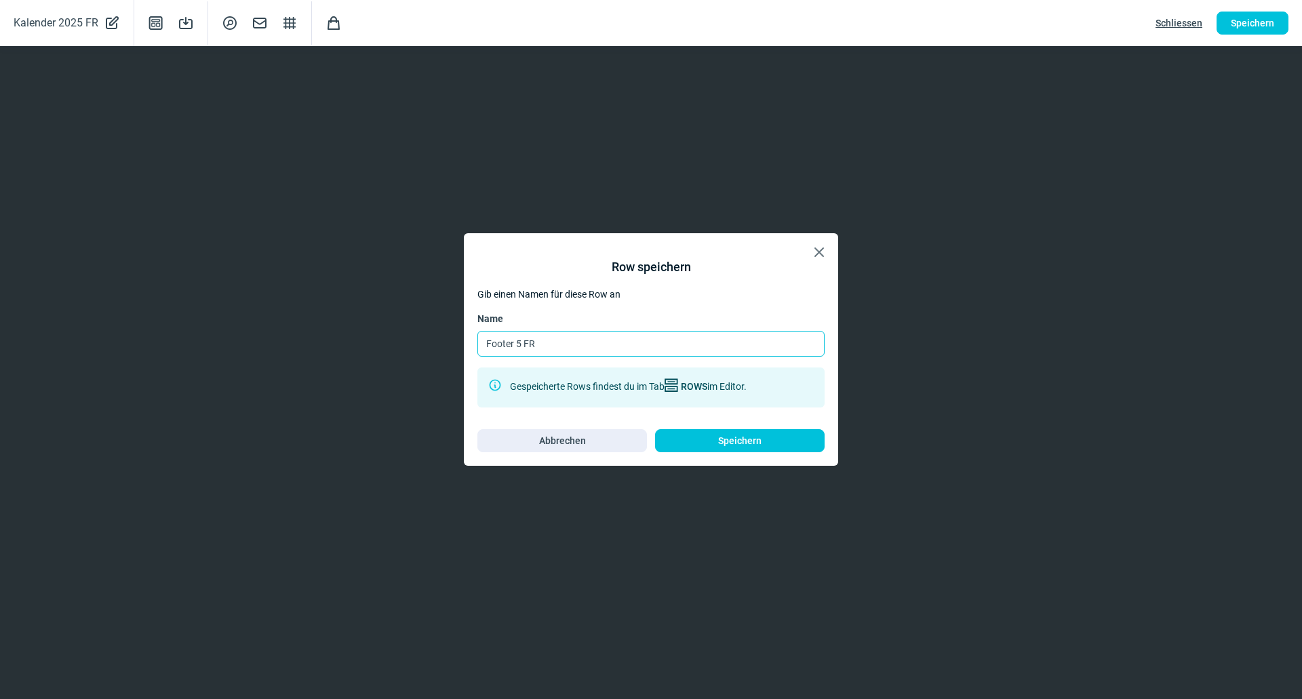
type input "Footer 5 FR"
click at [711, 455] on div "X icon Row speichern Gib einen Namen für diese Row an Name Footer 5 FR InfoCirc…" at bounding box center [651, 349] width 374 height 233
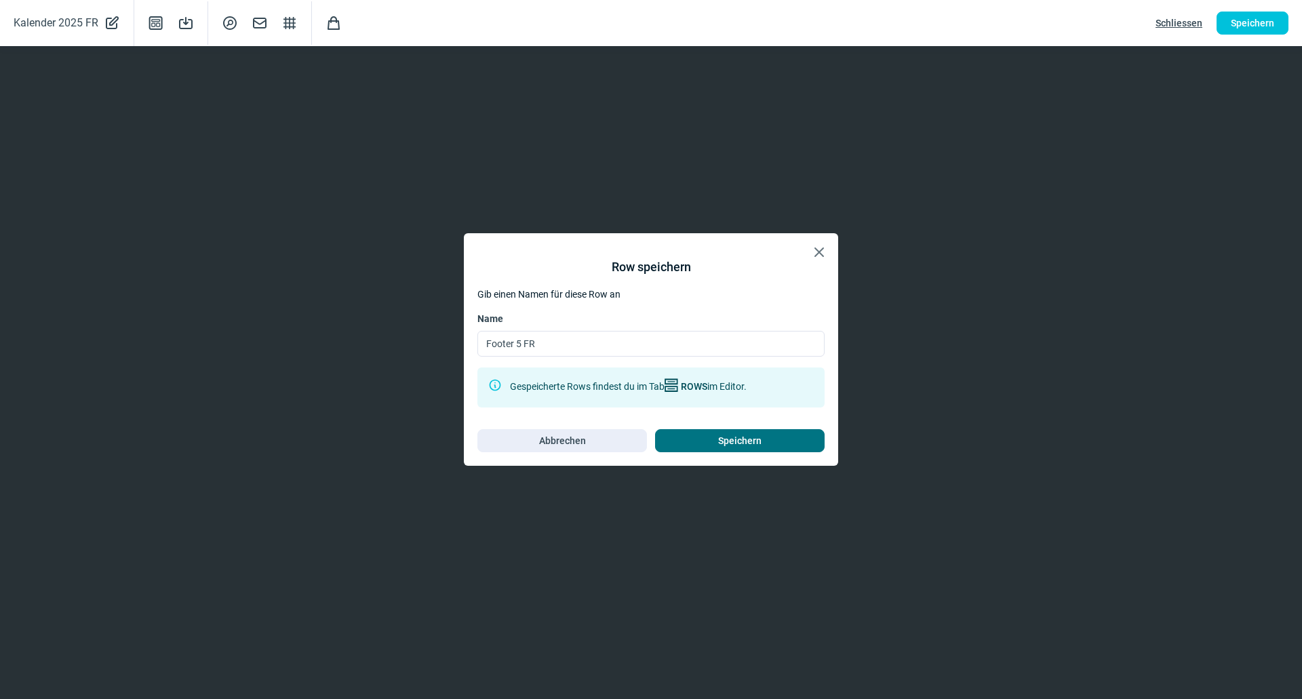
click at [710, 439] on span "Speichern" at bounding box center [740, 441] width 141 height 22
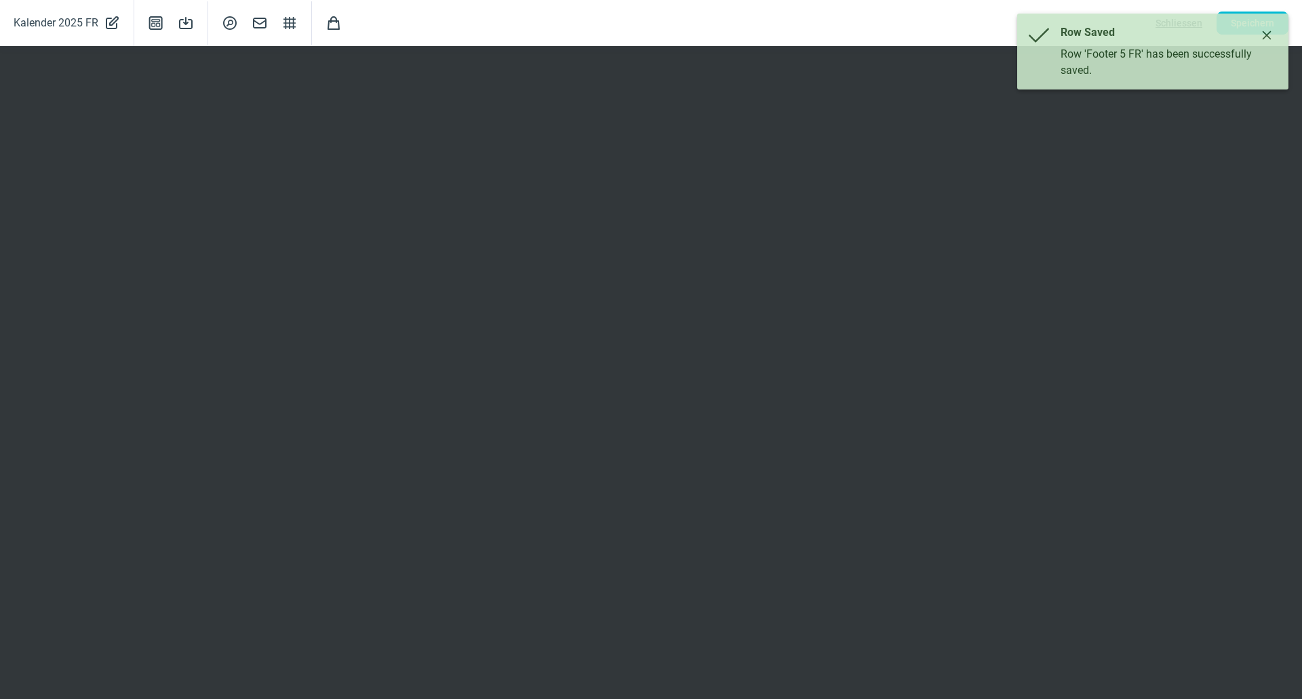
click at [1262, 46] on div "Row Saved Row 'Footer 5 FR' has been successfully saved." at bounding box center [1153, 52] width 271 height 76
click at [1265, 39] on icon "Close" at bounding box center [1267, 35] width 11 height 11
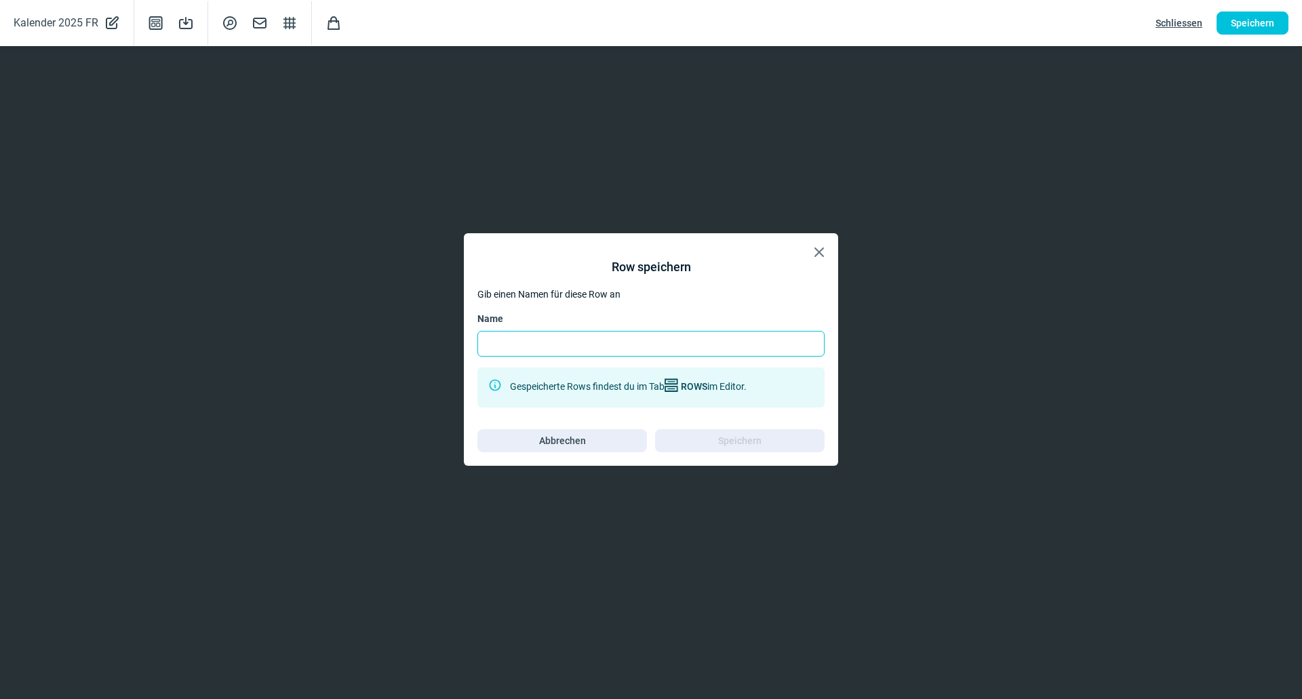
click at [678, 351] on input "Name" at bounding box center [651, 344] width 347 height 26
type input "Footer 4 DE"
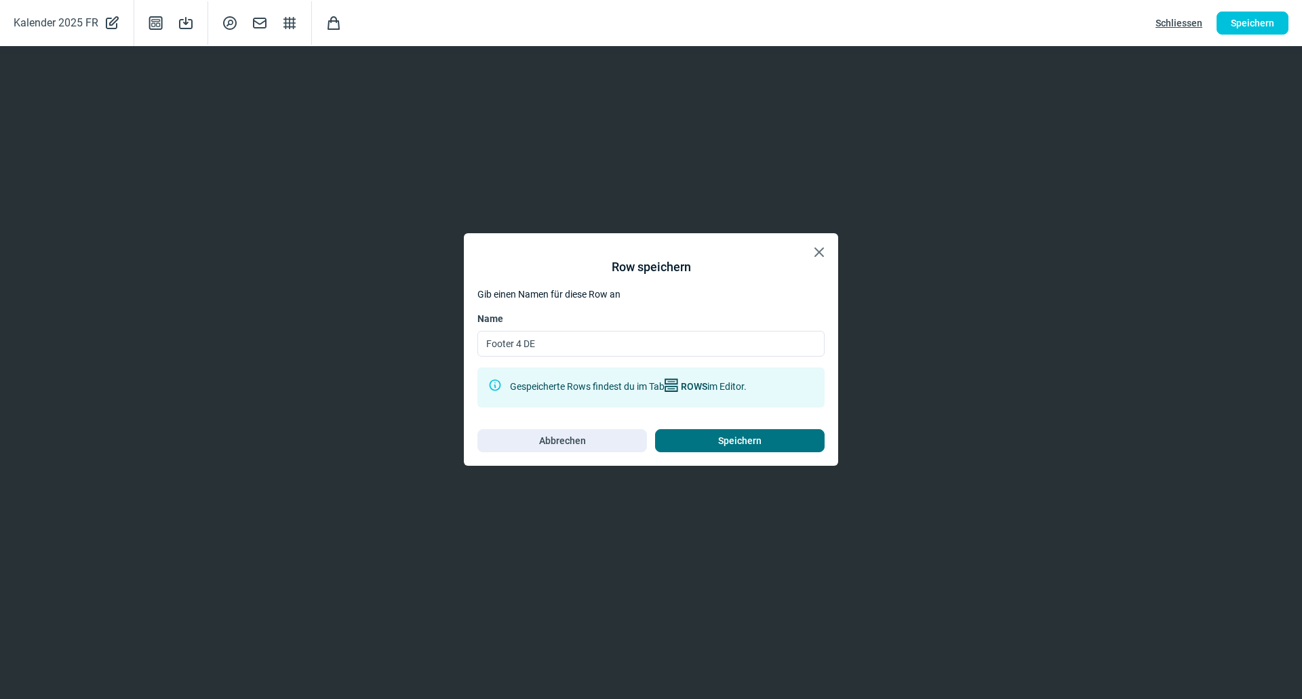
click at [708, 436] on span "Speichern" at bounding box center [740, 441] width 141 height 22
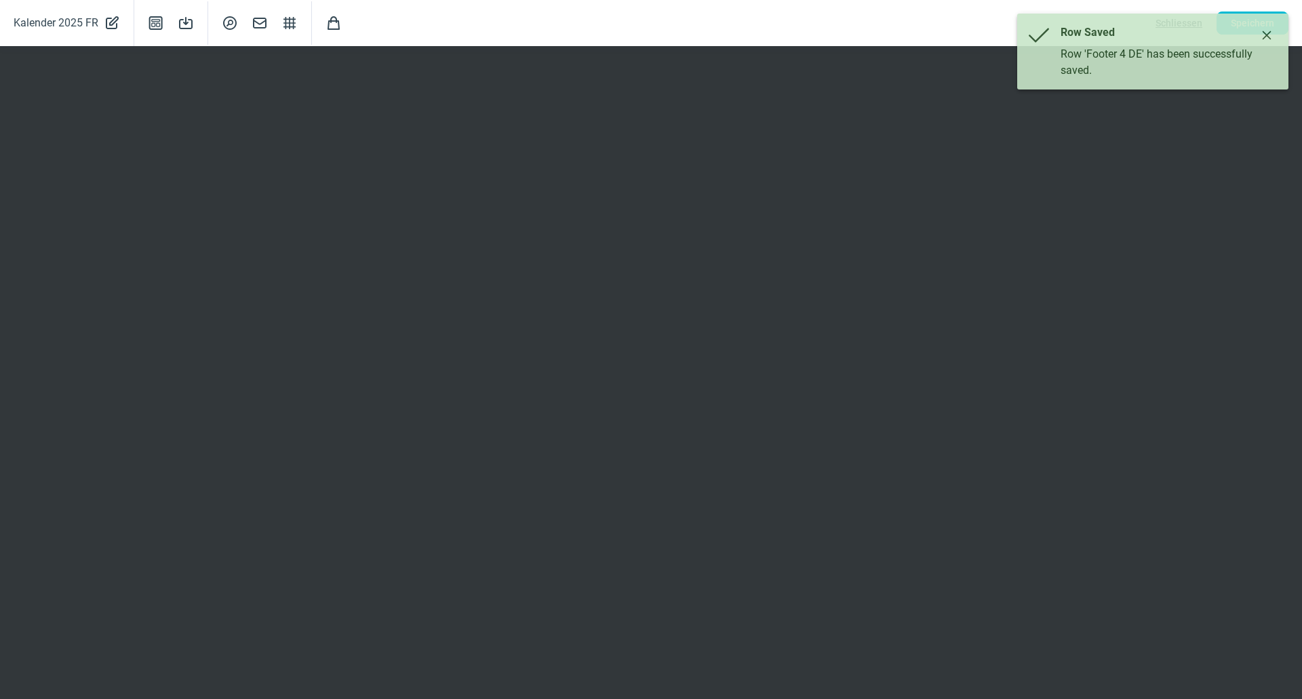
click at [1271, 31] on icon "Close" at bounding box center [1267, 35] width 9 height 9
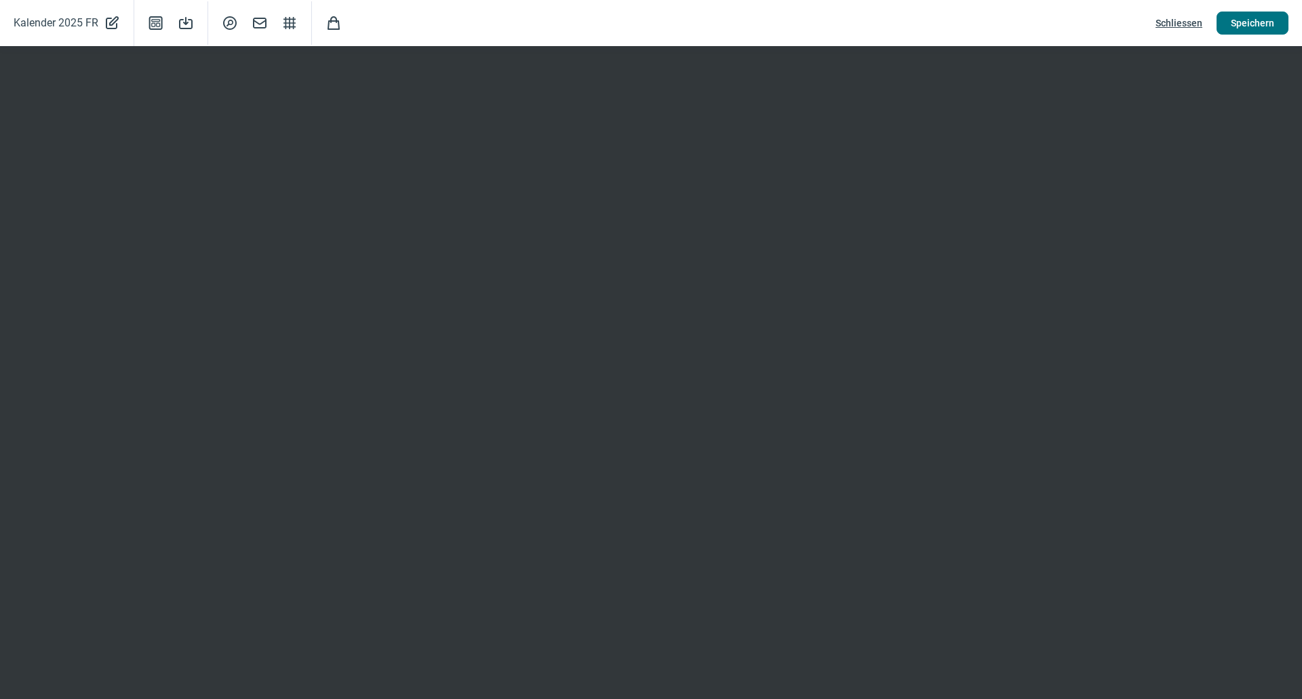
click at [1263, 25] on span "Speichern" at bounding box center [1252, 23] width 43 height 22
click at [1189, 41] on div "Kalender 2025 FR PencilAlt icon Template icon Save icon SearchCircle icon Mail …" at bounding box center [651, 23] width 1302 height 46
click at [1252, 23] on span "Speichern" at bounding box center [1252, 23] width 43 height 22
click at [1164, 22] on span "Schliessen" at bounding box center [1179, 23] width 47 height 22
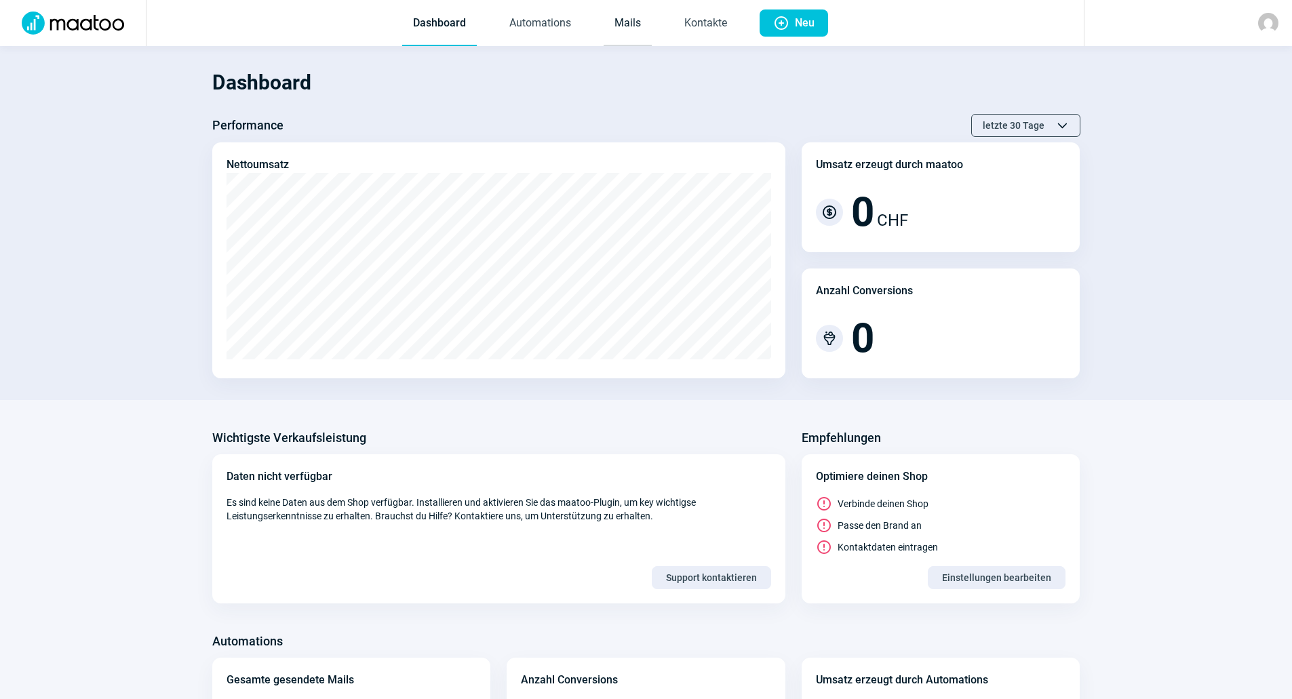
click at [634, 31] on link "Mails" at bounding box center [628, 23] width 48 height 45
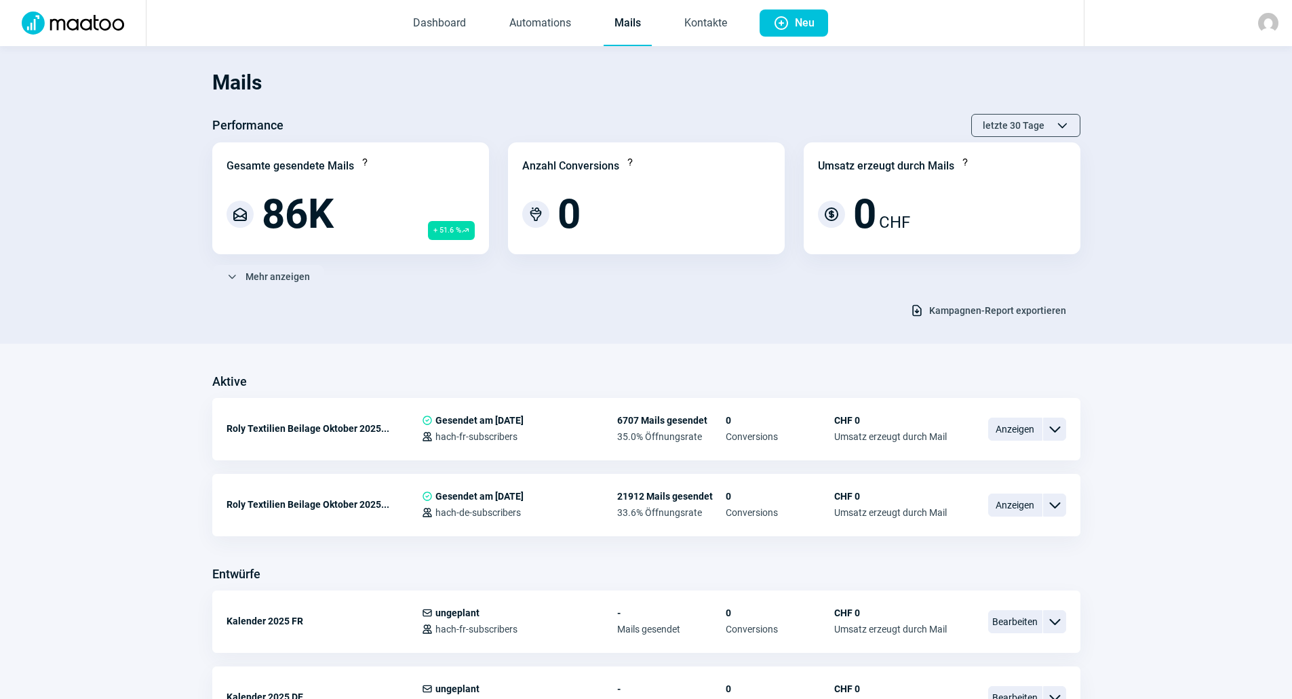
click at [617, 27] on link "Mails" at bounding box center [628, 23] width 48 height 45
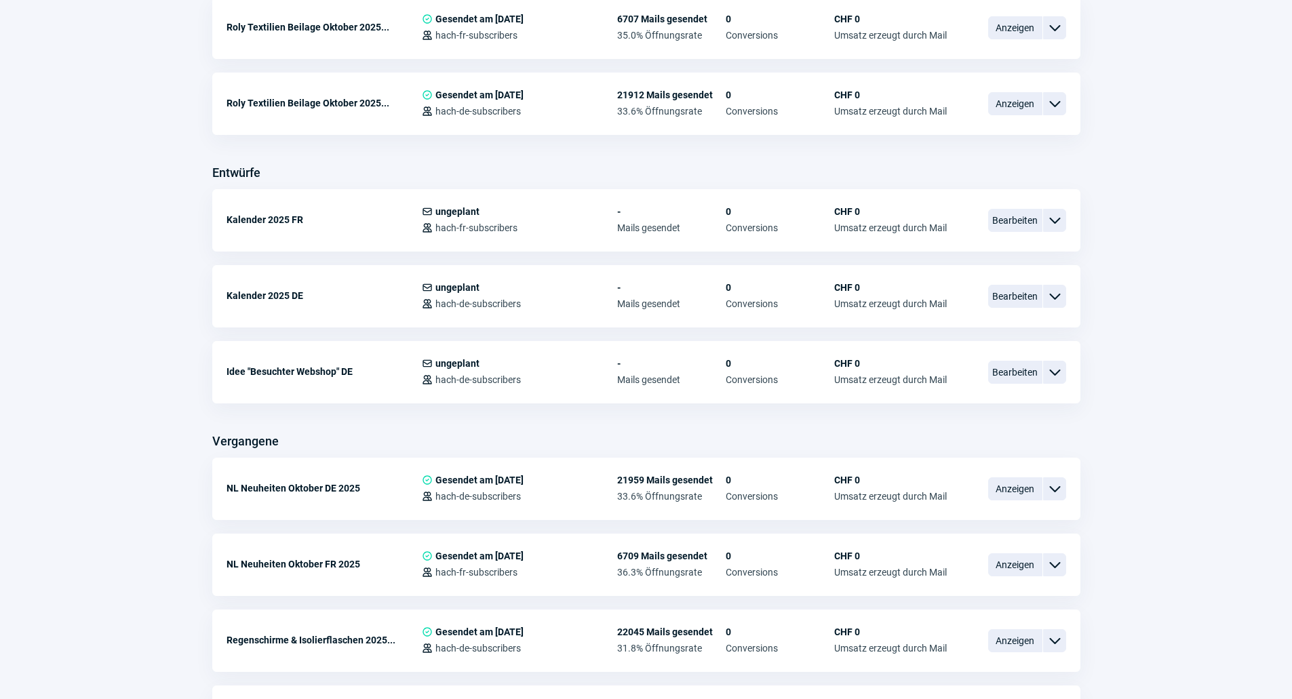
scroll to position [407, 0]
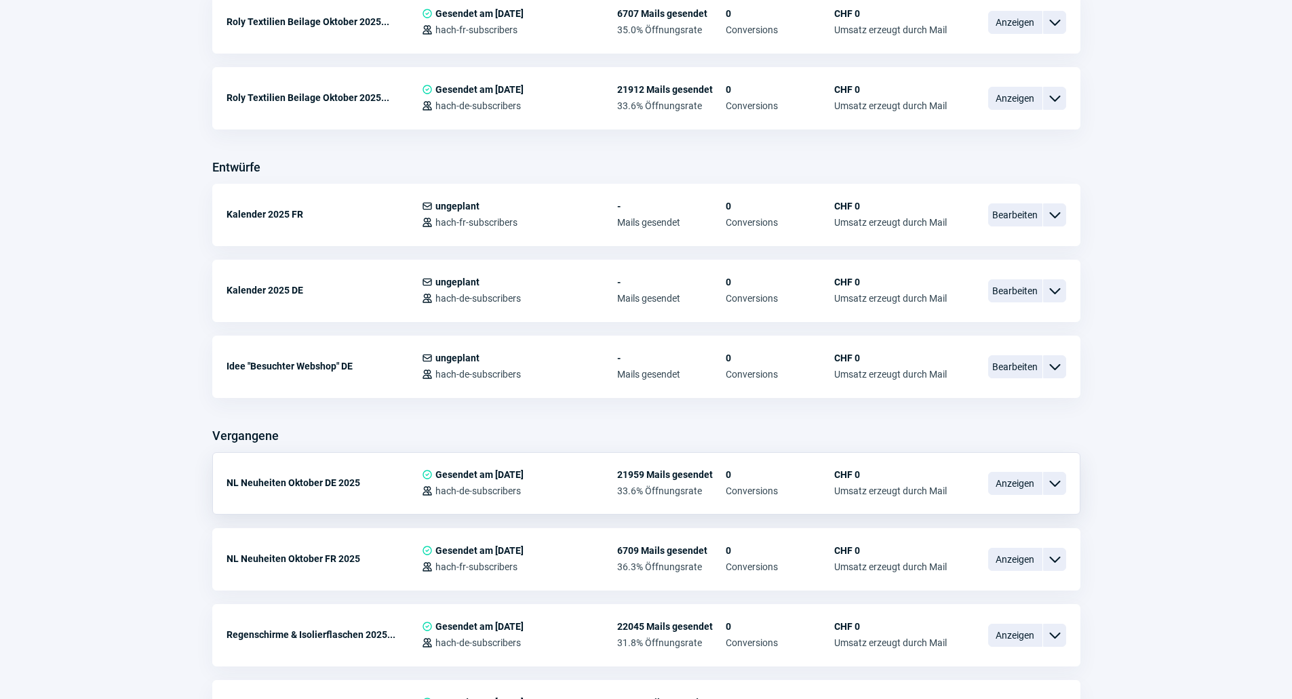
click at [1051, 485] on span "ChevronDown icon" at bounding box center [1055, 484] width 16 height 16
click at [975, 559] on div "Kopieren" at bounding box center [984, 564] width 163 height 24
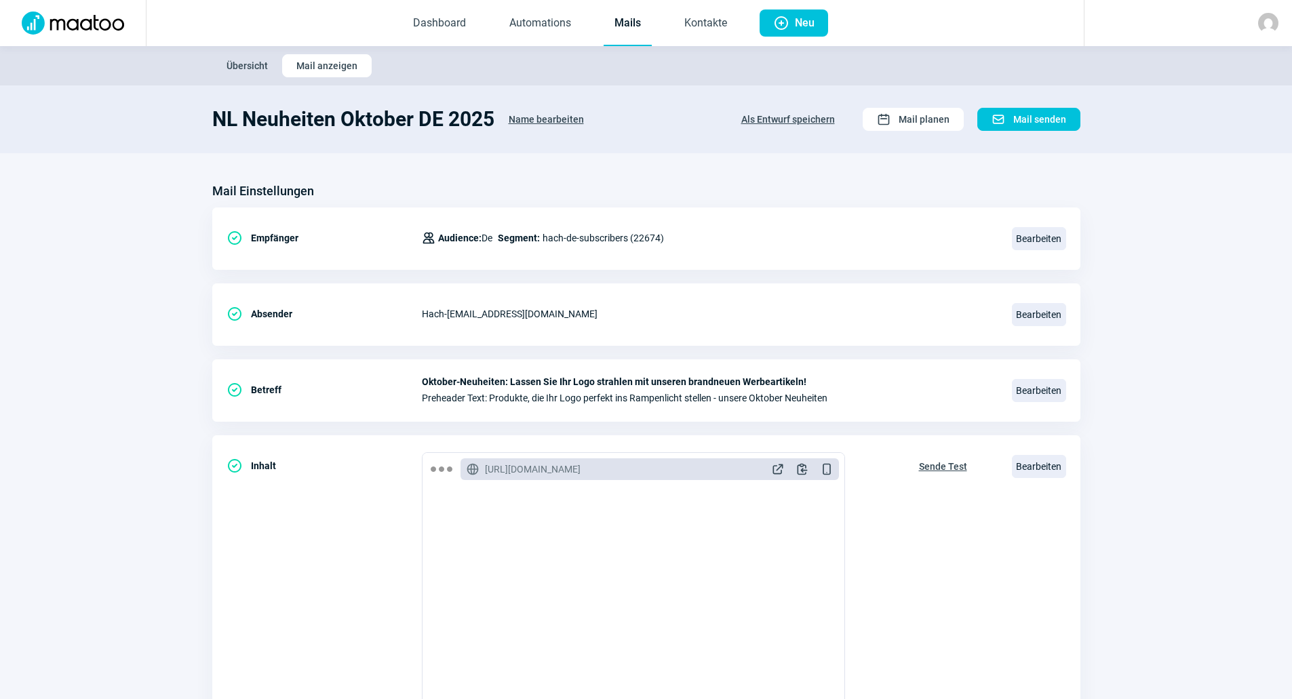
click at [526, 112] on span "Name bearbeiten" at bounding box center [546, 120] width 75 height 22
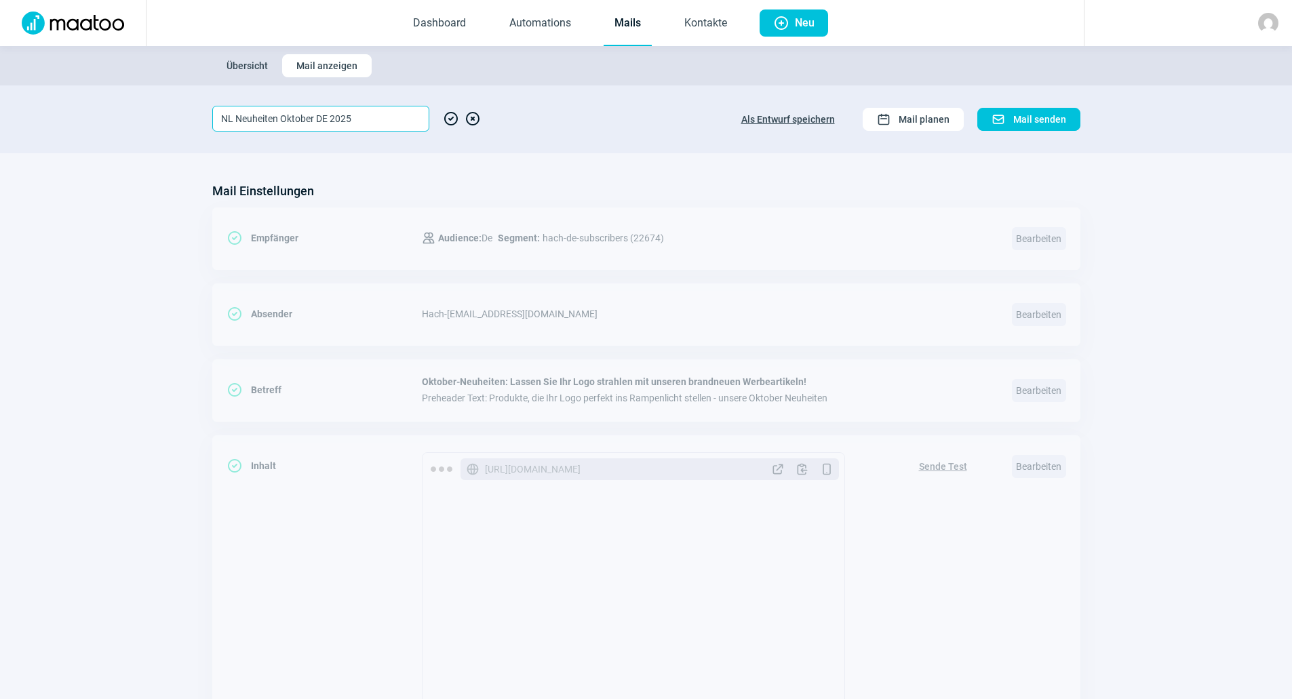
click at [308, 117] on input "NL Neuheiten Oktober DE 2025" at bounding box center [320, 119] width 217 height 26
type input "NL Neuheiten November DE 2025"
click at [455, 118] on span "CheckCircle icon" at bounding box center [451, 119] width 16 height 26
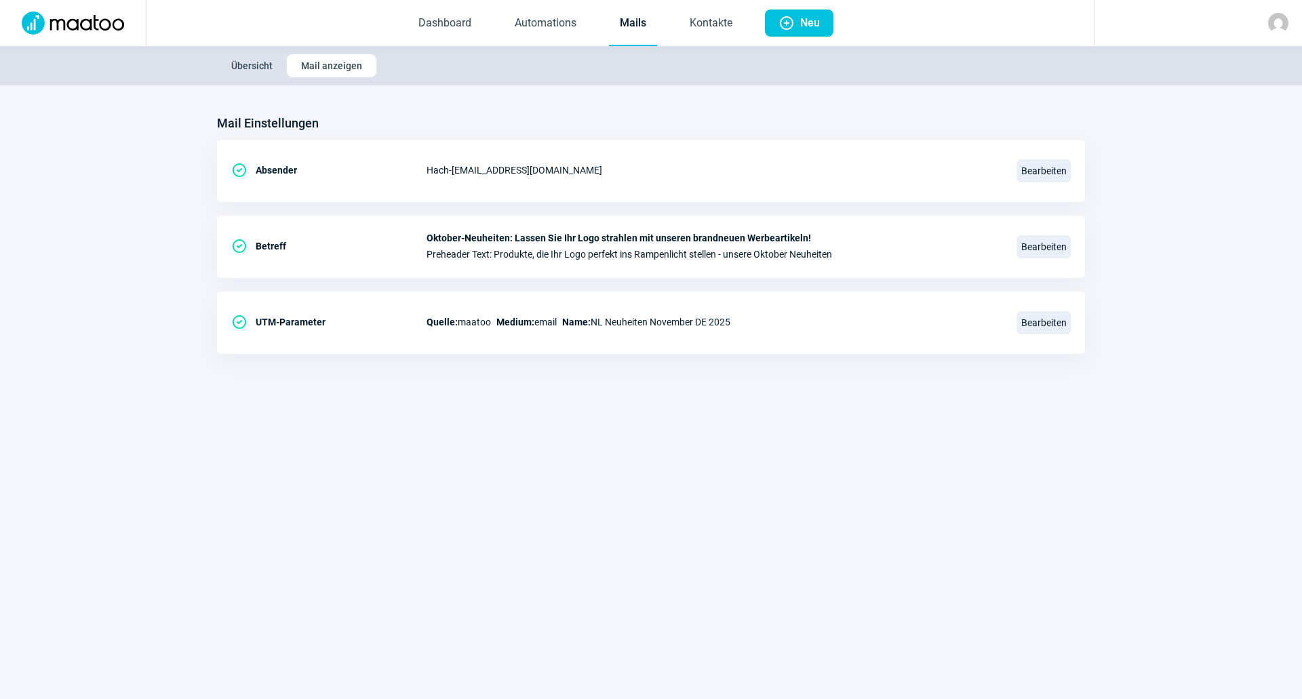
click at [636, 9] on link "Mails" at bounding box center [633, 23] width 48 height 45
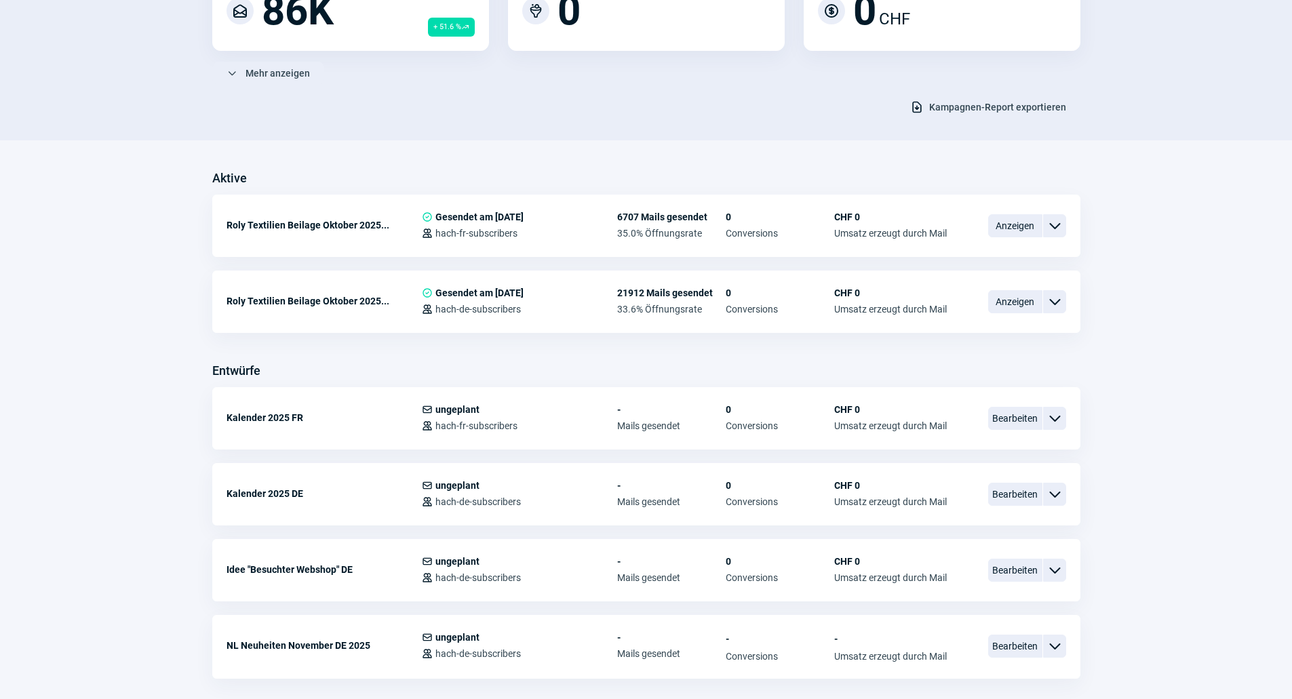
scroll to position [339, 0]
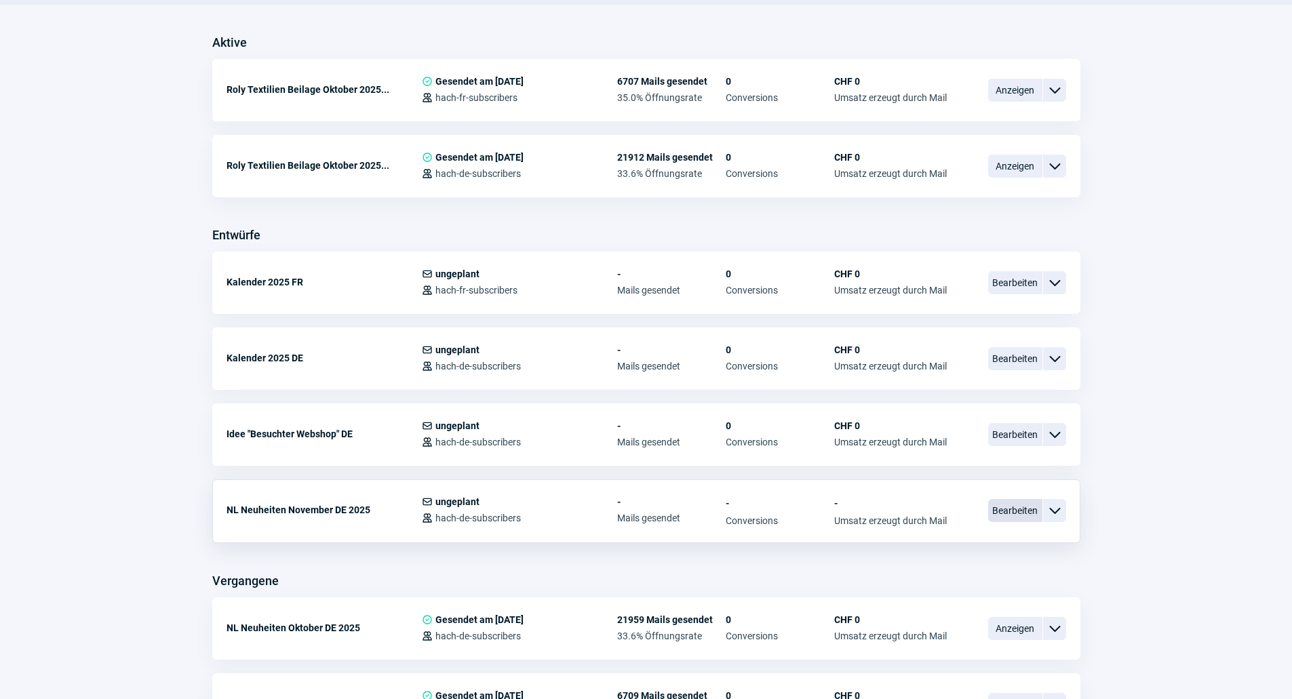
click at [1011, 510] on span "Bearbeiten" at bounding box center [1015, 510] width 54 height 23
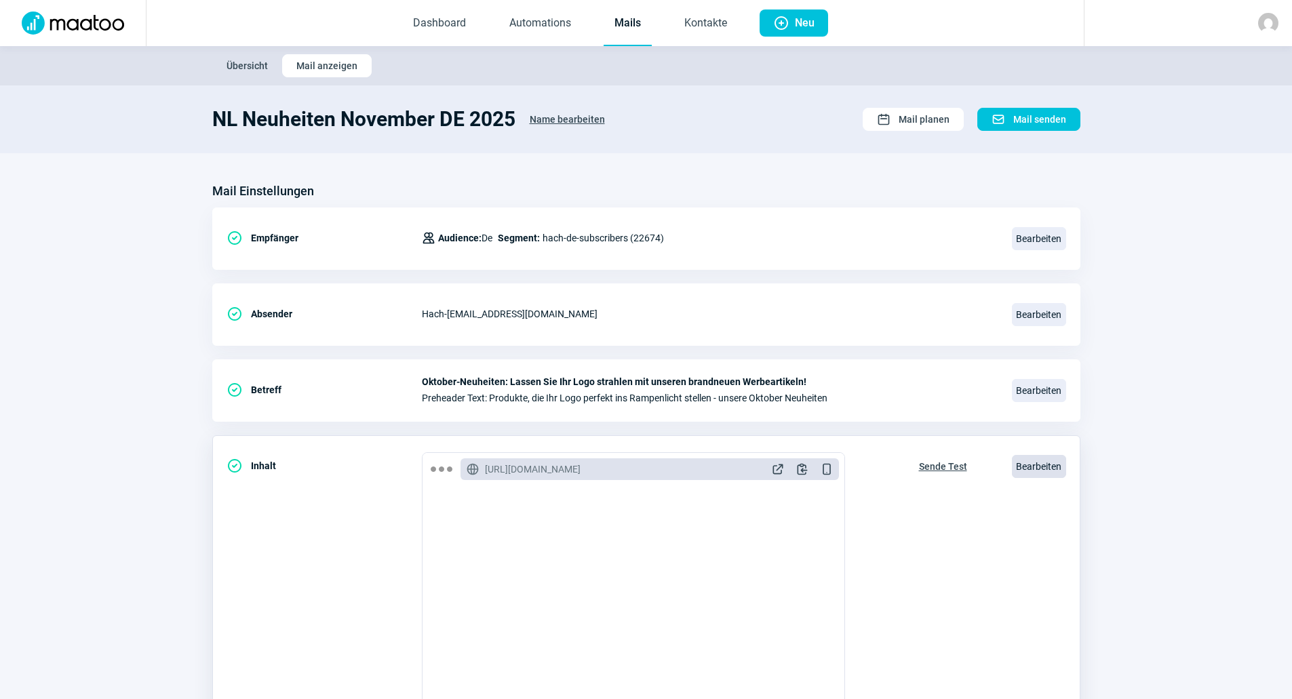
click at [1045, 460] on span "Bearbeiten" at bounding box center [1039, 466] width 54 height 23
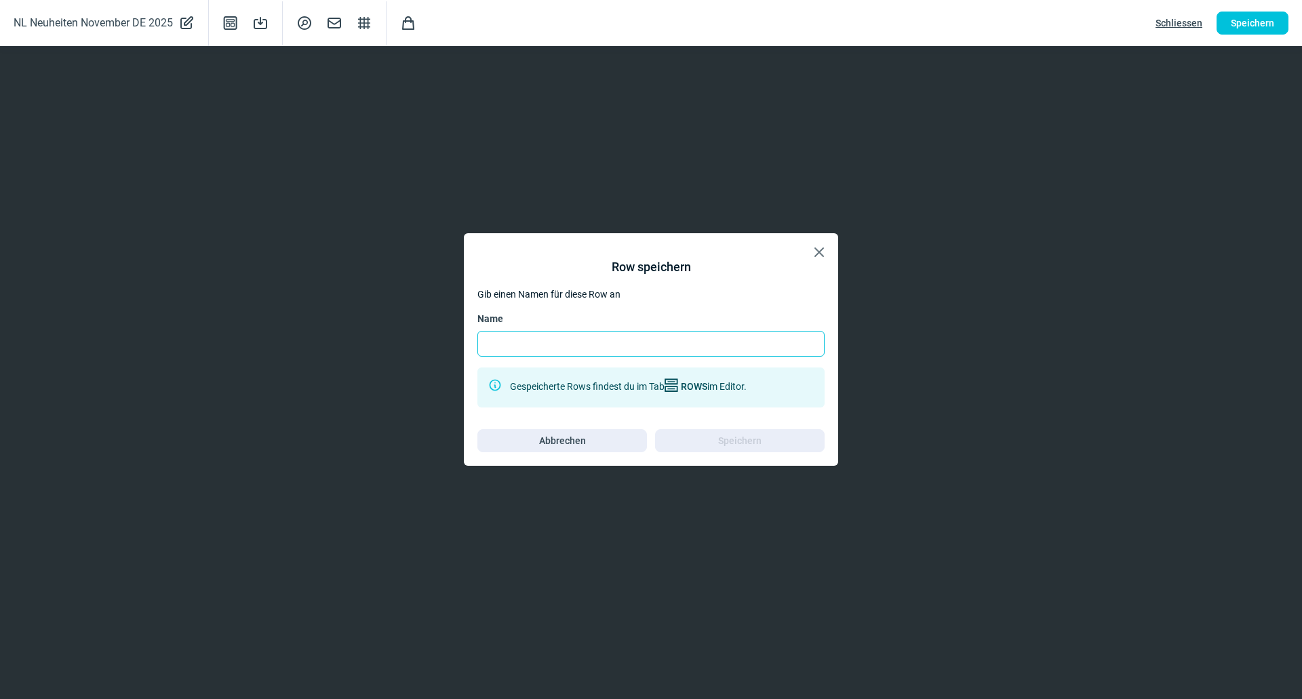
click at [752, 336] on input "Name" at bounding box center [651, 344] width 347 height 26
type input "Neuer Katalog DE"
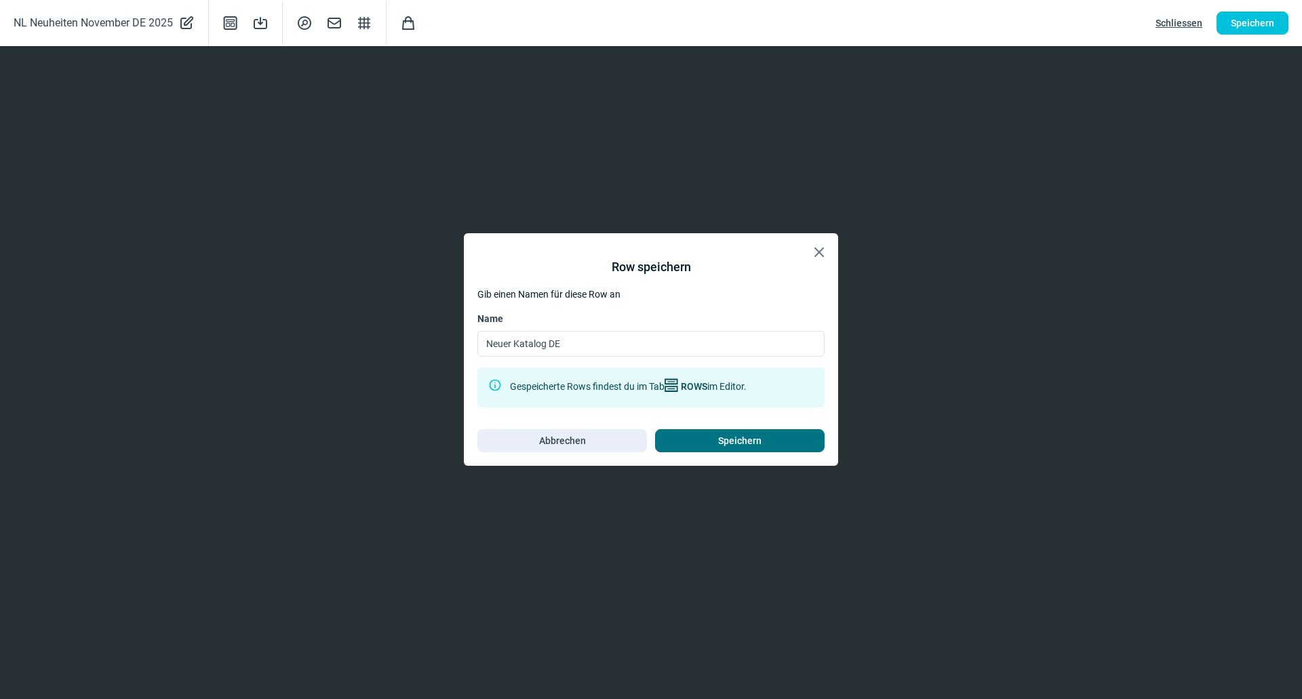
click at [750, 443] on span "Speichern" at bounding box center [739, 441] width 43 height 22
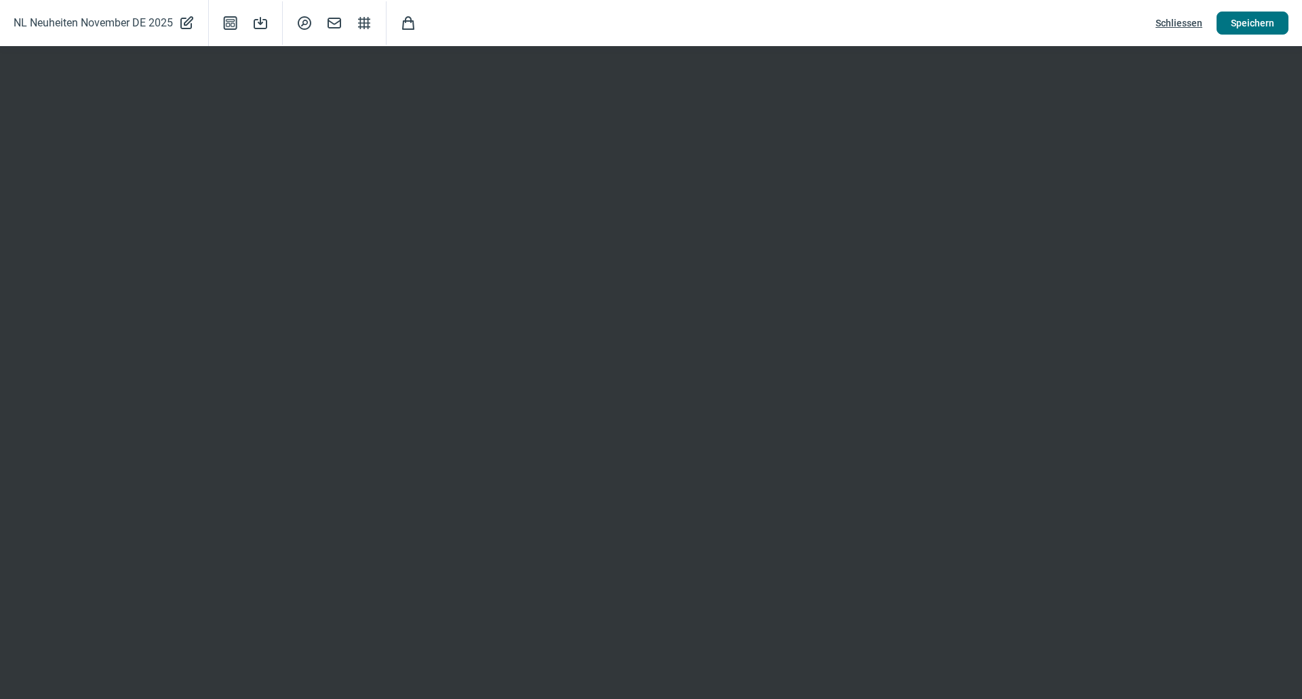
click at [1243, 33] on span "Speichern" at bounding box center [1252, 23] width 43 height 22
click at [1184, 26] on span "Schliessen" at bounding box center [1179, 23] width 47 height 22
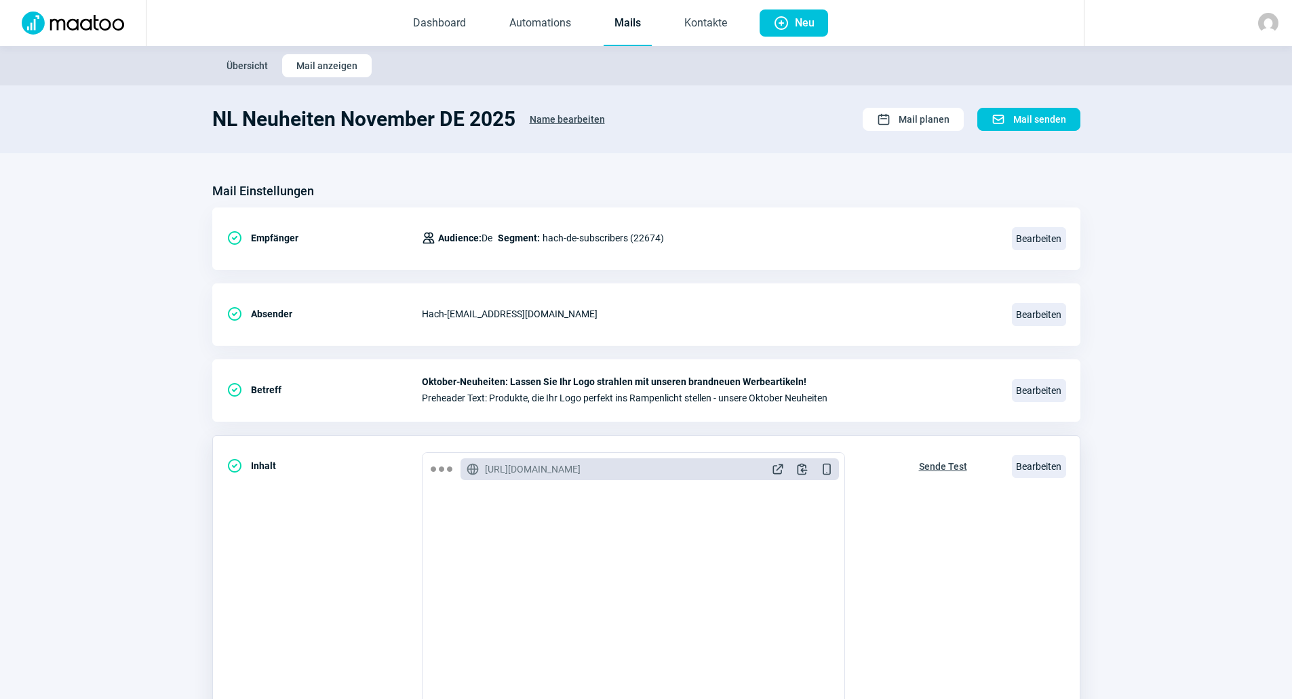
click at [952, 453] on button "Sende Test" at bounding box center [943, 465] width 77 height 26
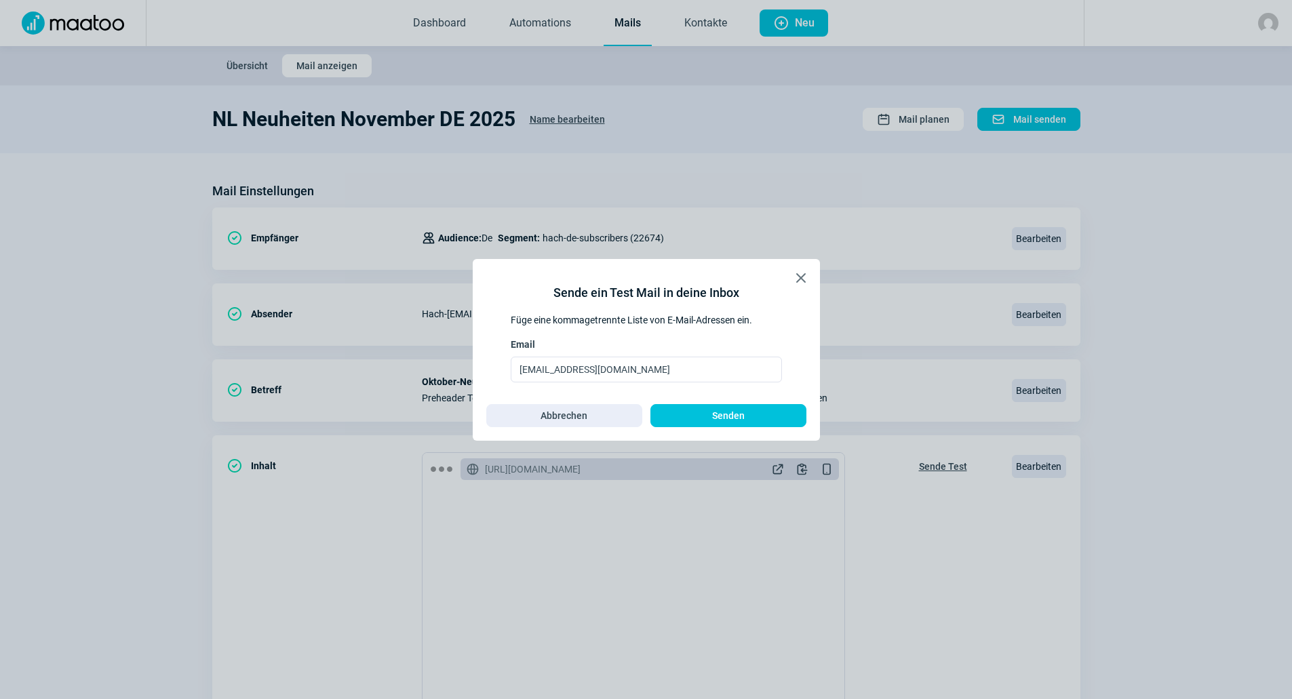
click at [725, 392] on div "Sende ein Test Mail in deine Inbox Füge eine kommagetrennte Liste von E-Mail-Ad…" at bounding box center [646, 350] width 320 height 155
click at [722, 407] on span "Senden" at bounding box center [728, 416] width 33 height 22
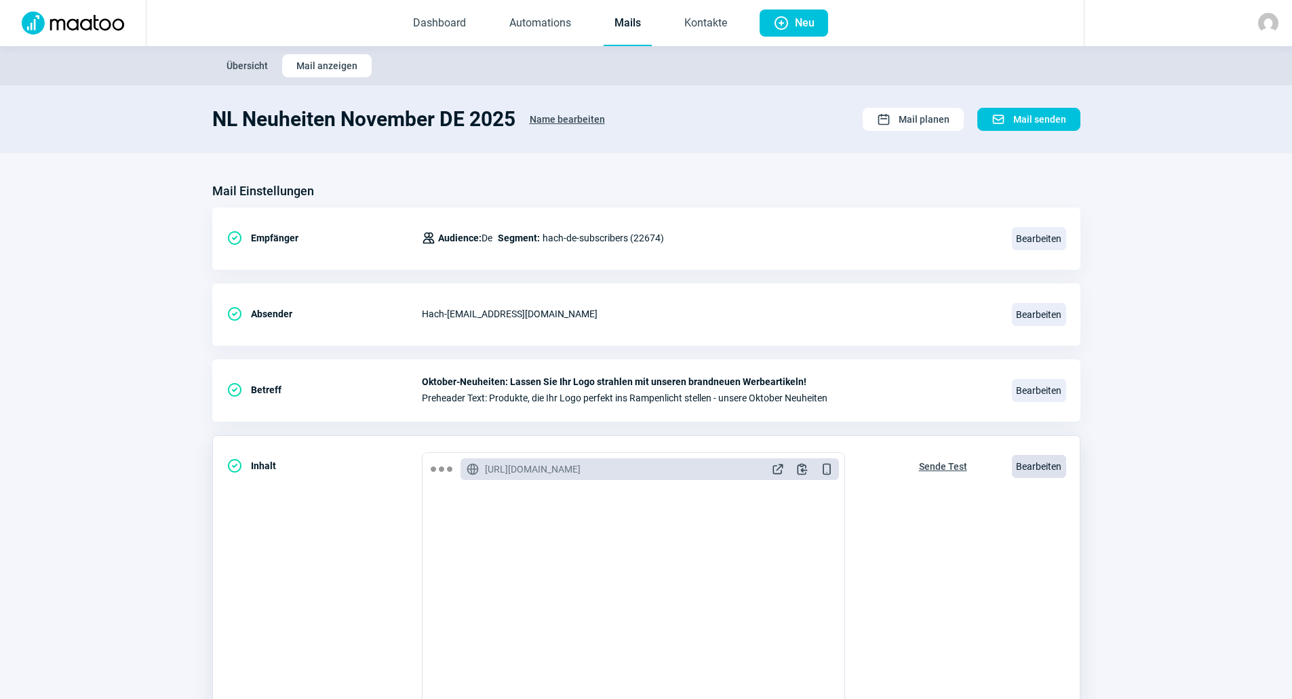
click at [1033, 459] on span "Bearbeiten" at bounding box center [1039, 466] width 54 height 23
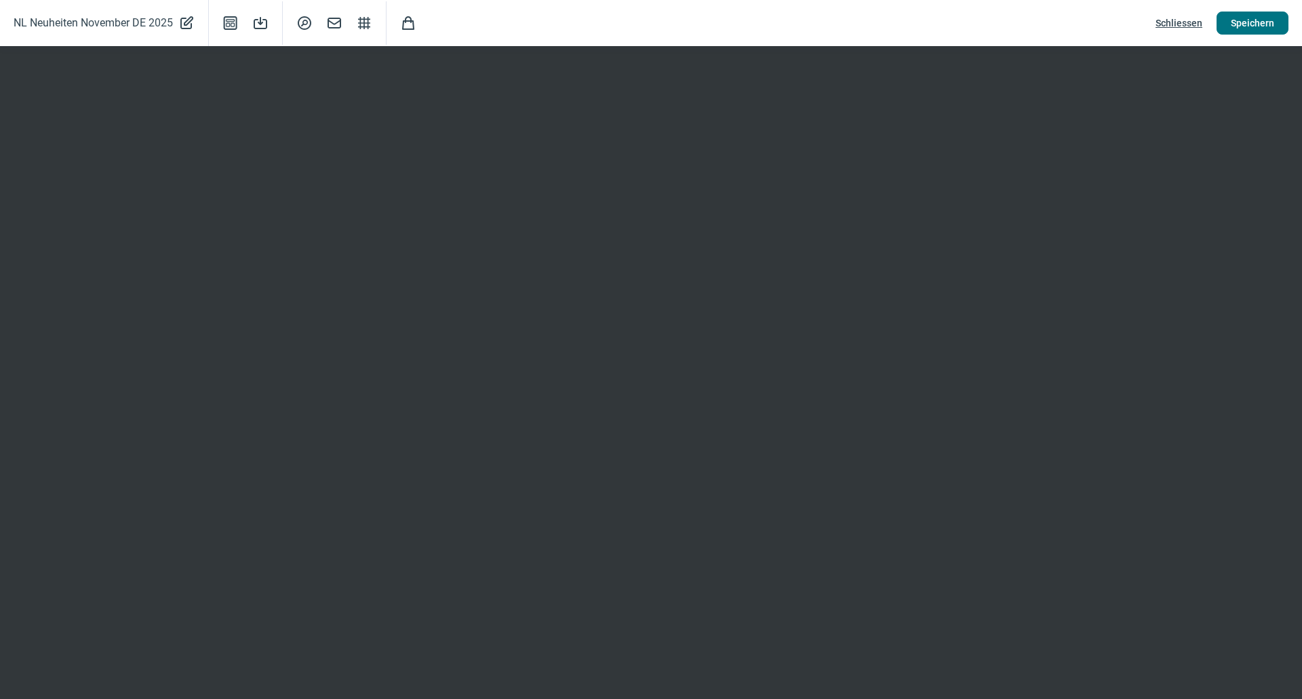
click at [1226, 16] on button "Speichern" at bounding box center [1253, 23] width 72 height 23
click at [1187, 20] on span "Schliessen" at bounding box center [1179, 23] width 47 height 22
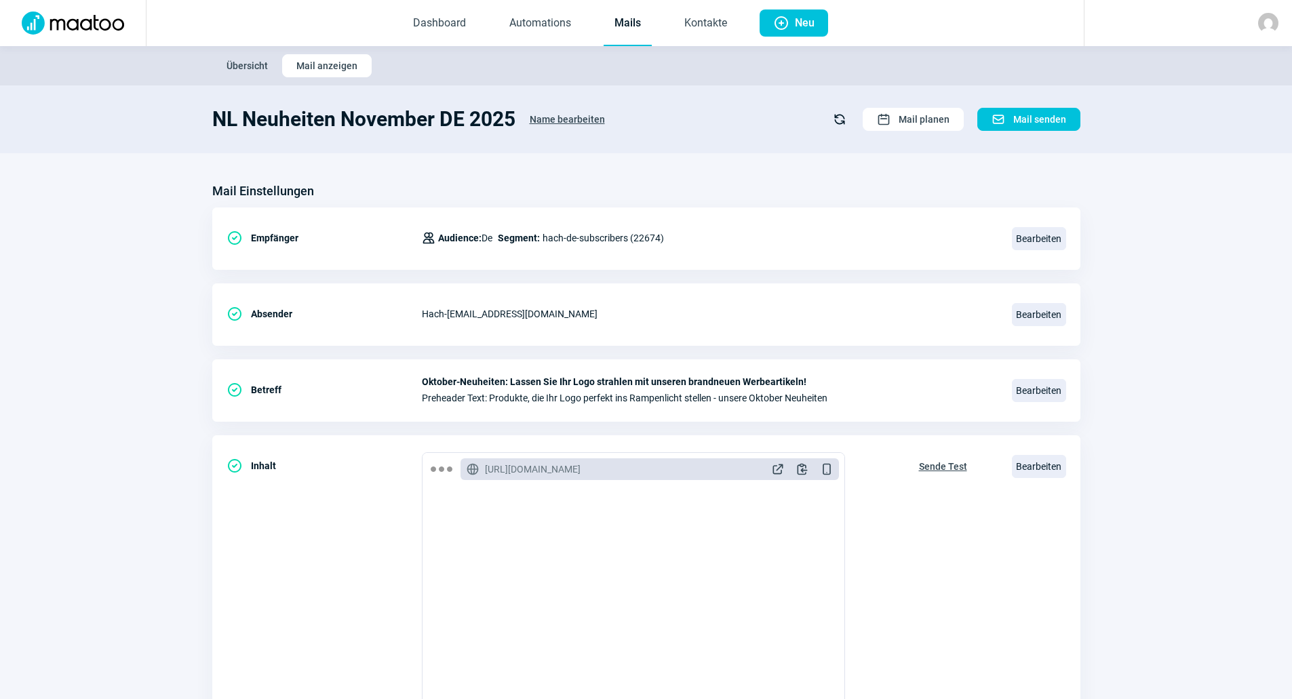
click at [620, 11] on link "Mails" at bounding box center [628, 23] width 48 height 45
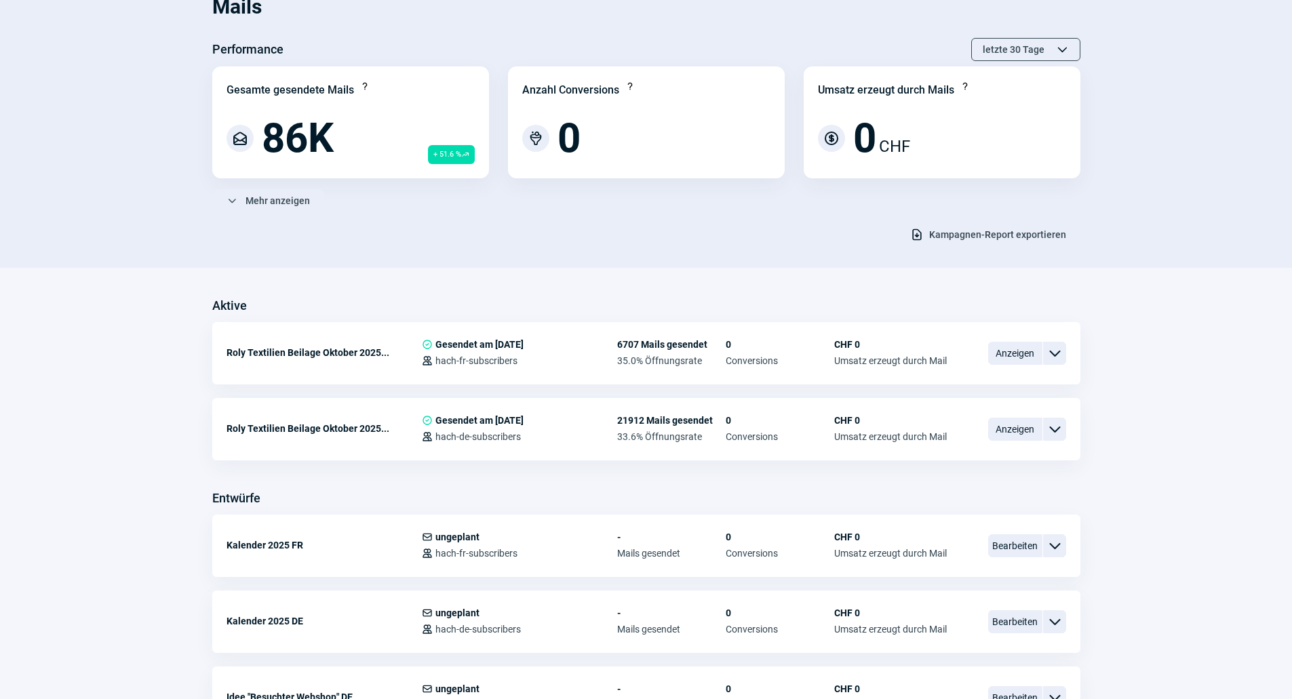
scroll to position [204, 0]
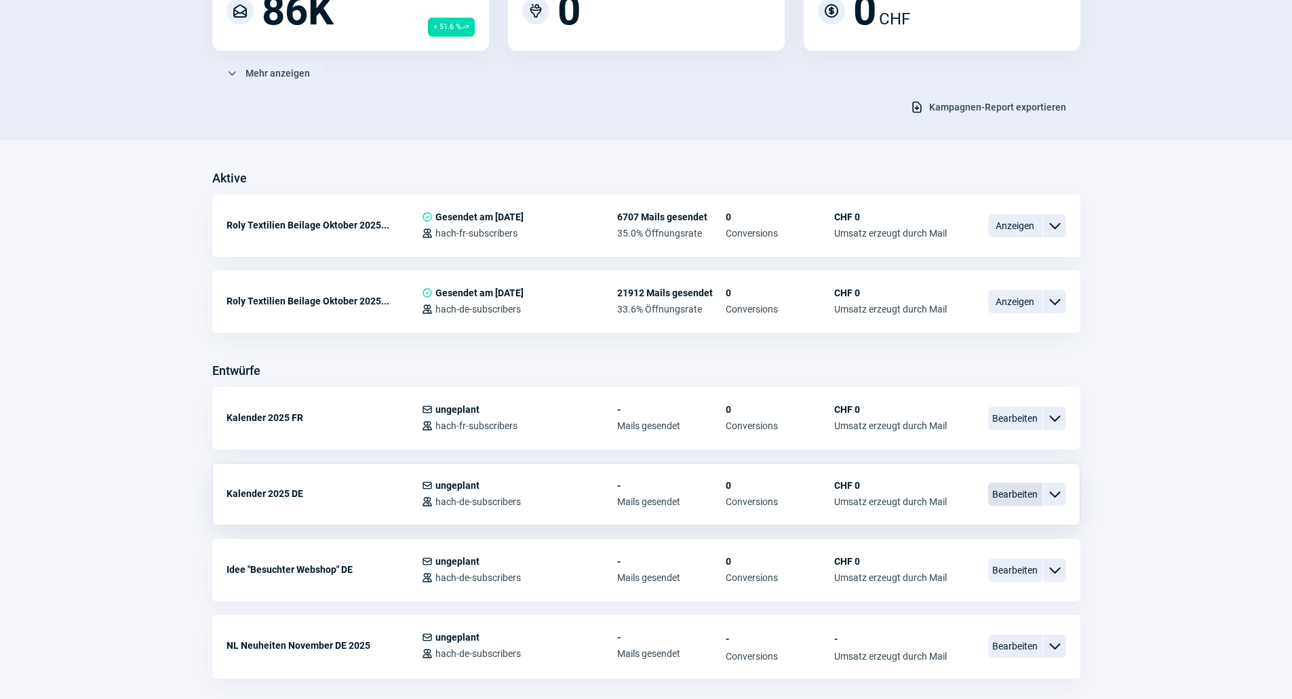
click at [1001, 493] on span "Bearbeiten" at bounding box center [1015, 494] width 54 height 23
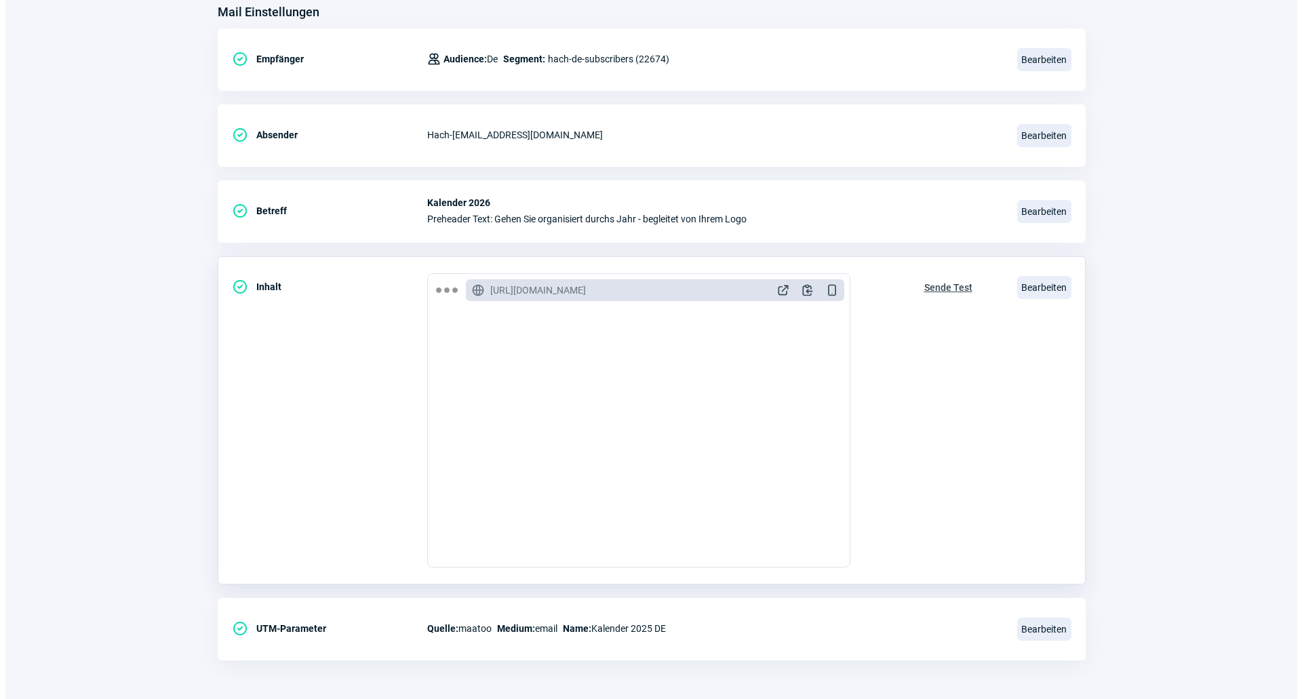
scroll to position [181, 0]
click at [1017, 290] on span "Bearbeiten" at bounding box center [1039, 285] width 54 height 23
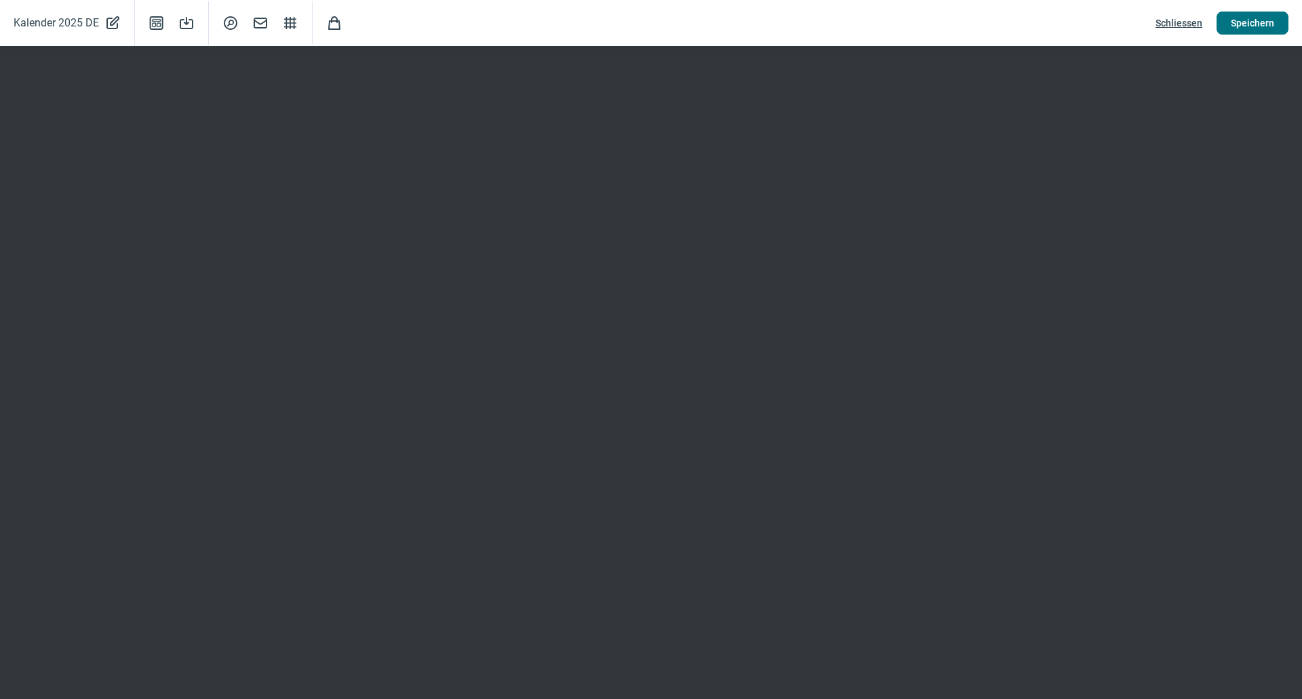
click at [1232, 26] on span "Speichern" at bounding box center [1252, 23] width 43 height 22
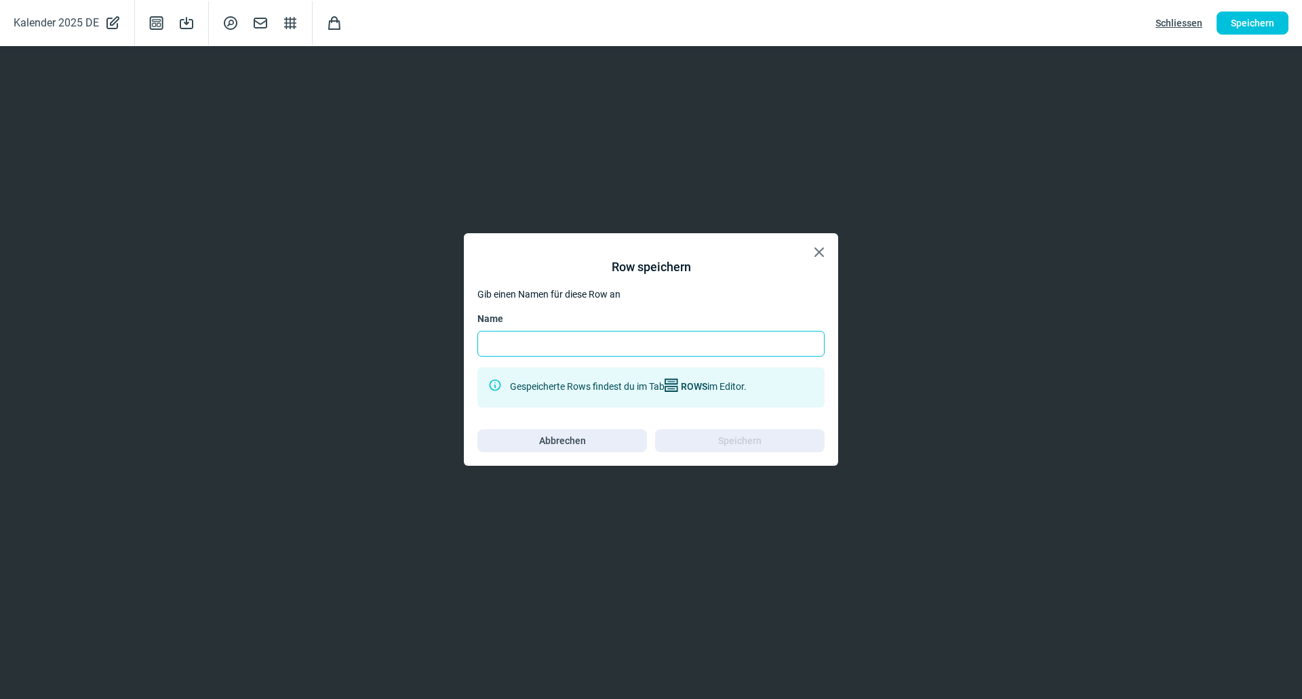
click at [608, 341] on input "Name" at bounding box center [651, 344] width 347 height 26
type input "Service DE"
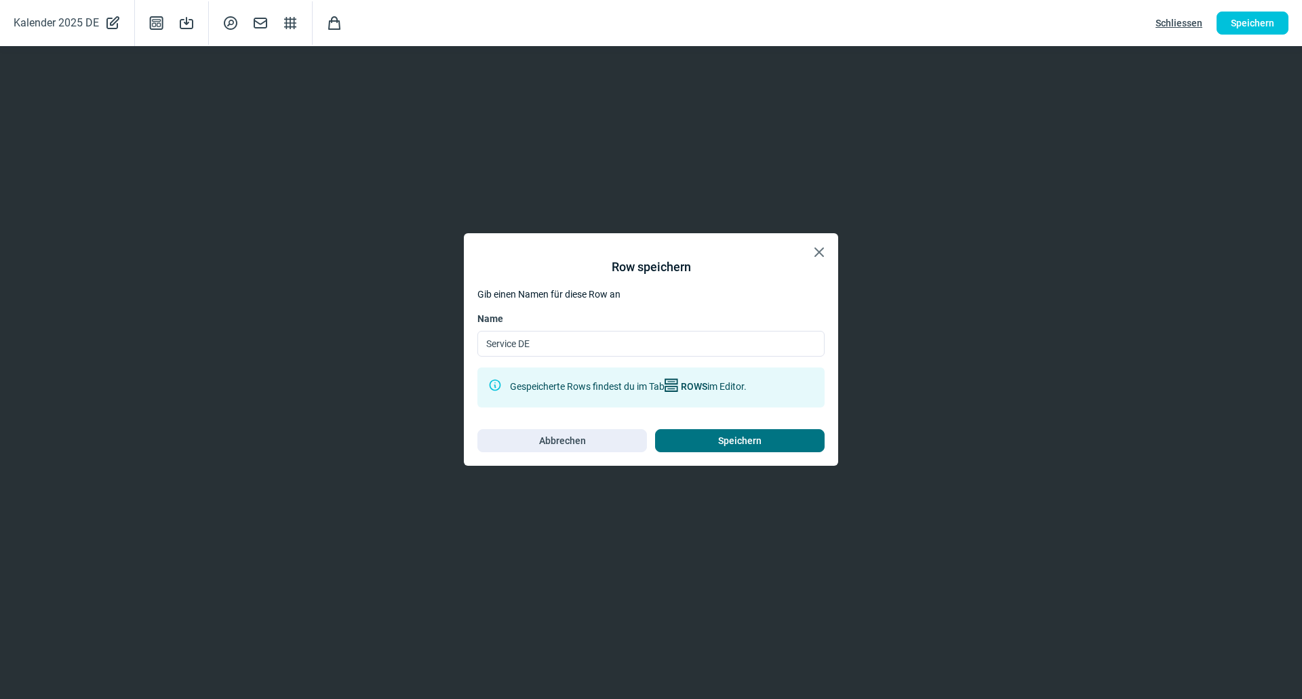
click at [733, 446] on span "Speichern" at bounding box center [739, 441] width 43 height 22
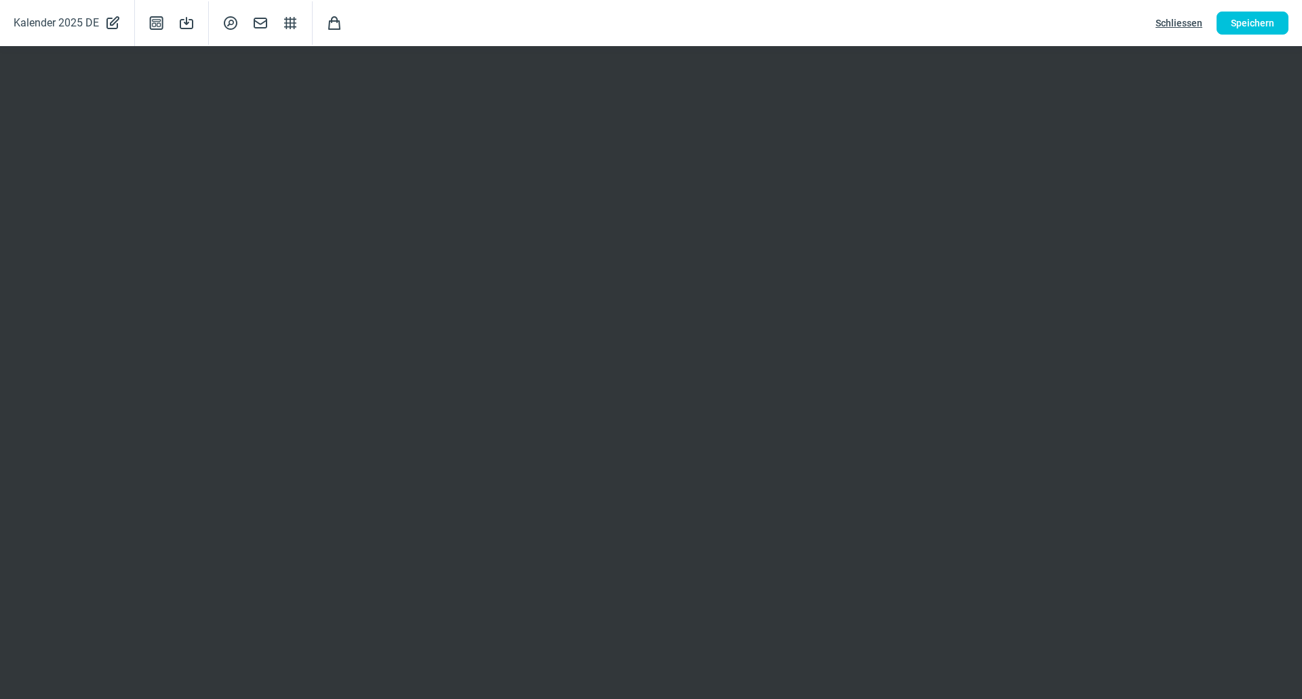
click at [1269, 14] on div at bounding box center [1153, 14] width 271 height 0
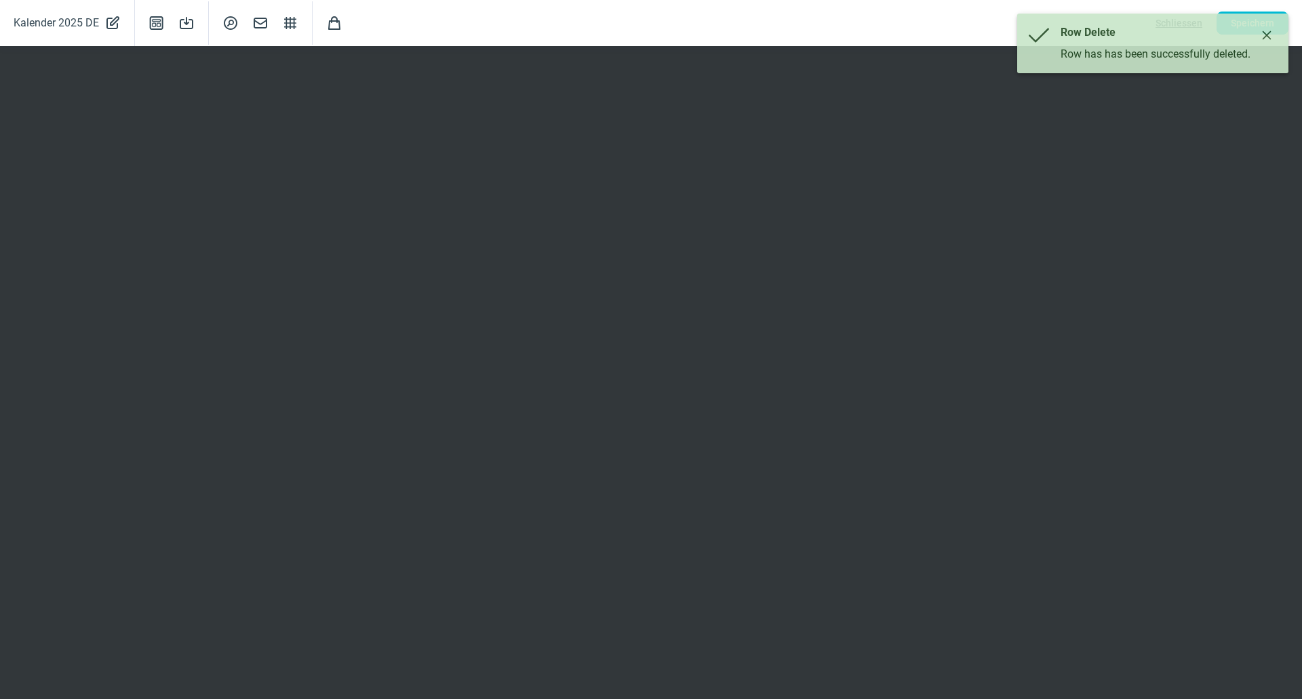
click at [1271, 26] on button "Close" at bounding box center [1267, 35] width 22 height 22
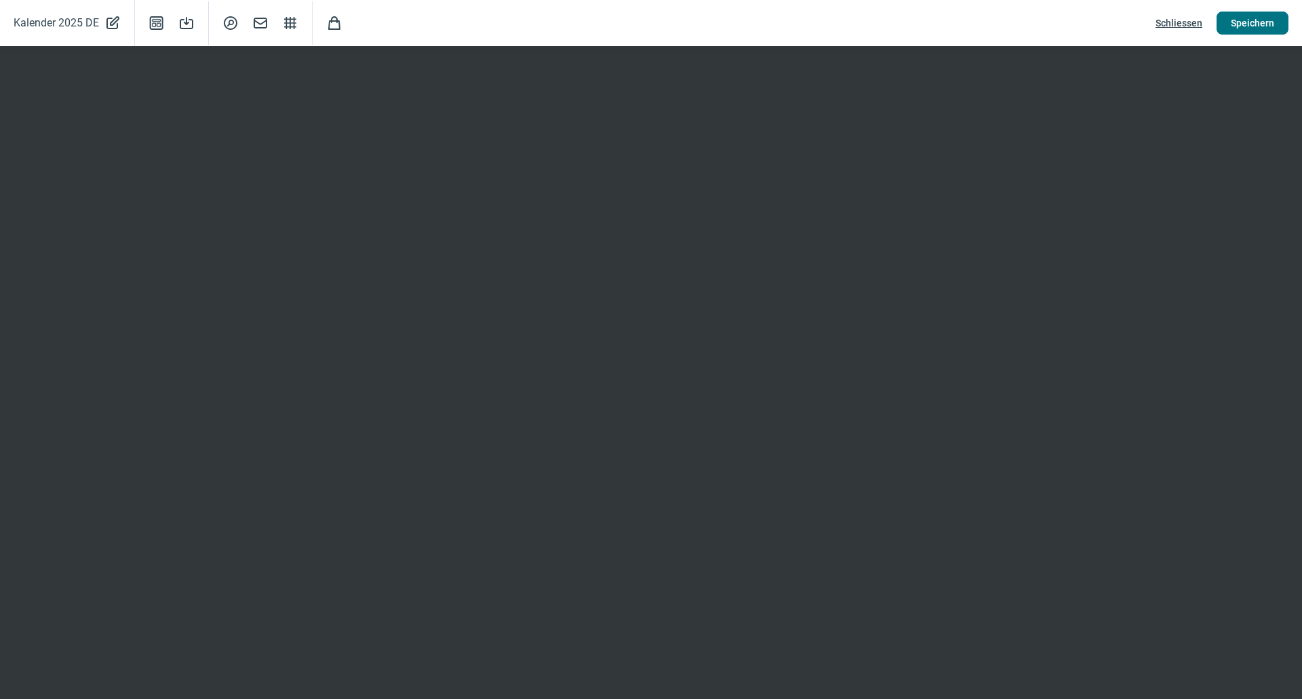
click at [1244, 18] on span "Speichern" at bounding box center [1252, 23] width 43 height 22
click at [1183, 19] on span "Schliessen" at bounding box center [1179, 23] width 47 height 22
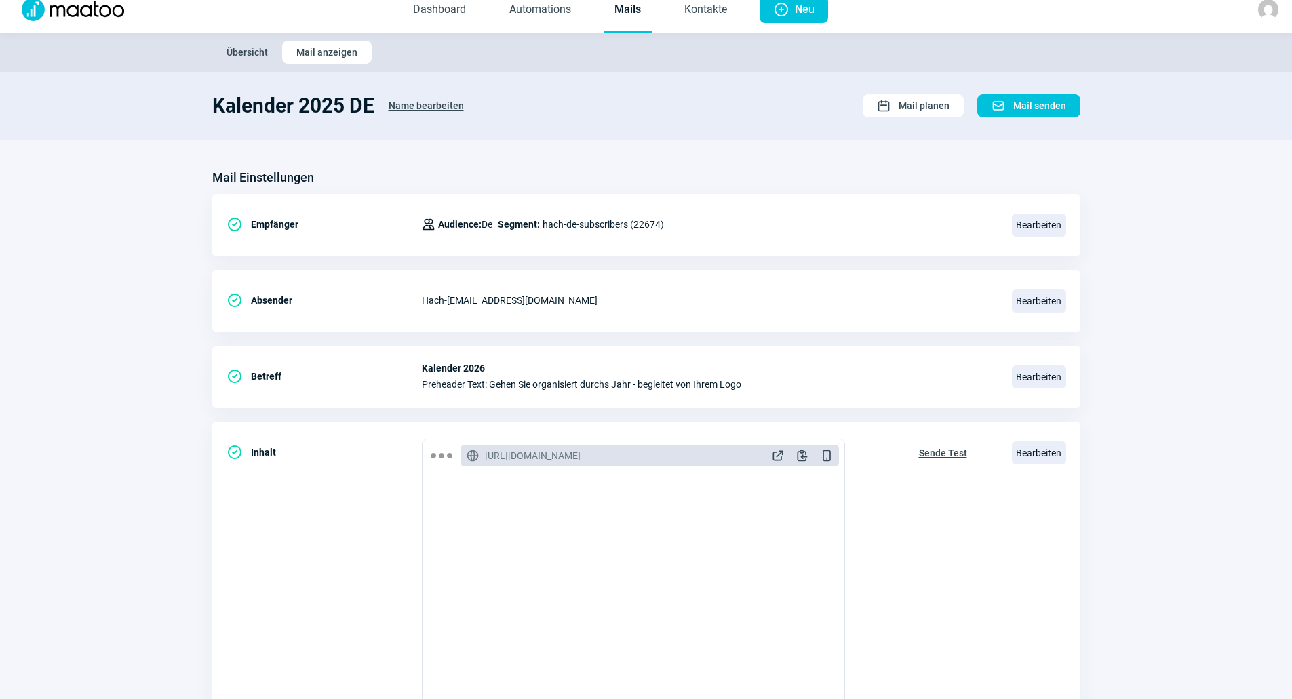
scroll to position [0, 0]
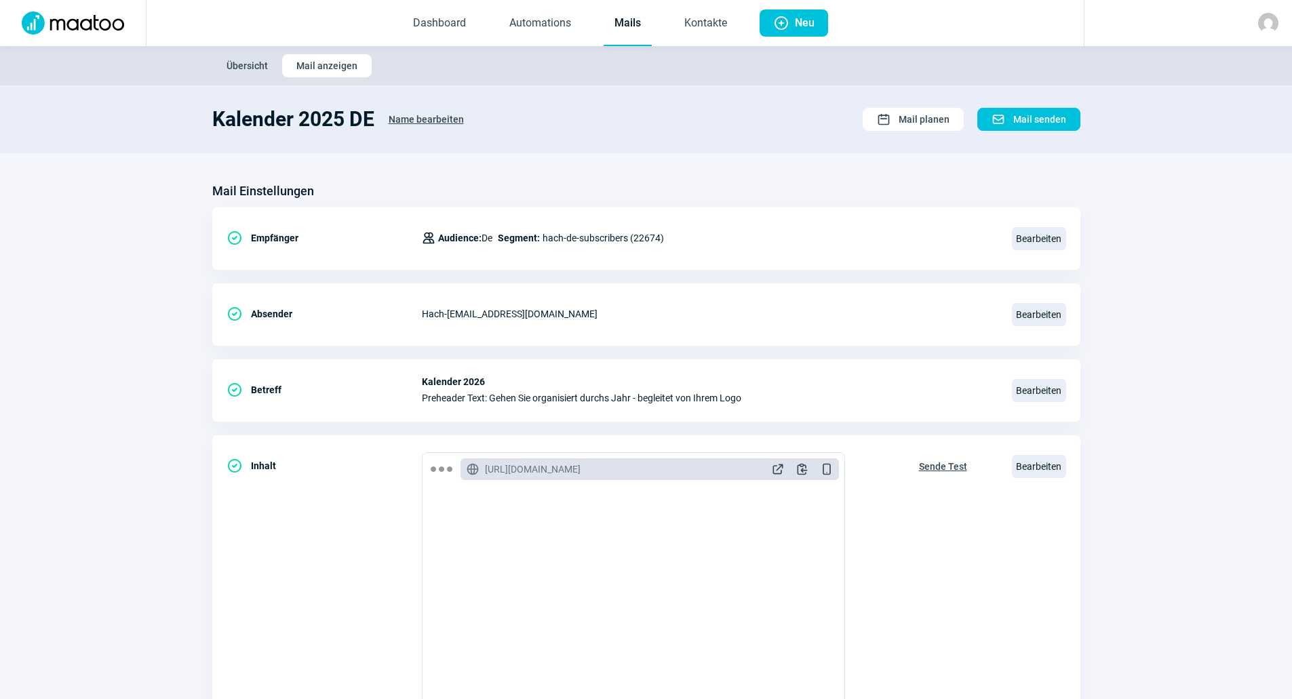
click at [636, 27] on link "Mails" at bounding box center [628, 23] width 48 height 45
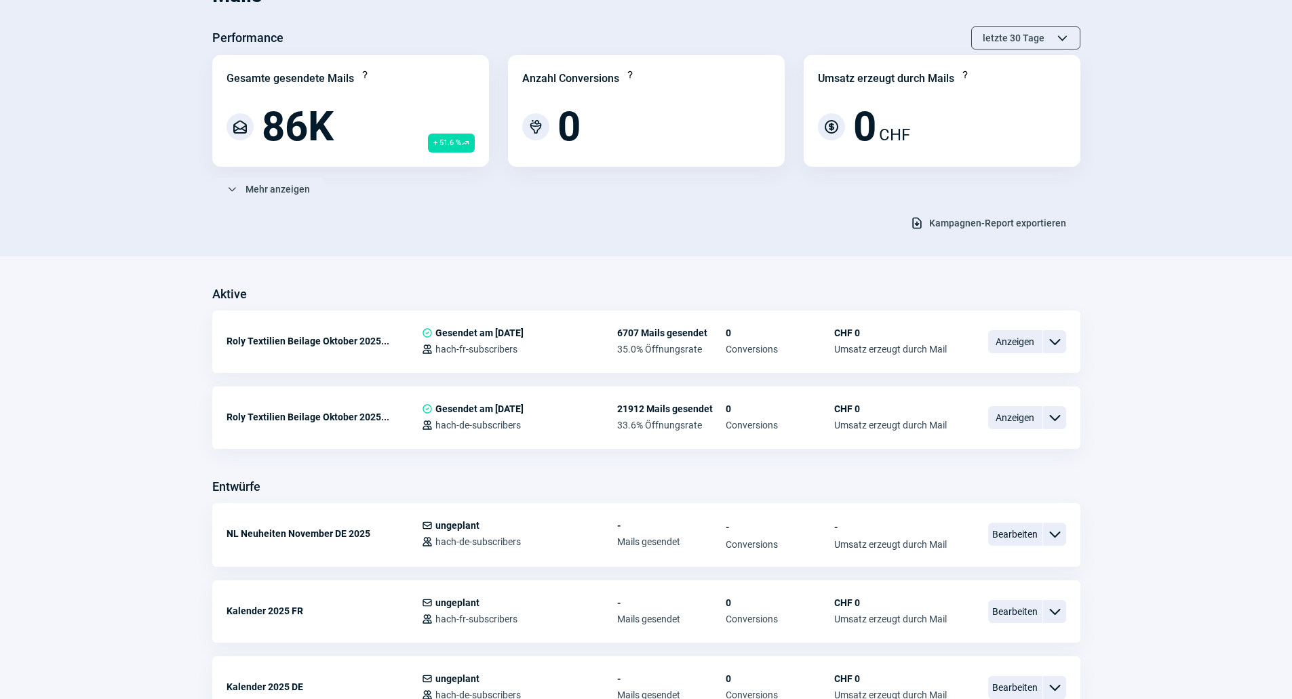
scroll to position [271, 0]
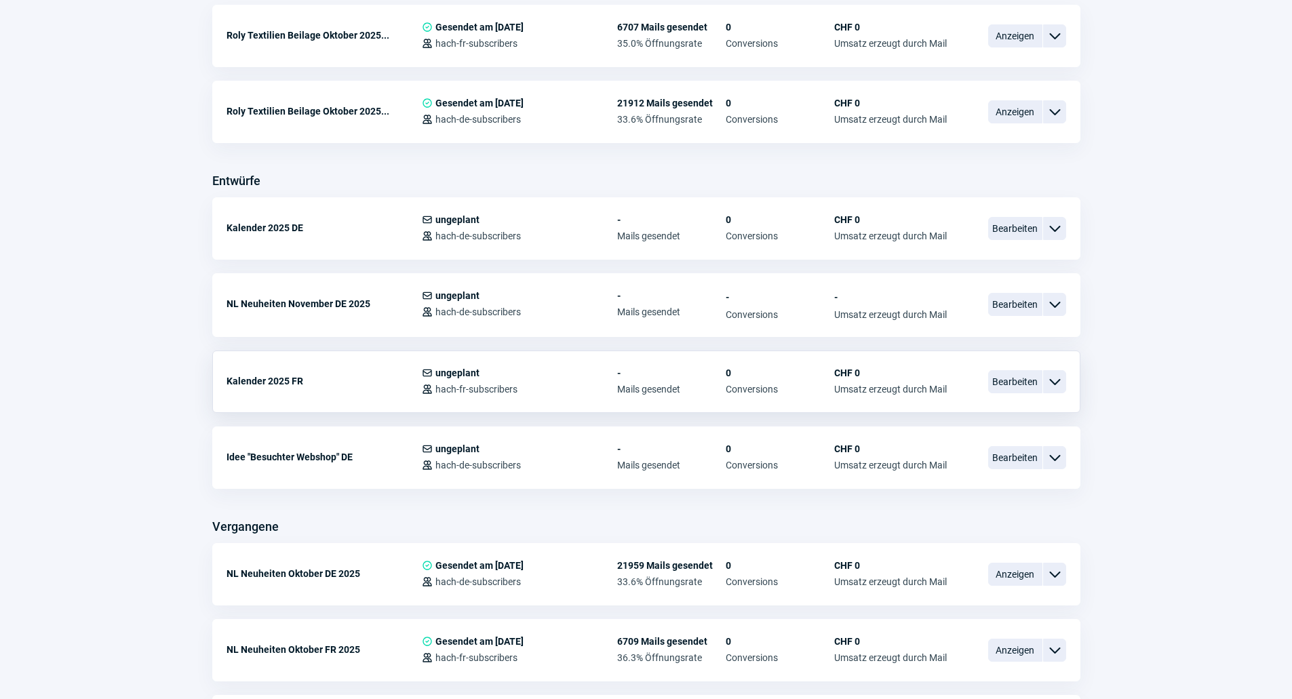
scroll to position [407, 0]
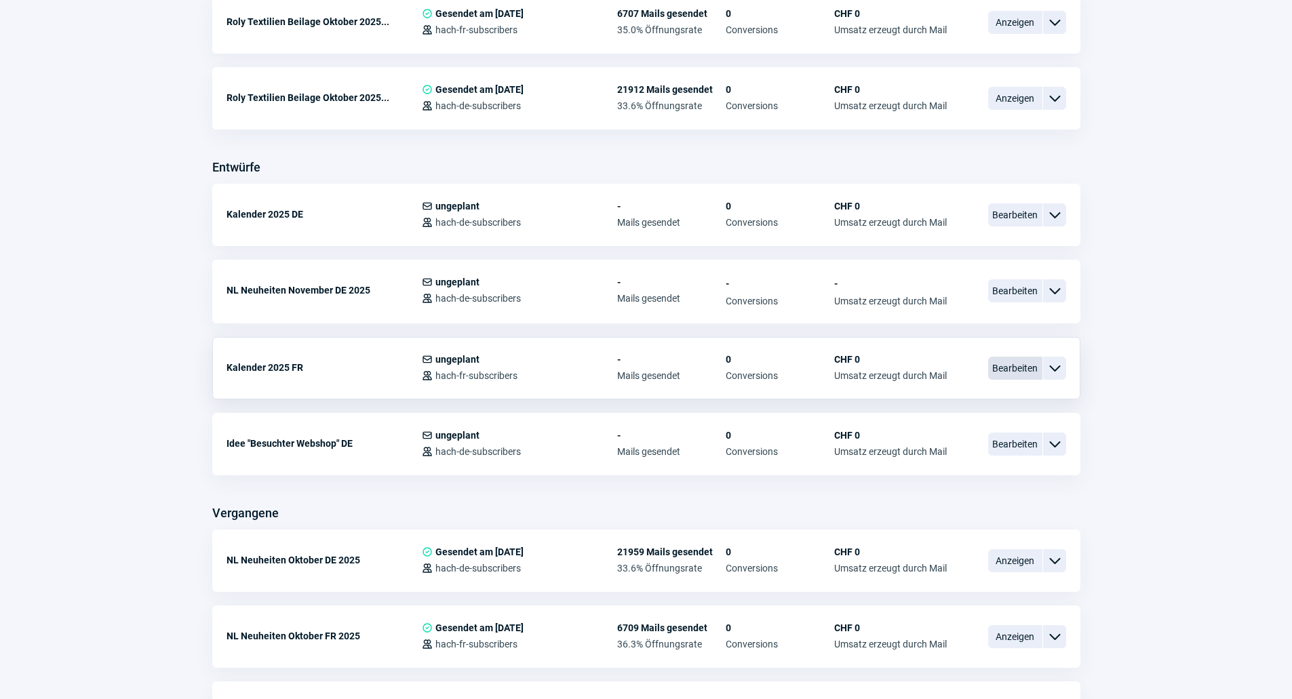
click at [1036, 366] on span "Bearbeiten" at bounding box center [1015, 368] width 54 height 23
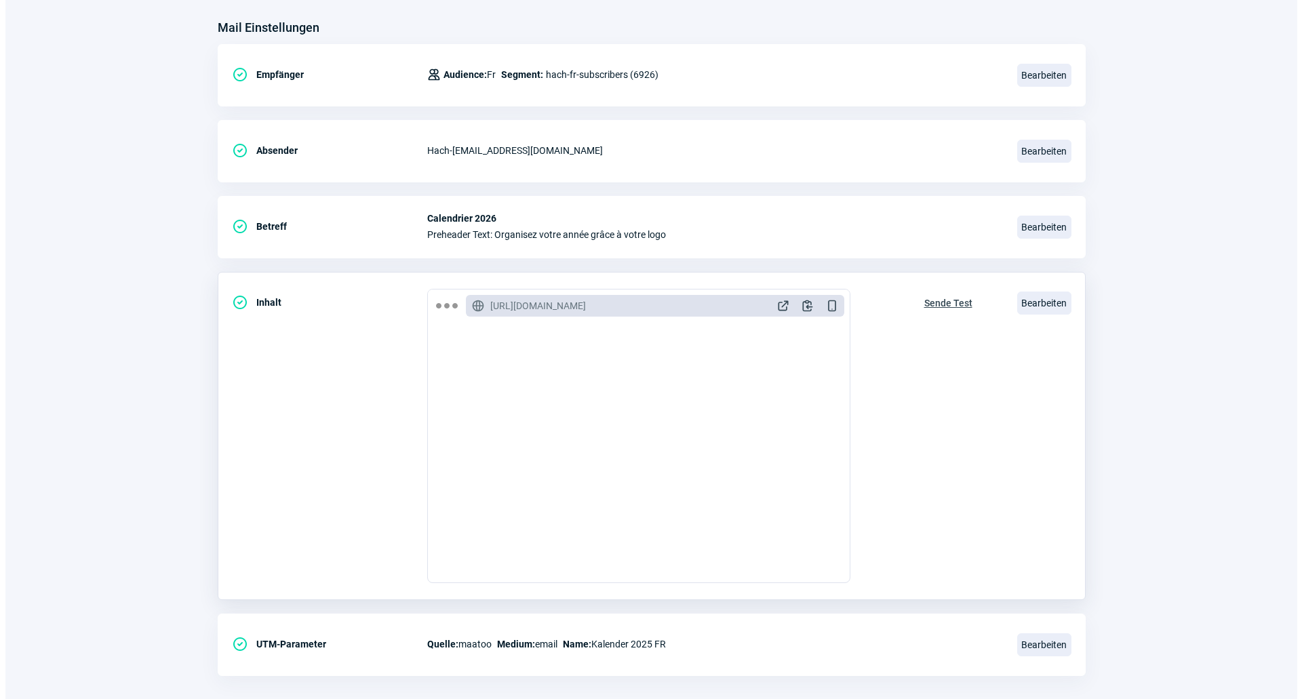
scroll to position [181, 0]
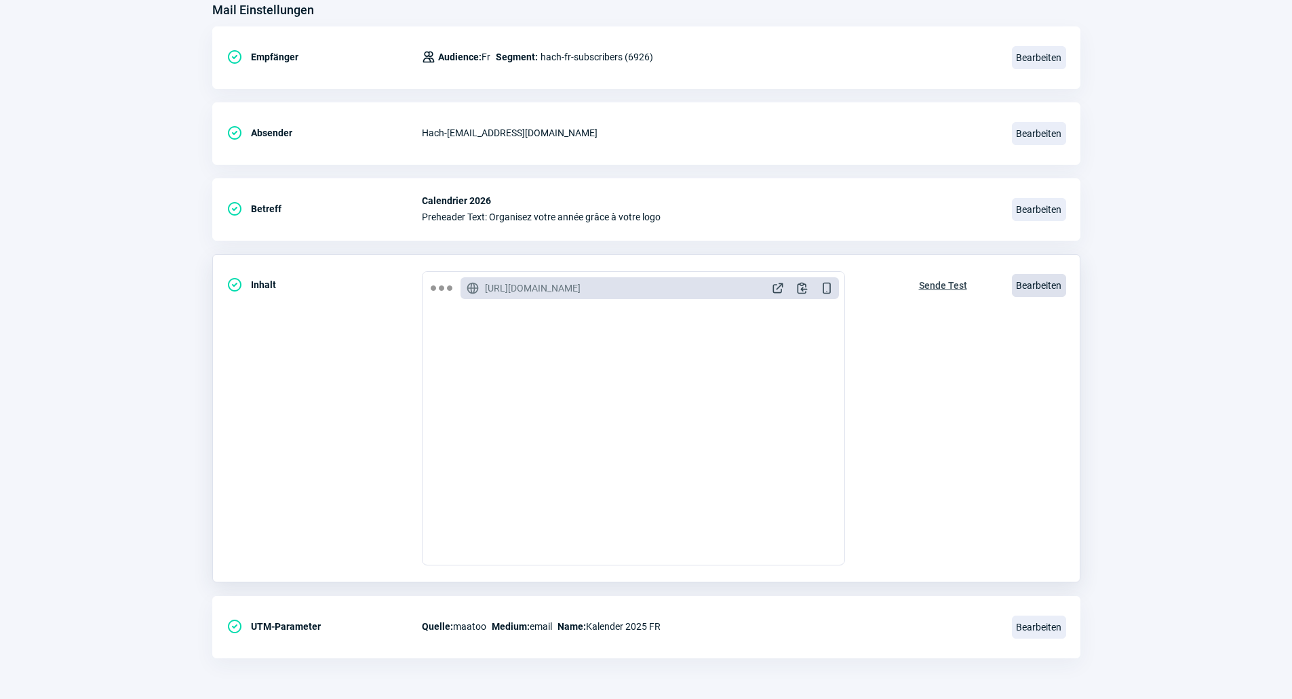
click at [1036, 288] on span "Bearbeiten" at bounding box center [1039, 285] width 54 height 23
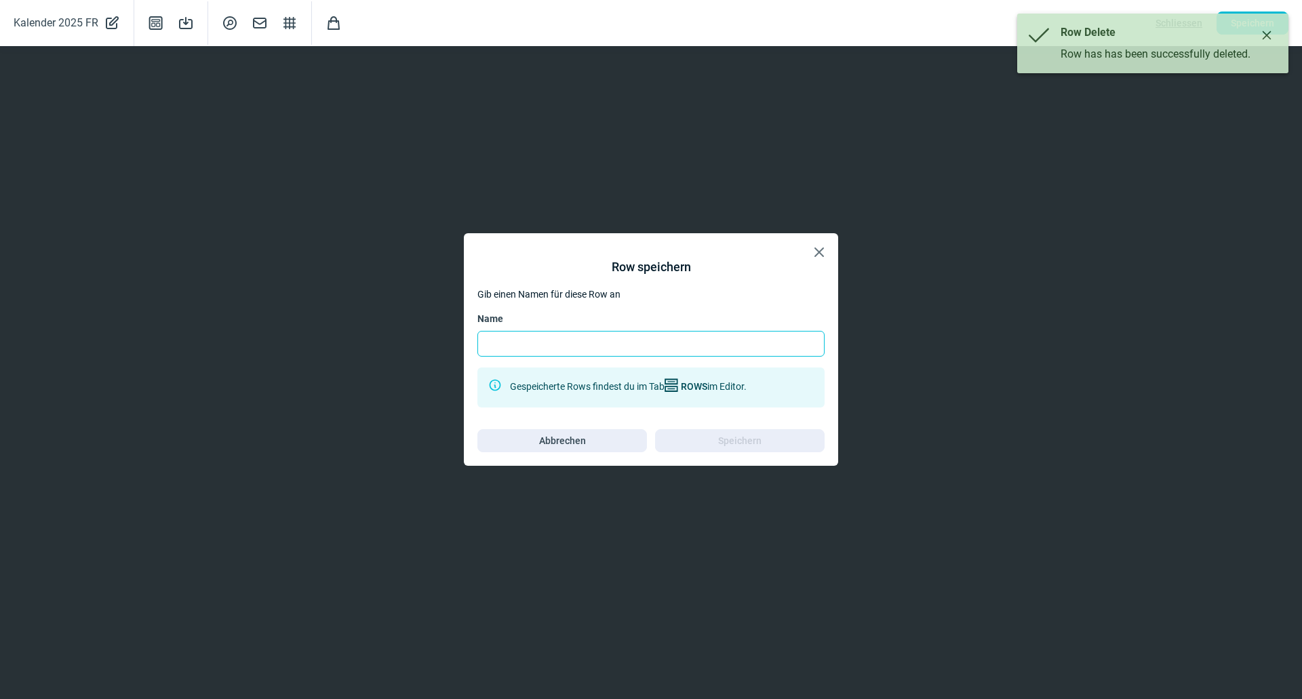
click at [669, 351] on input "Name" at bounding box center [651, 344] width 347 height 26
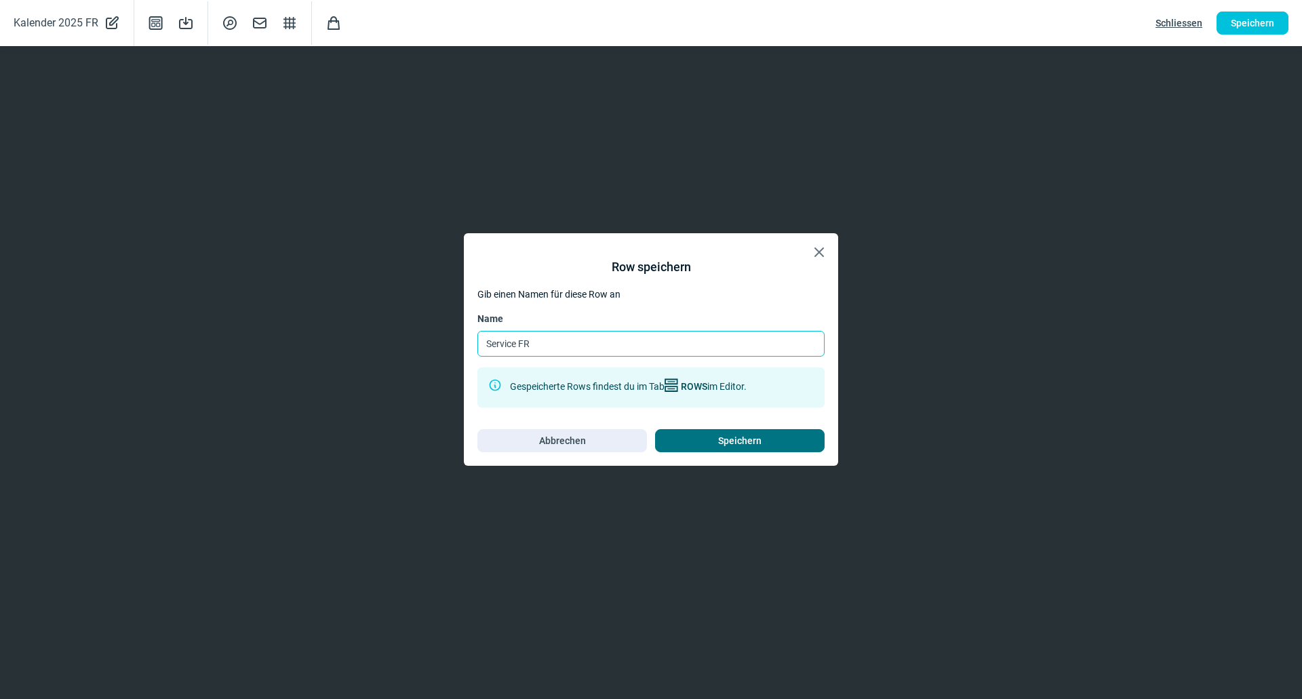
type input "Service FR"
click at [760, 450] on span "Speichern" at bounding box center [739, 441] width 43 height 22
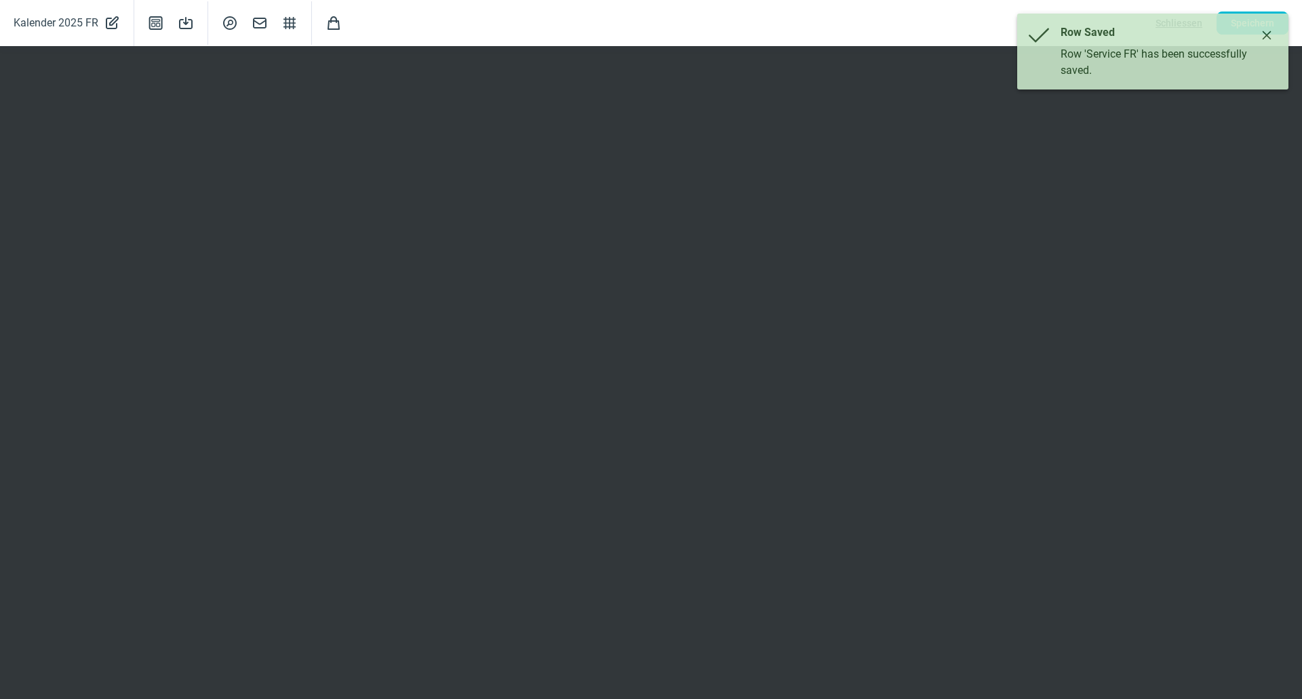
click at [1265, 35] on icon "Close" at bounding box center [1267, 35] width 11 height 11
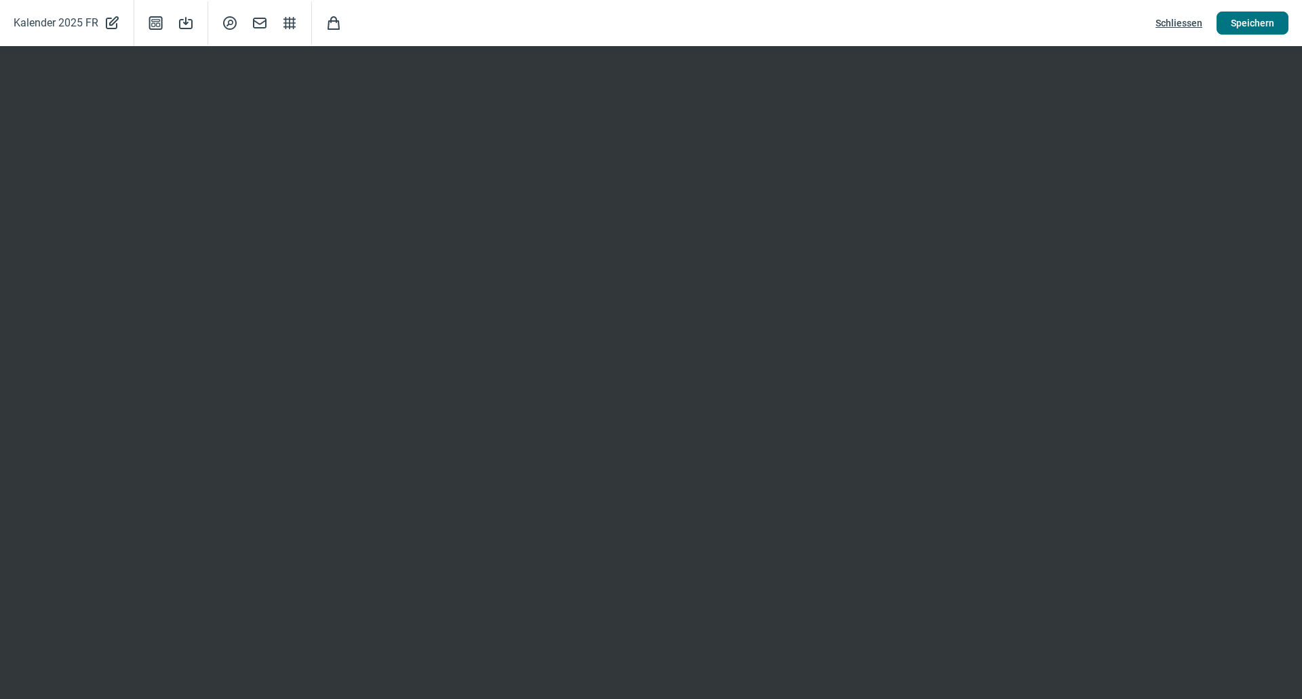
click at [1258, 18] on span "Speichern" at bounding box center [1252, 23] width 43 height 22
click at [1250, 18] on span "Speichern" at bounding box center [1252, 23] width 43 height 22
click at [1176, 19] on span "Schliessen" at bounding box center [1179, 23] width 47 height 22
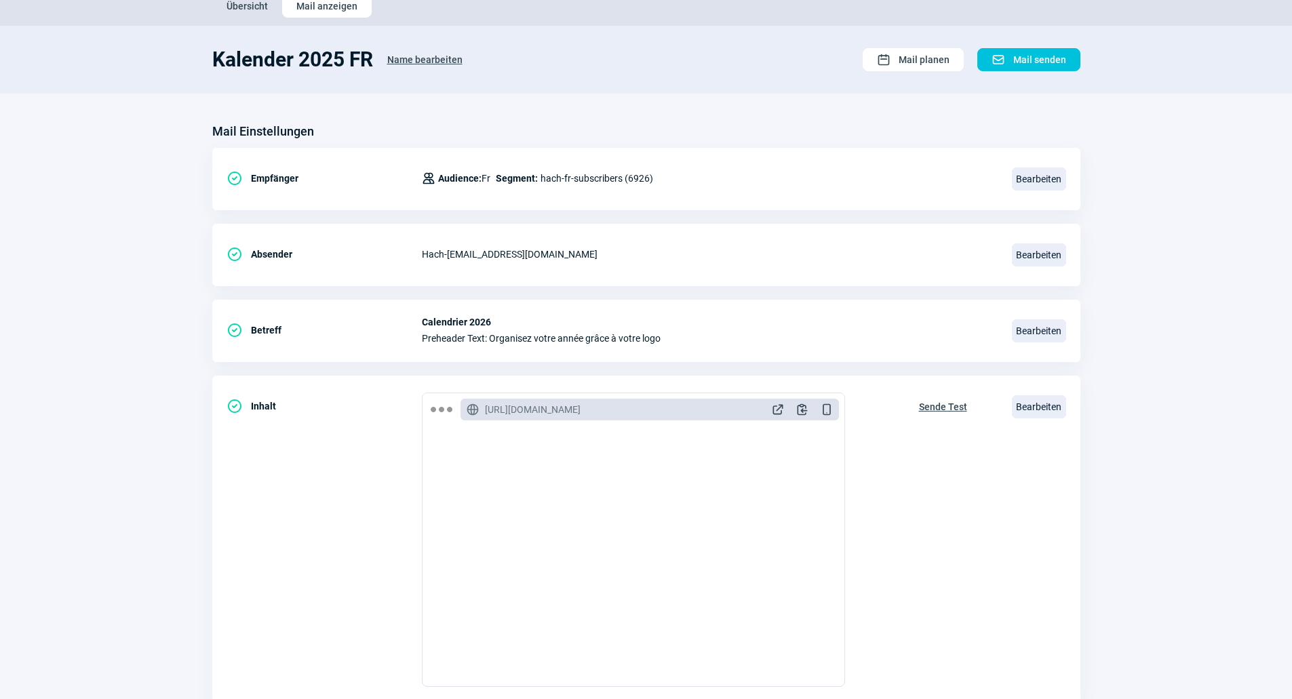
scroll to position [0, 0]
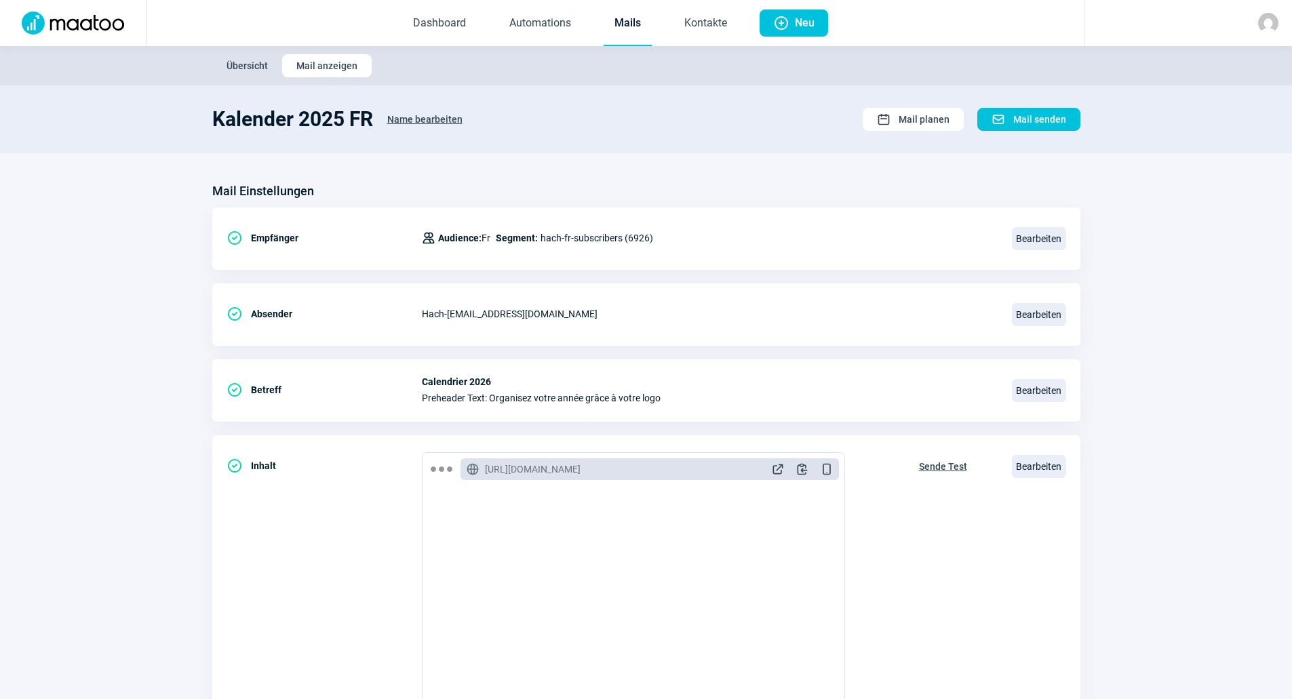
click at [626, 36] on link "Mails" at bounding box center [628, 23] width 48 height 45
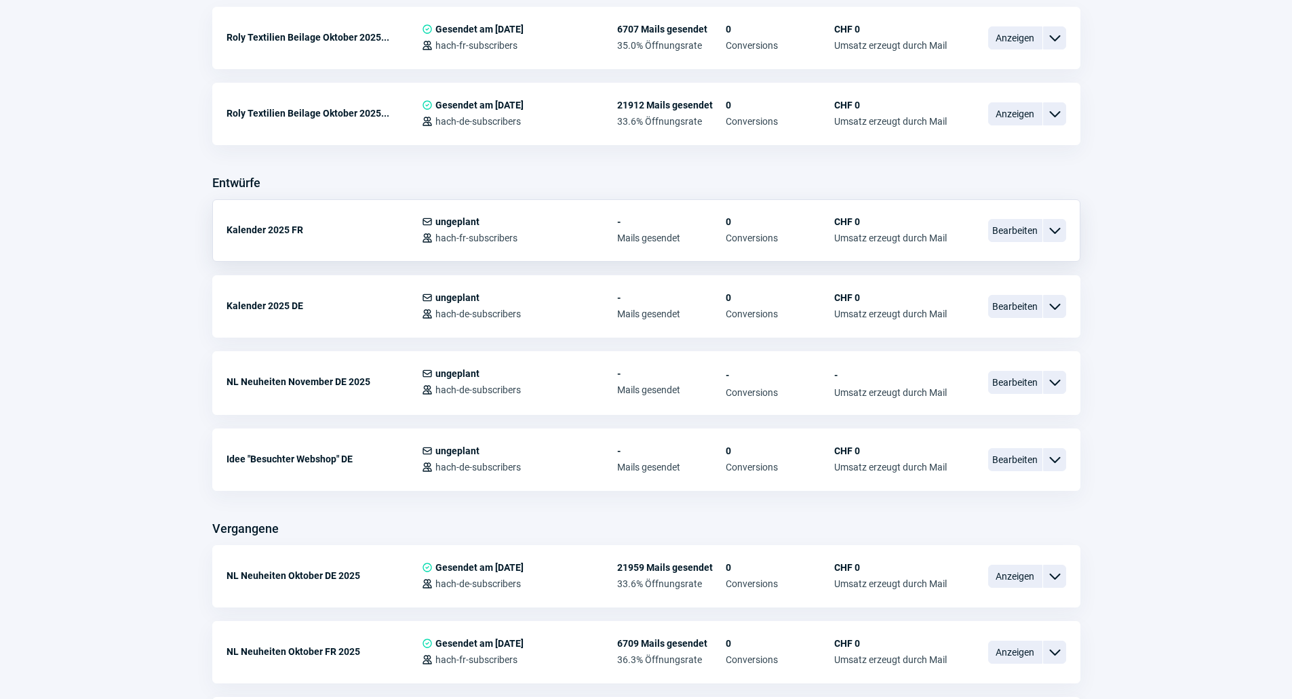
scroll to position [407, 0]
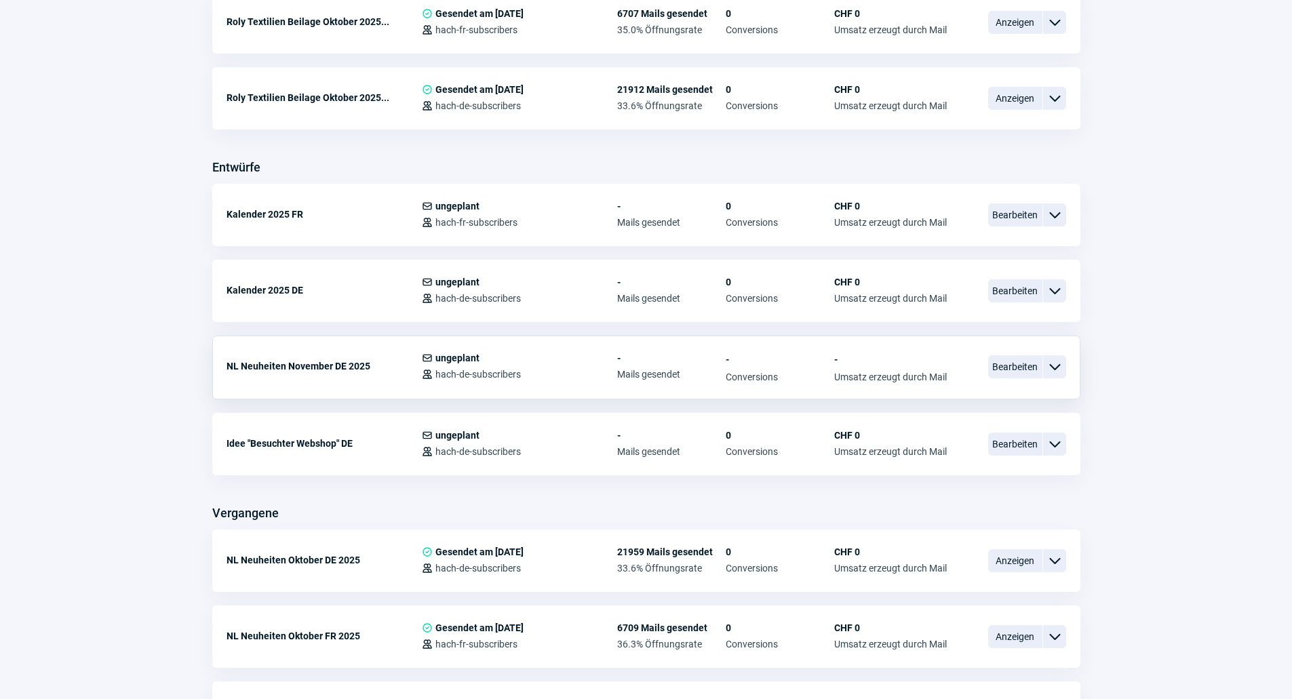
click at [984, 369] on div "NL Neuheiten November DE 2025 Mail icon ungeplant Users icon hach-de-subscriber…" at bounding box center [646, 368] width 868 height 64
click at [1003, 368] on span "Bearbeiten" at bounding box center [1015, 366] width 54 height 23
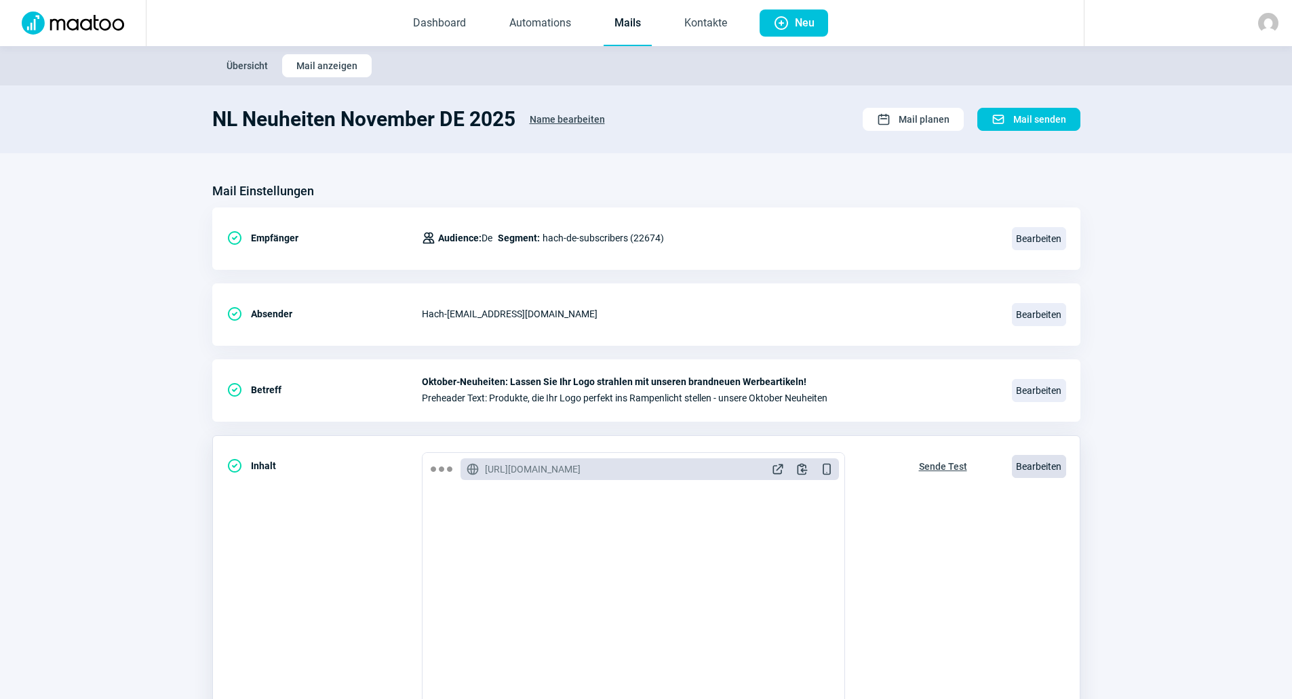
click at [1022, 468] on span "Bearbeiten" at bounding box center [1039, 466] width 54 height 23
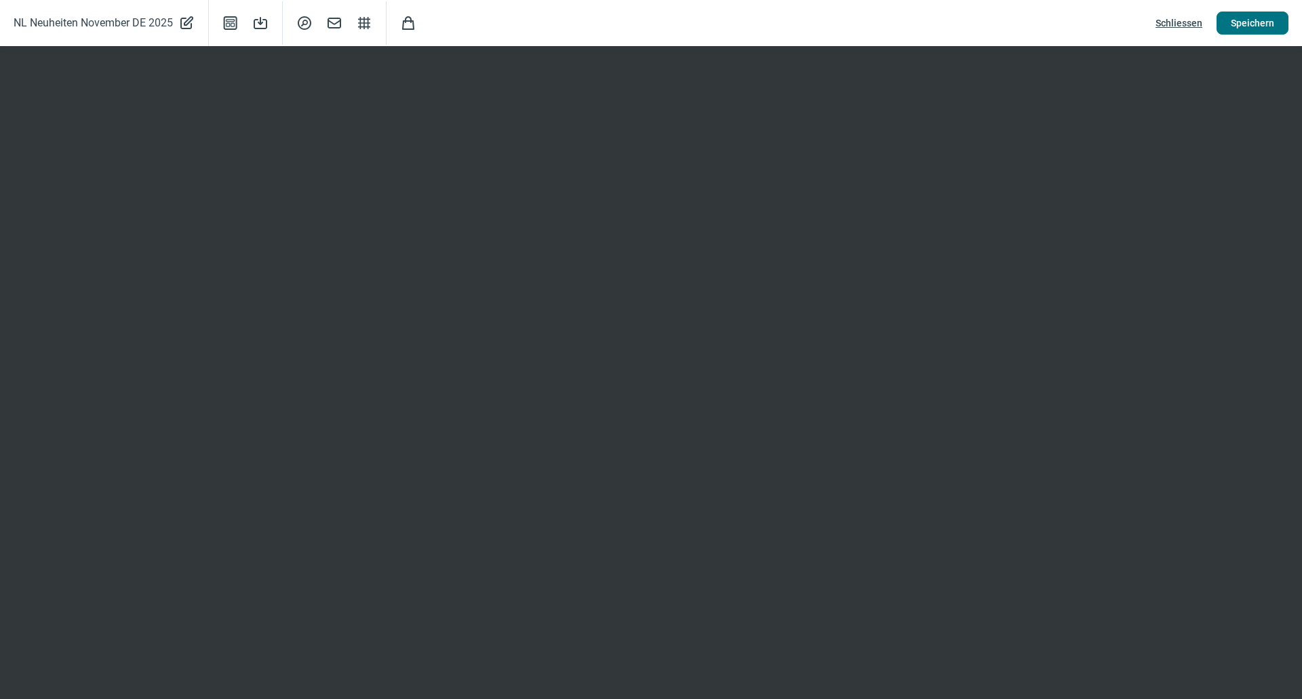
click at [1239, 21] on span "Speichern" at bounding box center [1252, 23] width 43 height 22
click at [1165, 25] on span "Schliessen" at bounding box center [1179, 23] width 47 height 22
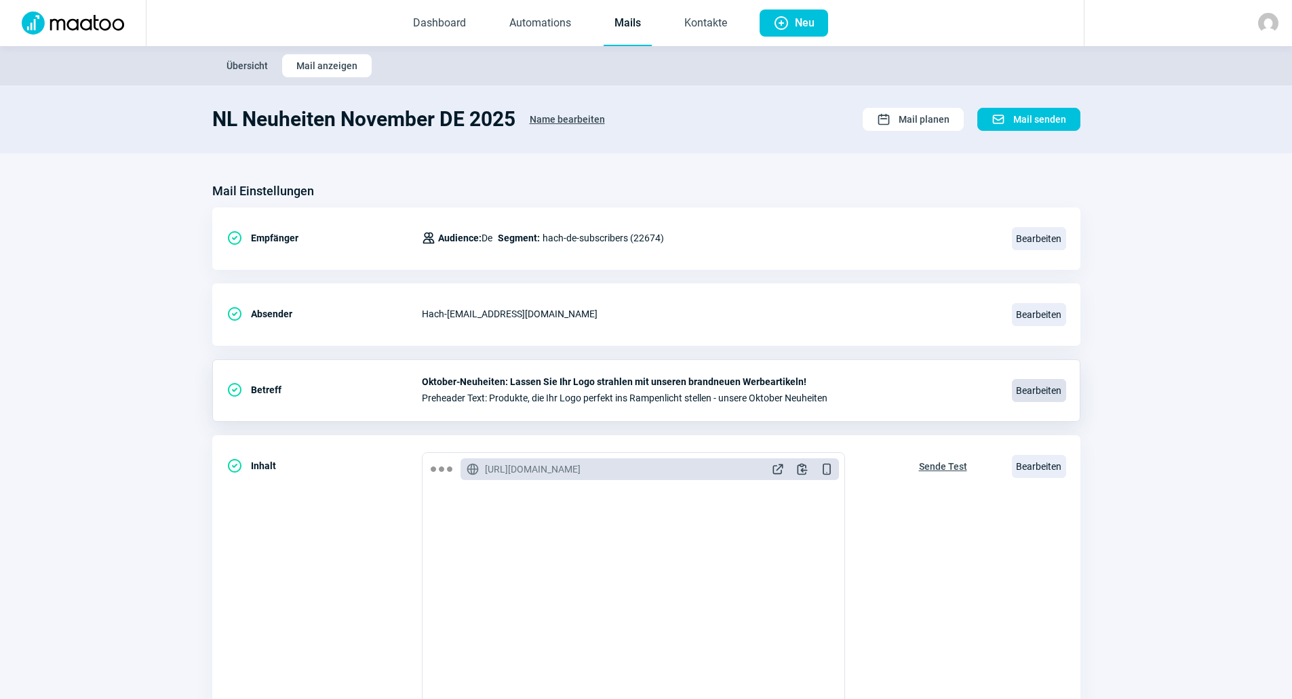
click at [1027, 387] on span "Bearbeiten" at bounding box center [1039, 390] width 54 height 23
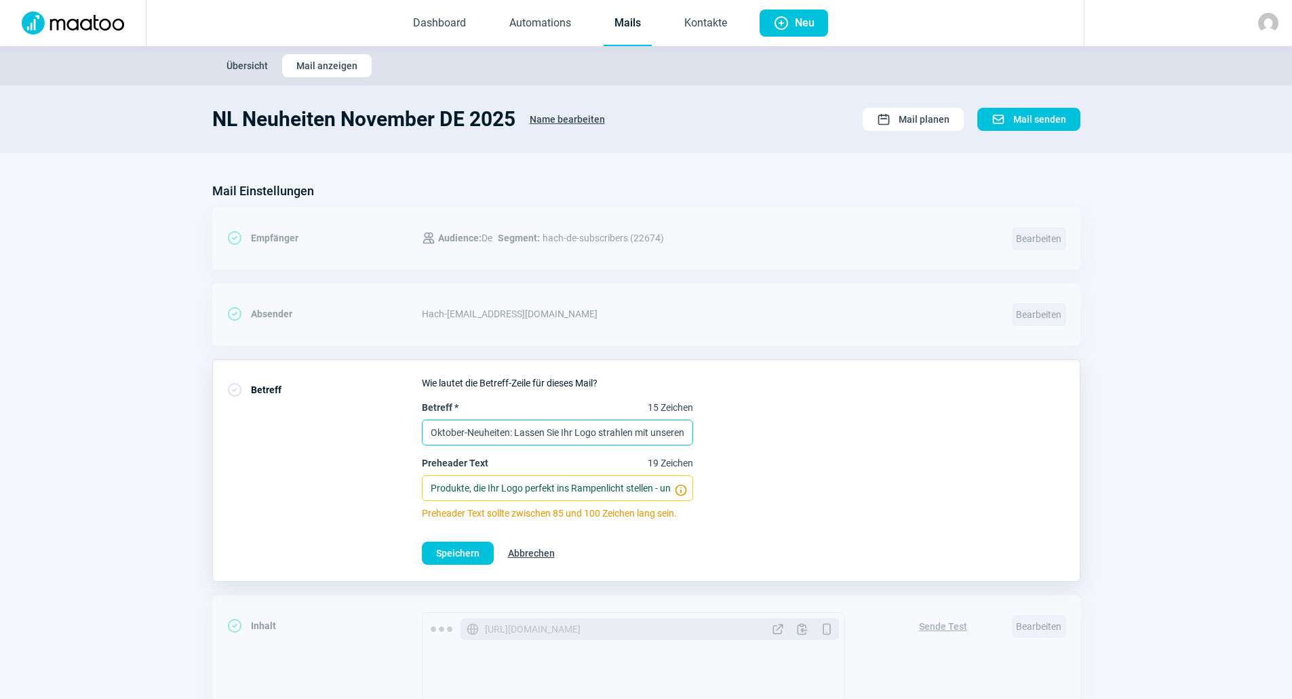
click at [440, 429] on input "Oktober-Neuheiten: Lassen Sie Ihr Logo strahlen mit unseren brandneuen Werbeart…" at bounding box center [557, 433] width 271 height 26
click at [567, 427] on input "November-Neuheiten: Lassen Sie Ihr Logo strahlen mit unseren brandneuen Werbear…" at bounding box center [557, 433] width 271 height 26
click at [528, 436] on input "November-Neuheiten: Lassen Sie Ihr Logo strahlen mit unseren brandneuen Werbear…" at bounding box center [557, 433] width 271 height 26
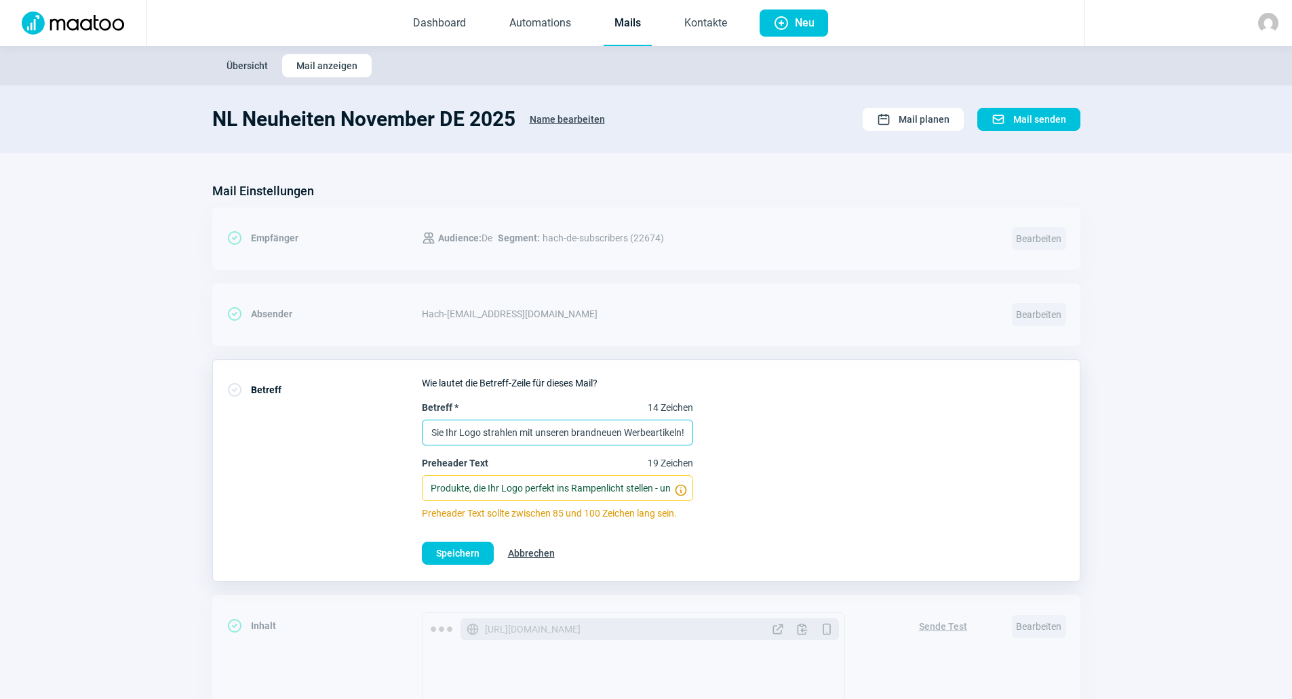
drag, startPoint x: 523, startPoint y: 431, endPoint x: 718, endPoint y: 433, distance: 194.7
click at [718, 433] on div "Betreff * 14 Zeichen November-Neuheiten: Lassen Sie Ihr Logo strahlen mit unser…" at bounding box center [744, 460] width 644 height 119
type input "N"
click at [476, 425] on input "Neu im November - Lassen Sie Ihr Logo glänzen mit unseren neuen Werbeartikeln" at bounding box center [557, 433] width 271 height 26
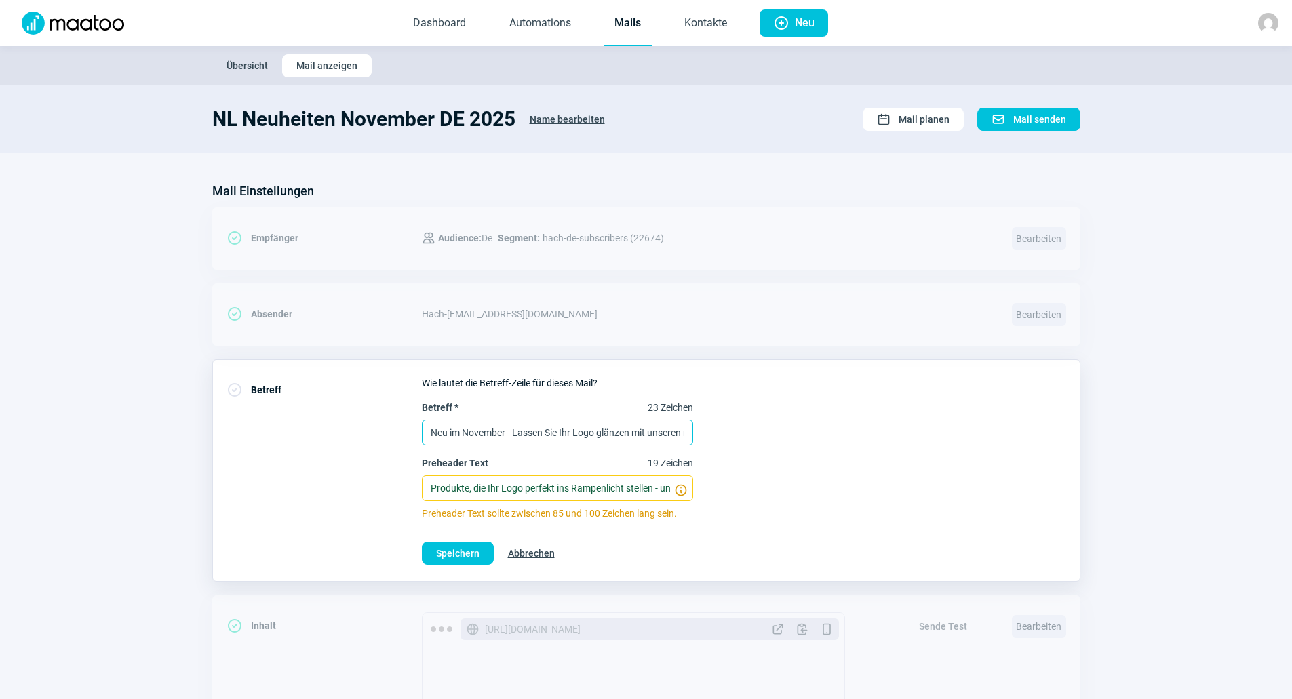
paste input "ovember-Neuheiten: Lassen Sie Ihr Logo strahl"
click at [485, 436] on input "November-Neuheiten: Lassen Sie Ihr Logo strahlen mit unseren neuen Werbeartikeln" at bounding box center [557, 433] width 271 height 26
type input "November-Neuheiten: Lassen Sie Ihr Logo strahlen mit unseren neuen Werbeartikeln"
drag, startPoint x: 637, startPoint y: 428, endPoint x: 596, endPoint y: 459, distance: 50.9
click at [638, 427] on input "November-Neuheiten: Lassen Sie Ihr Logo strahlen mit unseren neuen Werbeartikeln" at bounding box center [557, 433] width 271 height 26
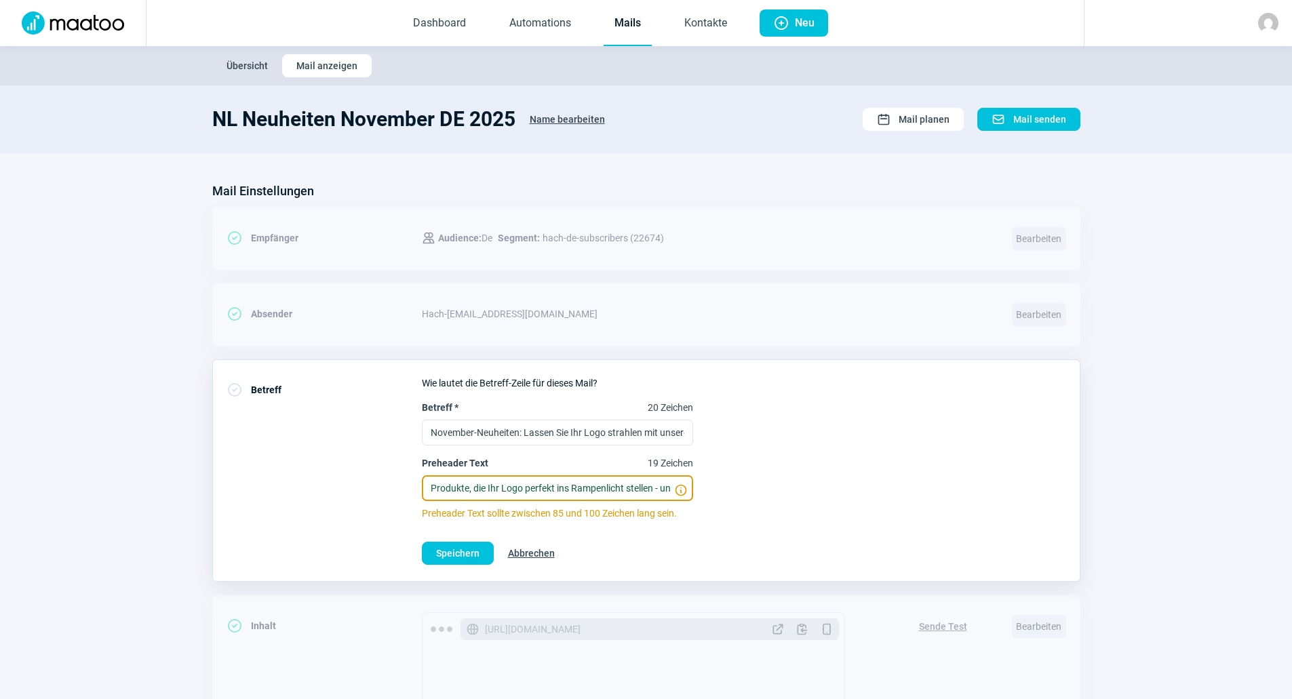
click at [476, 496] on input "Produkte, die Ihr Logo perfekt ins Rampenlicht stellen - unsere Oktober Neuheit…" at bounding box center [557, 489] width 271 height 26
click at [572, 489] on input "Produkte, die Ihr Logo perfekt ins Rampenlicht stellen - unsere Oktober Neuheit…" at bounding box center [557, 489] width 271 height 26
click at [605, 488] on input "Produkte, die Ihr Logo perfekt ins Rampenlicht stellen - unsere Oktober Neuheit…" at bounding box center [557, 489] width 271 height 26
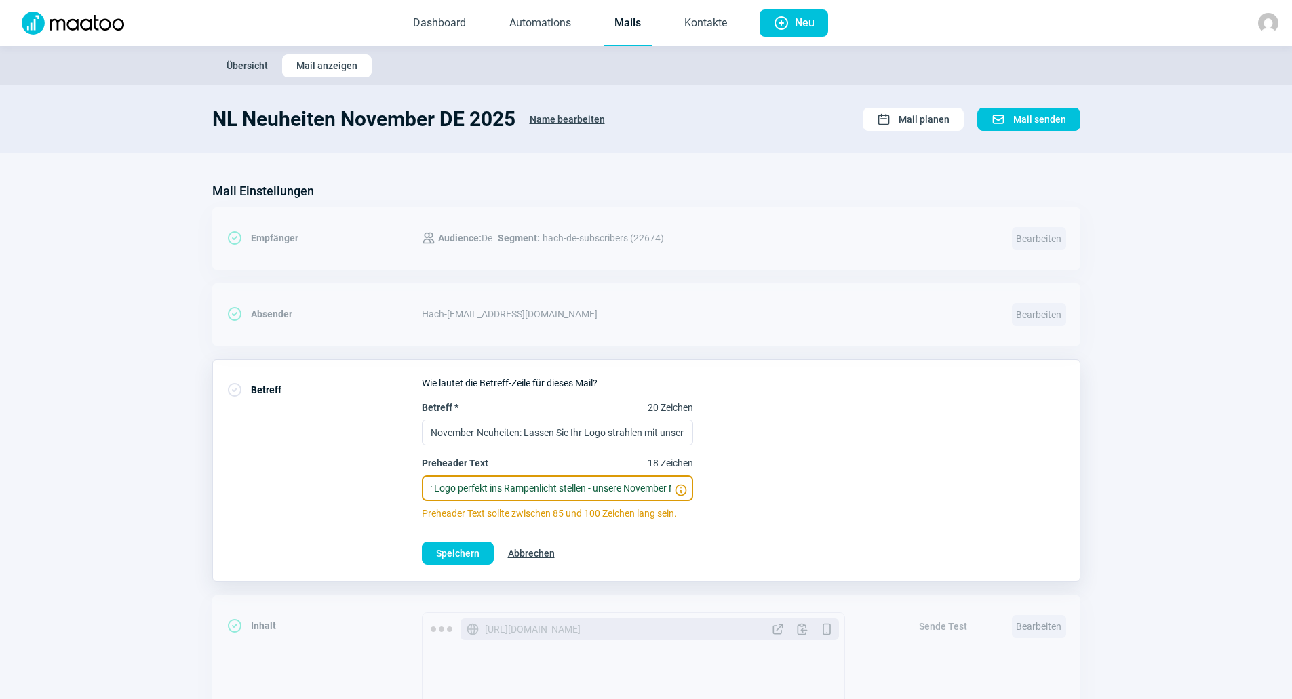
scroll to position [0, 69]
type input "Produkte, die Ihr Logo perfekt ins Rampenlicht stellen - unsere November Neuhei…"
click at [484, 548] on button "Speichern" at bounding box center [458, 553] width 72 height 23
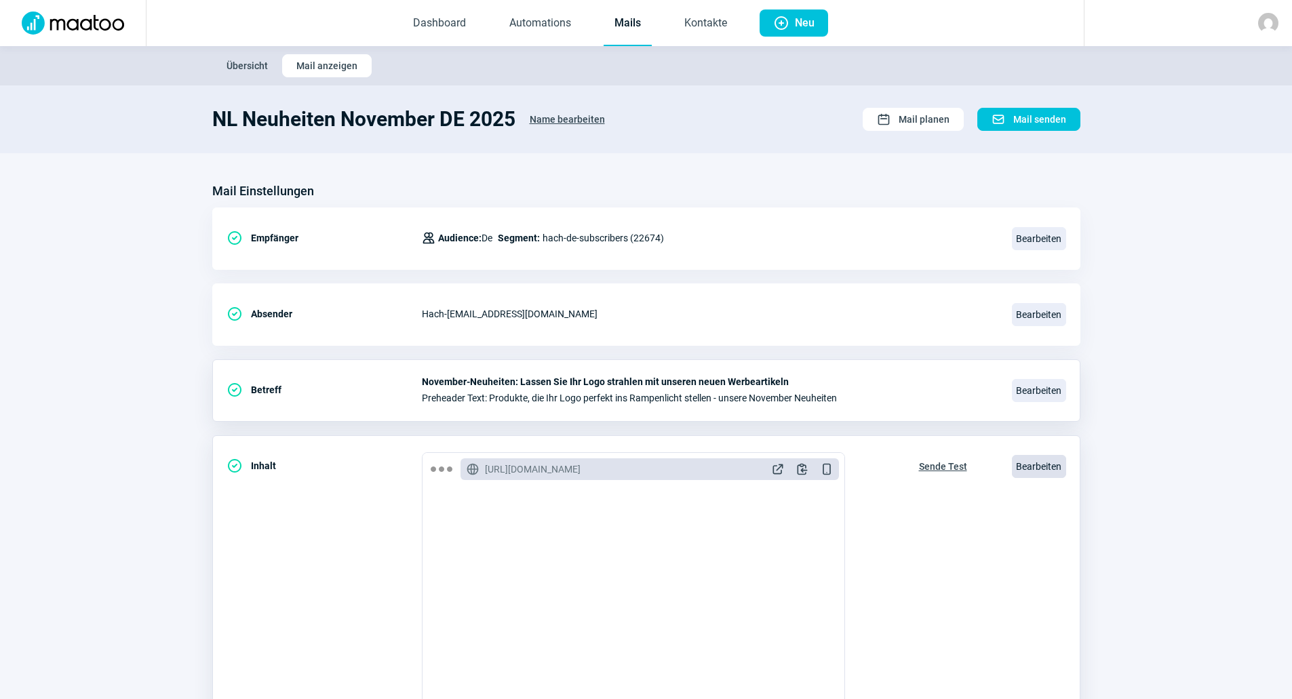
click at [1041, 461] on span "Bearbeiten" at bounding box center [1039, 466] width 54 height 23
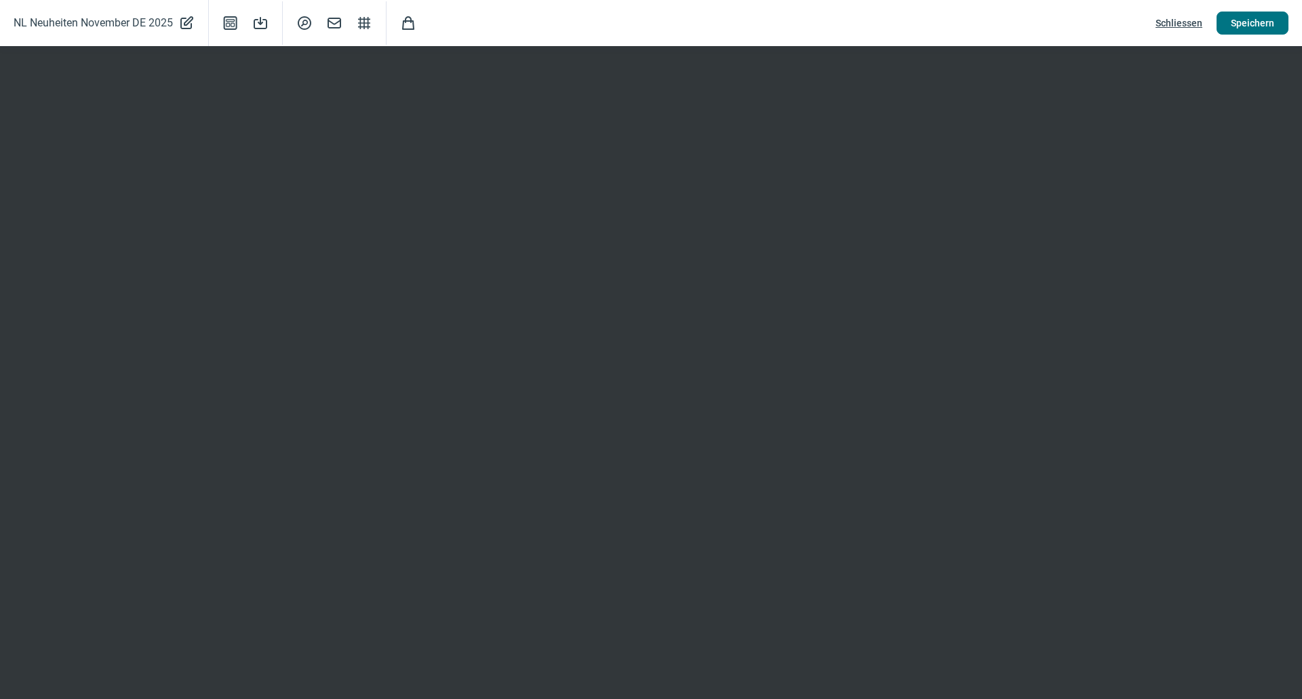
click at [1271, 16] on span "Speichern" at bounding box center [1252, 23] width 43 height 22
click at [1164, 22] on span "Schliessen" at bounding box center [1179, 23] width 47 height 22
